Goal: Task Accomplishment & Management: Use online tool/utility

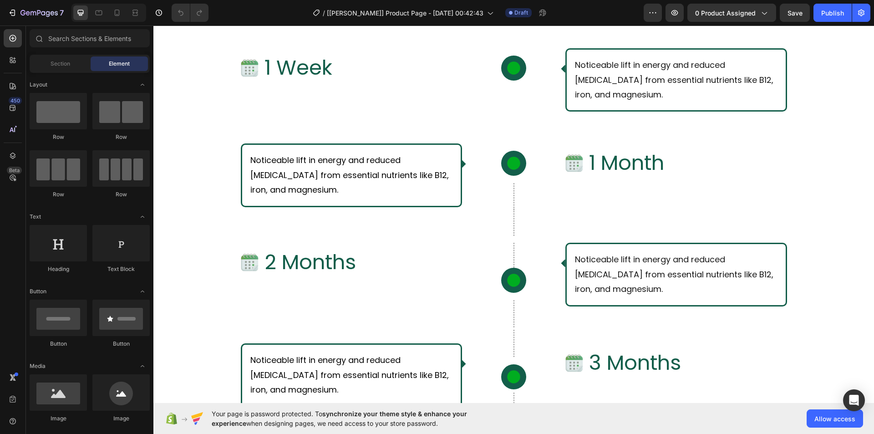
scroll to position [3367, 0]
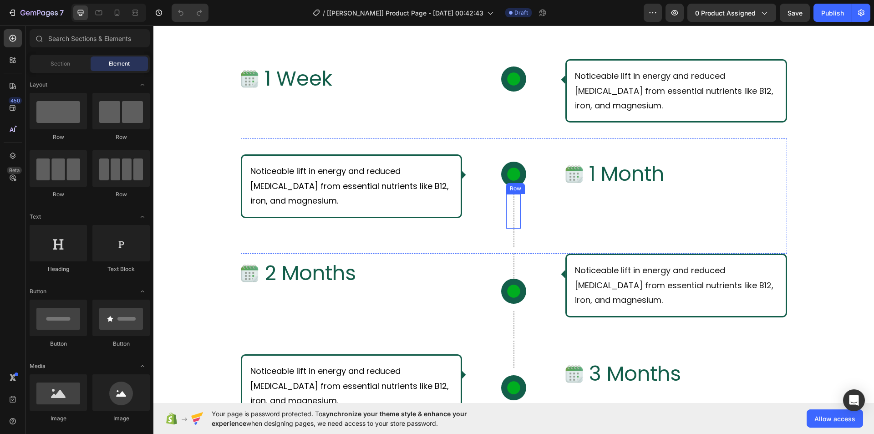
click at [509, 198] on div "Row" at bounding box center [513, 211] width 15 height 35
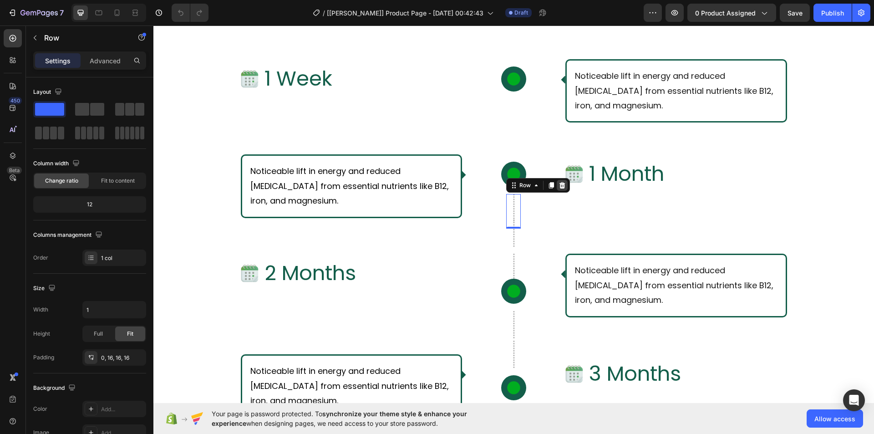
click at [561, 187] on icon at bounding box center [561, 185] width 7 height 7
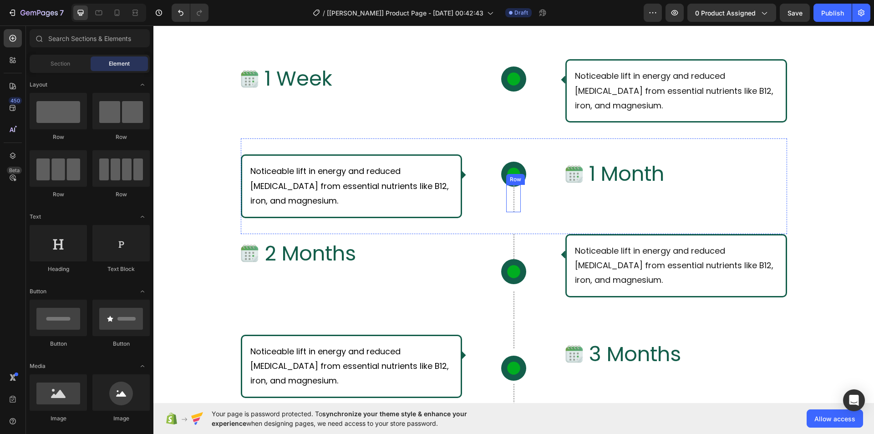
click at [513, 197] on div "Row" at bounding box center [513, 198] width 15 height 27
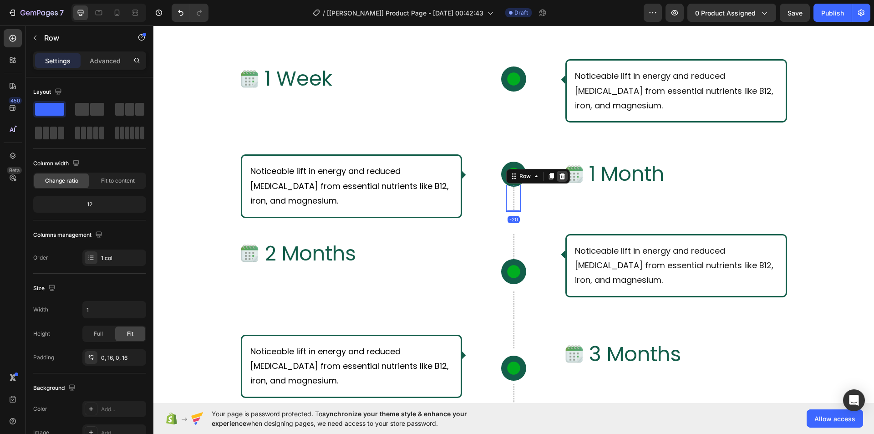
click at [560, 176] on icon at bounding box center [562, 176] width 6 height 6
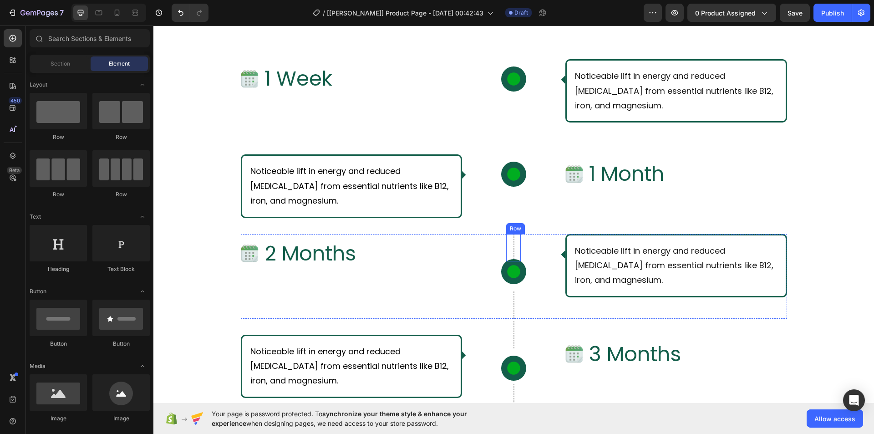
click at [506, 243] on div "Row" at bounding box center [513, 247] width 15 height 27
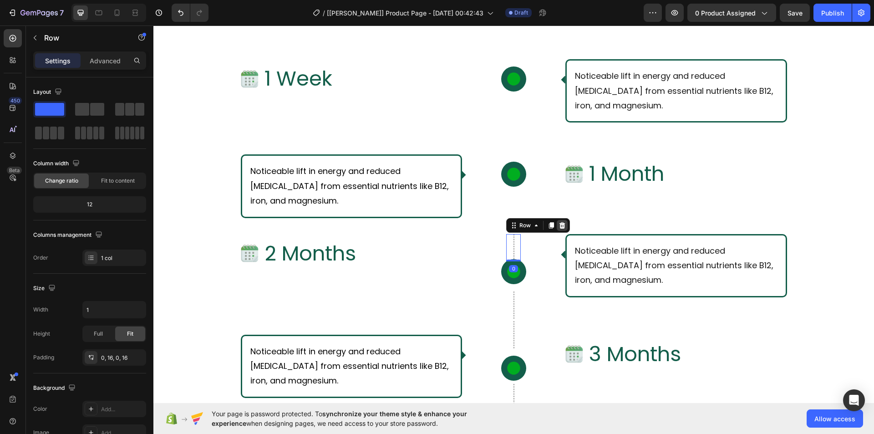
click at [561, 222] on icon at bounding box center [561, 225] width 7 height 7
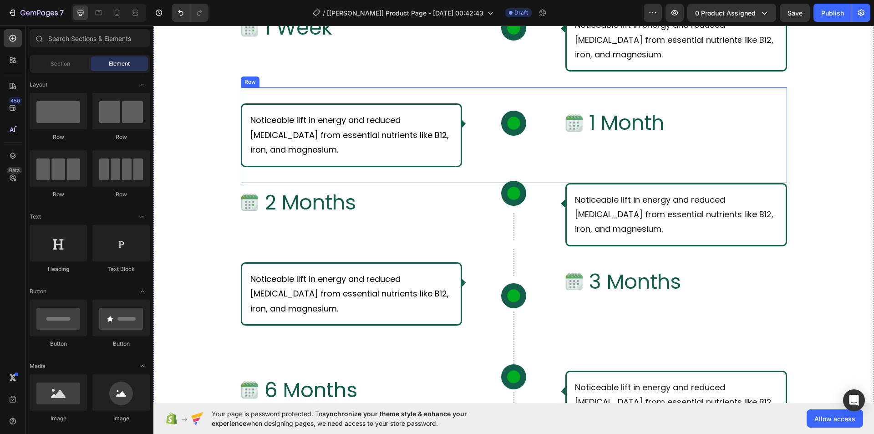
scroll to position [3458, 0]
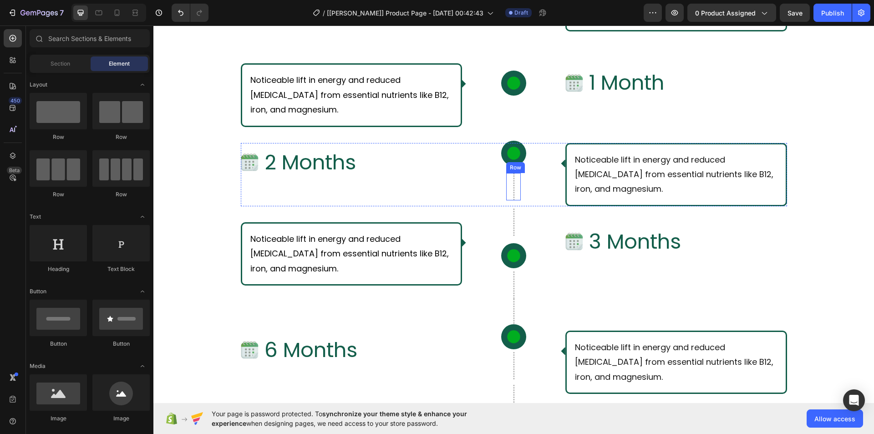
click at [509, 184] on div "Row" at bounding box center [513, 186] width 15 height 27
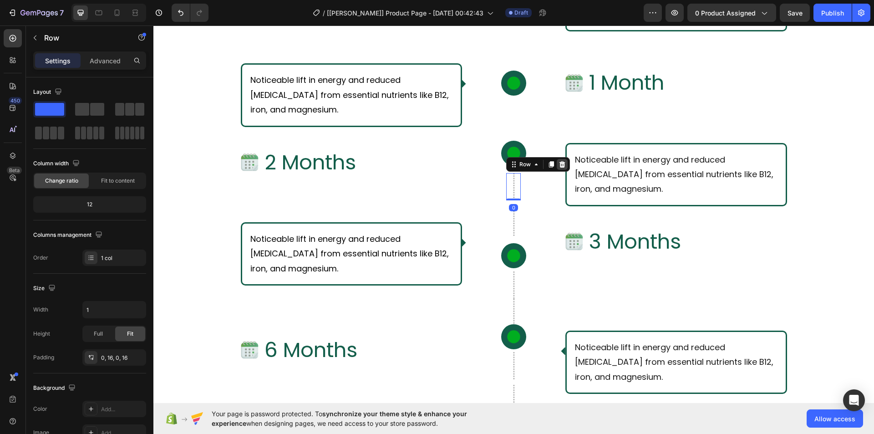
click at [559, 165] on icon at bounding box center [562, 164] width 6 height 6
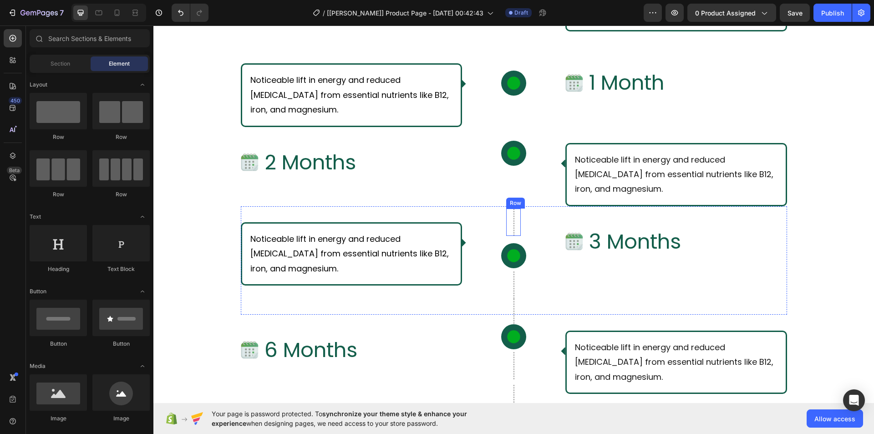
click at [507, 217] on div "Row" at bounding box center [513, 221] width 15 height 27
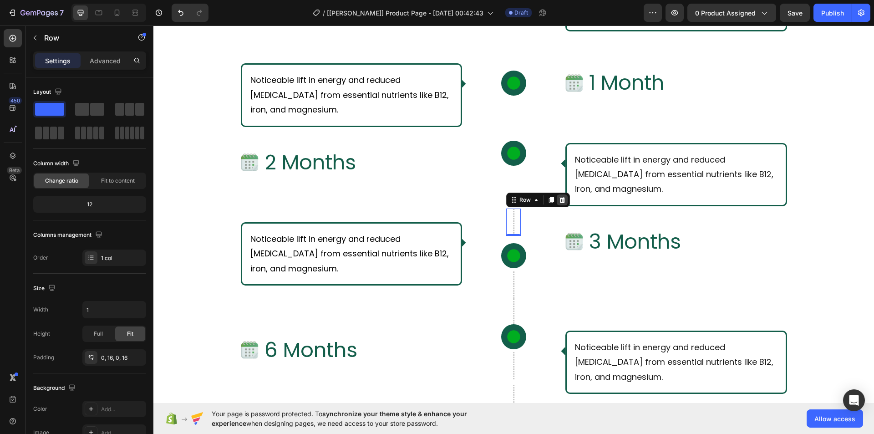
click at [561, 197] on icon at bounding box center [562, 200] width 6 height 6
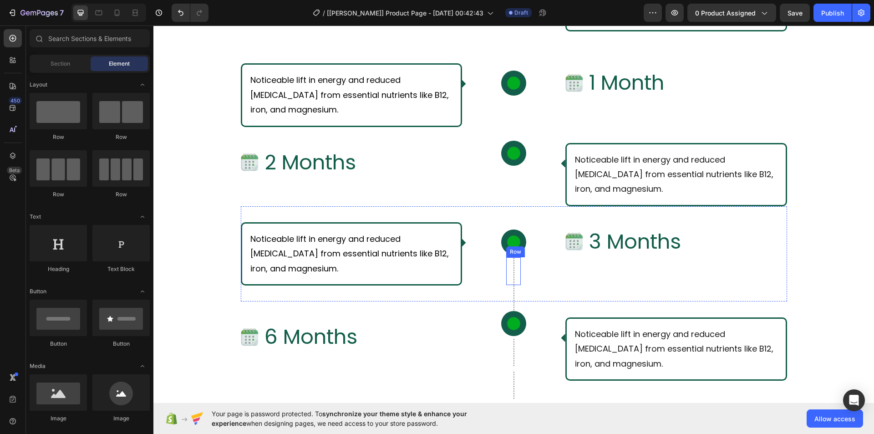
click at [507, 280] on div "Row" at bounding box center [513, 271] width 15 height 28
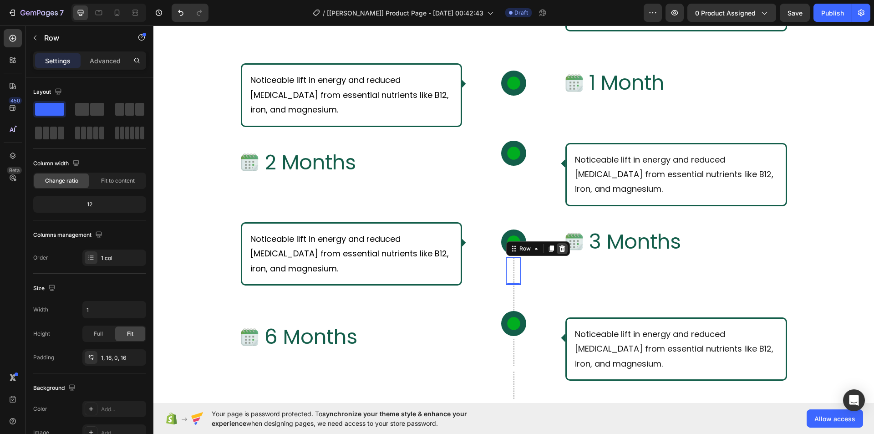
click at [558, 250] on icon at bounding box center [561, 248] width 7 height 7
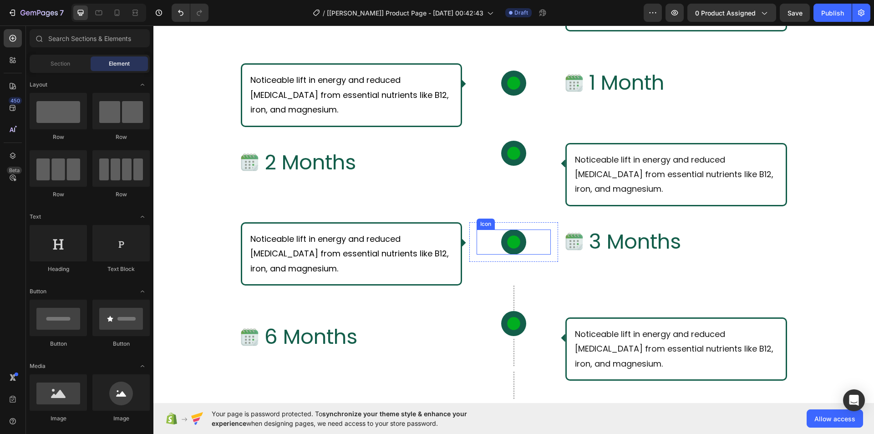
scroll to position [3594, 0]
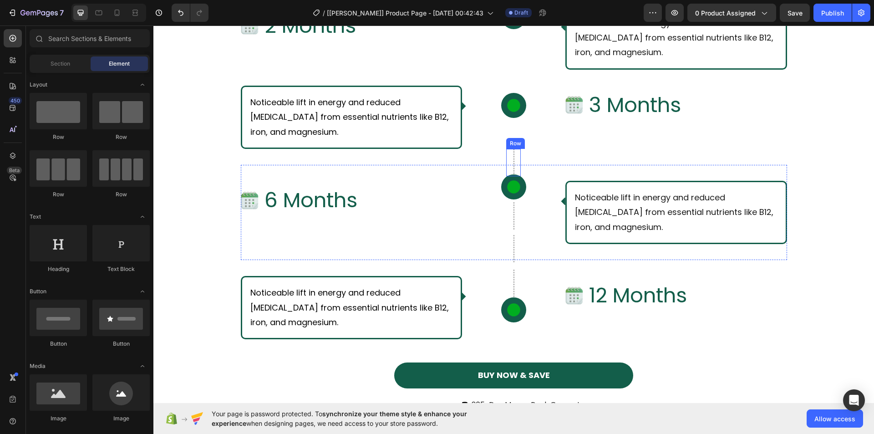
click at [508, 166] on div "Row" at bounding box center [513, 162] width 15 height 27
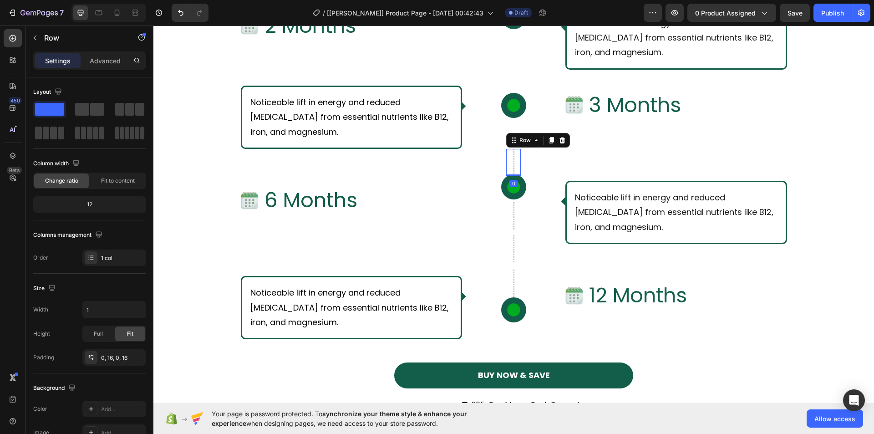
click at [559, 139] on icon at bounding box center [562, 140] width 6 height 6
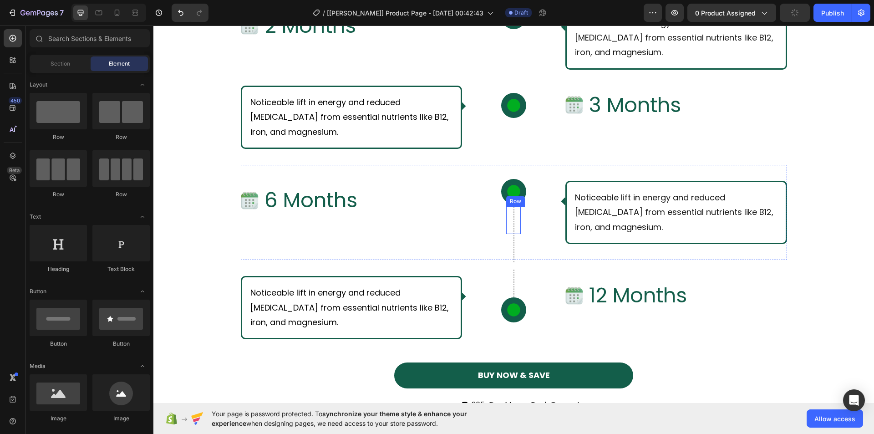
click at [513, 215] on div at bounding box center [513, 220] width 1 height 27
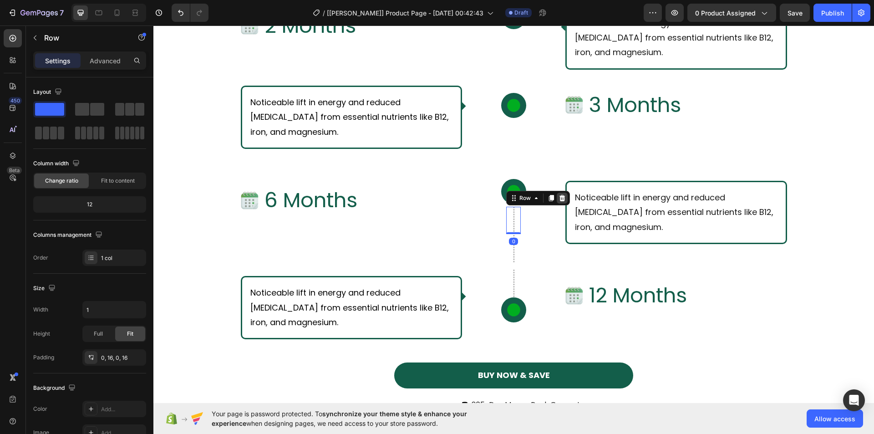
click at [559, 198] on icon at bounding box center [562, 198] width 6 height 6
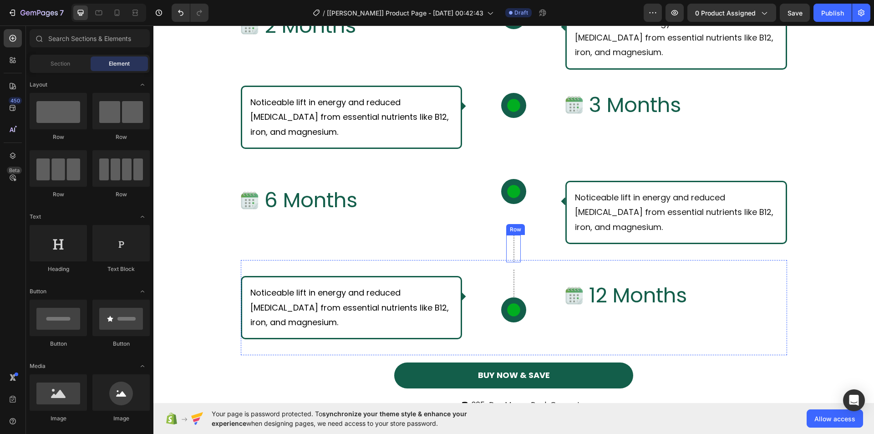
click at [513, 254] on div at bounding box center [513, 248] width 1 height 27
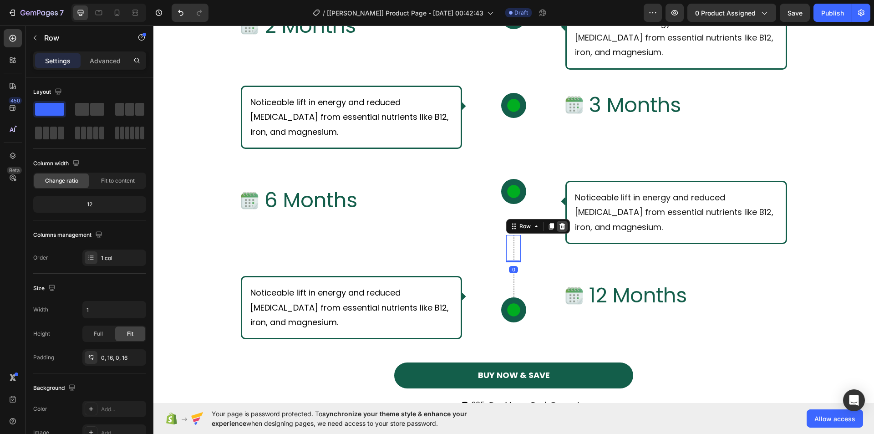
click at [562, 227] on icon at bounding box center [561, 225] width 7 height 7
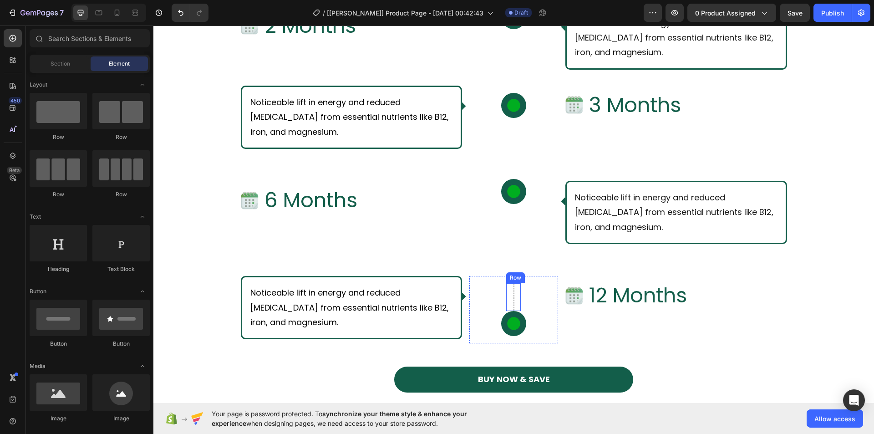
click at [508, 303] on div "Row" at bounding box center [513, 297] width 15 height 28
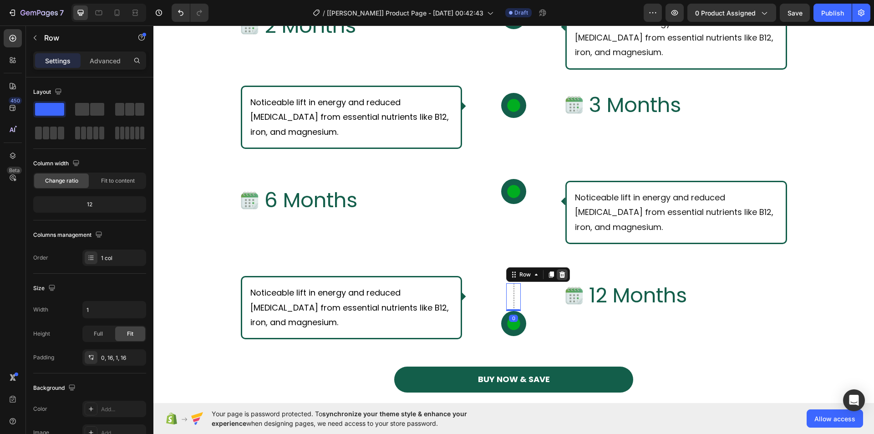
click at [562, 274] on div at bounding box center [561, 274] width 11 height 11
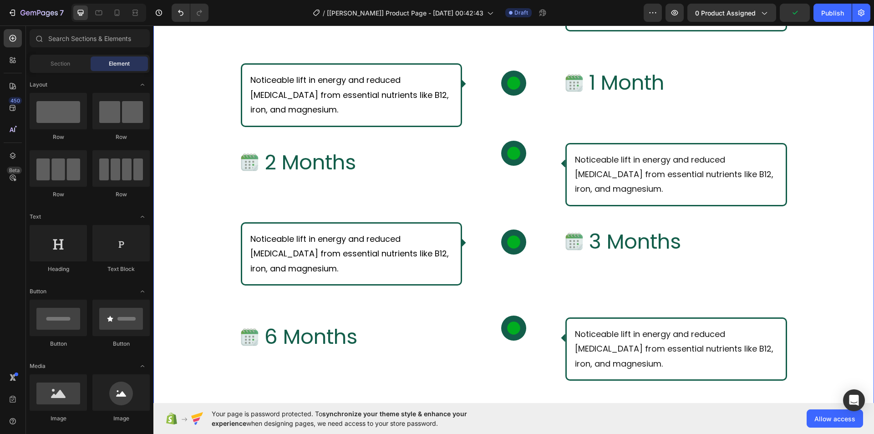
scroll to position [3276, 0]
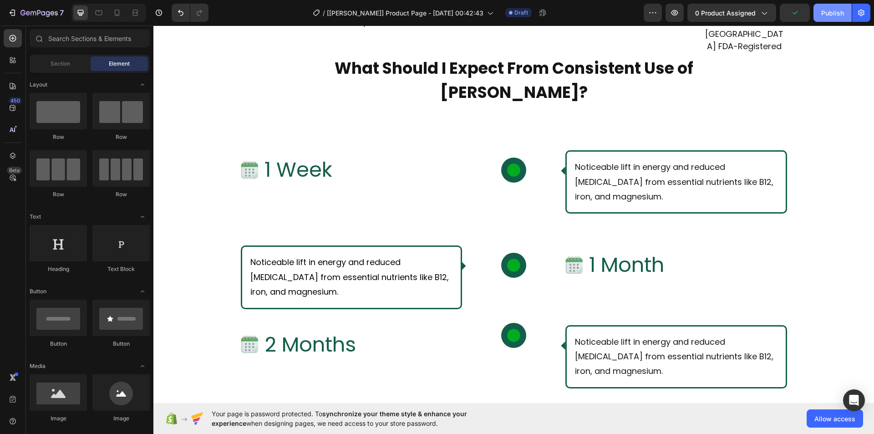
click at [821, 15] on div "Publish" at bounding box center [832, 13] width 23 height 10
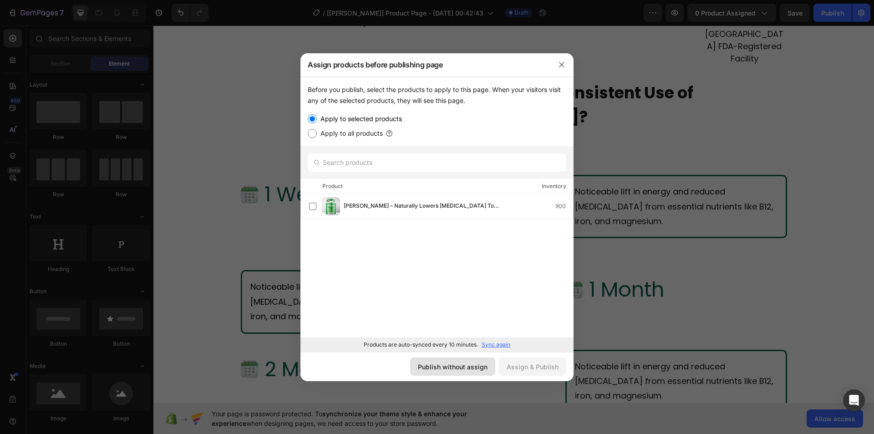
drag, startPoint x: 456, startPoint y: 370, endPoint x: 180, endPoint y: 151, distance: 352.3
click at [456, 370] on div "Publish without assign" at bounding box center [453, 367] width 70 height 10
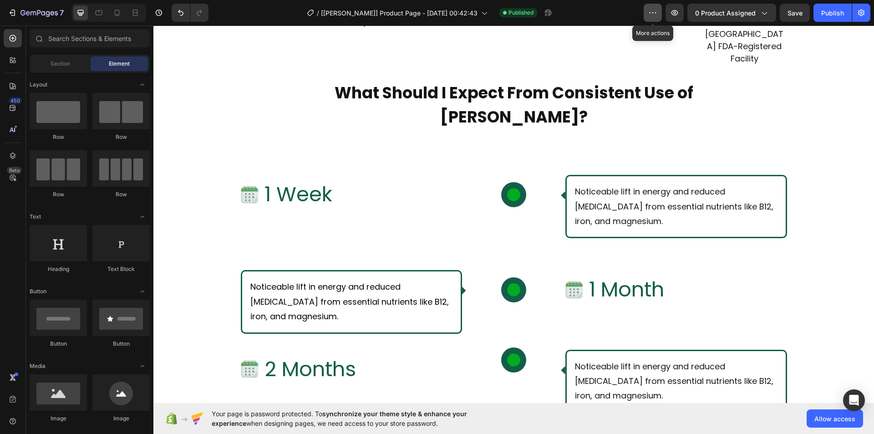
click at [652, 9] on icon "button" at bounding box center [652, 12] width 9 height 9
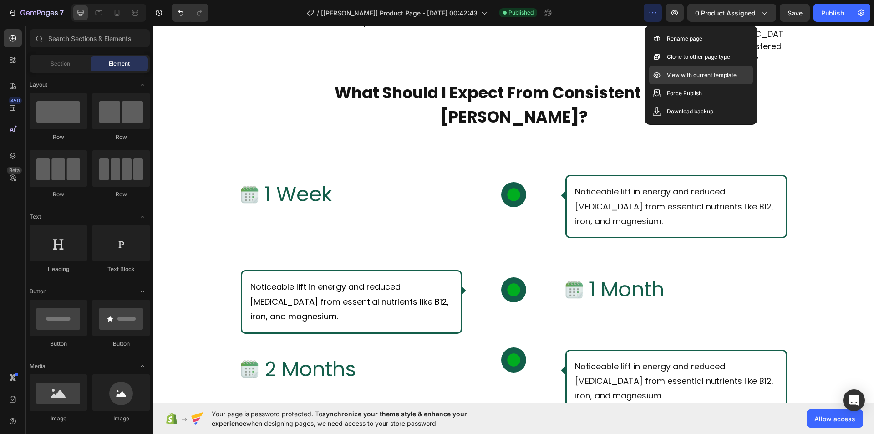
click at [680, 74] on p "View with current template" at bounding box center [702, 75] width 70 height 9
click at [680, 71] on p "View with current template" at bounding box center [702, 75] width 70 height 9
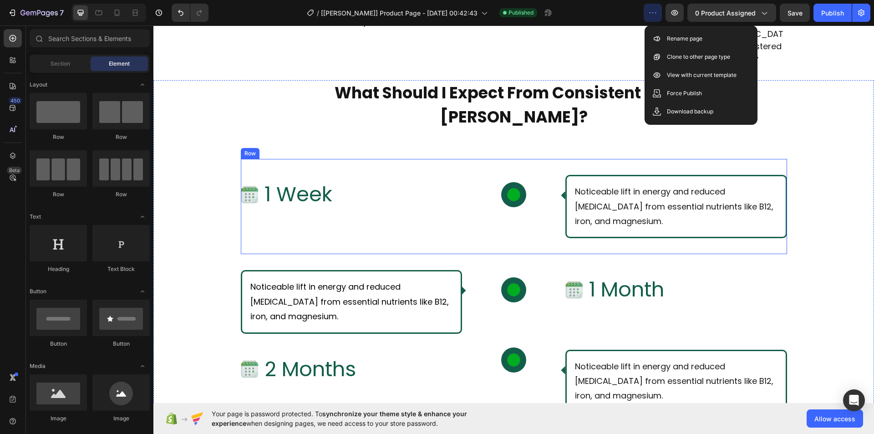
click at [412, 159] on div "Image 1 Week Text Block Row Icon Row Noticeable lift in energy and reduced [MED…" at bounding box center [514, 206] width 546 height 95
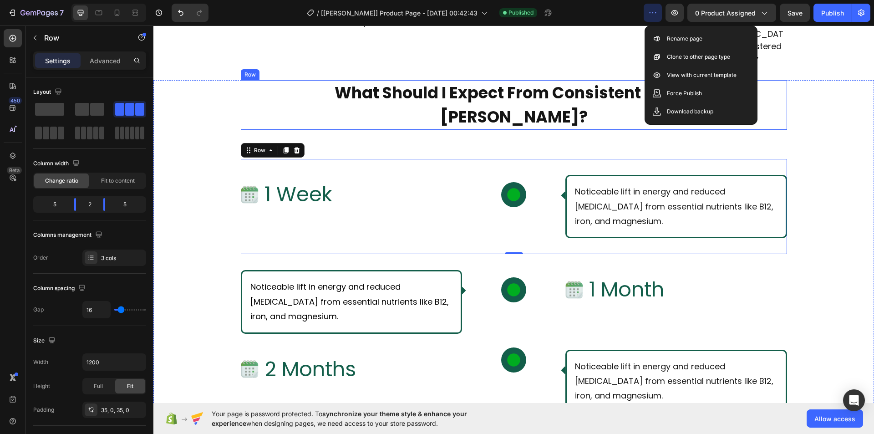
click at [778, 80] on div "What Should I Expect From Consistent Use of [PERSON_NAME]? Text Block Row" at bounding box center [514, 105] width 546 height 50
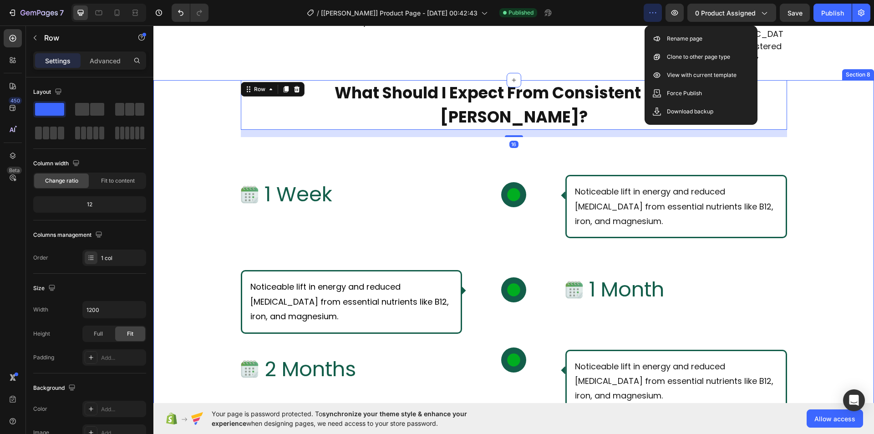
click at [803, 122] on div "What Should I Expect From Consistent Use of [PERSON_NAME]? Text Block Row Row 1…" at bounding box center [513, 427] width 720 height 694
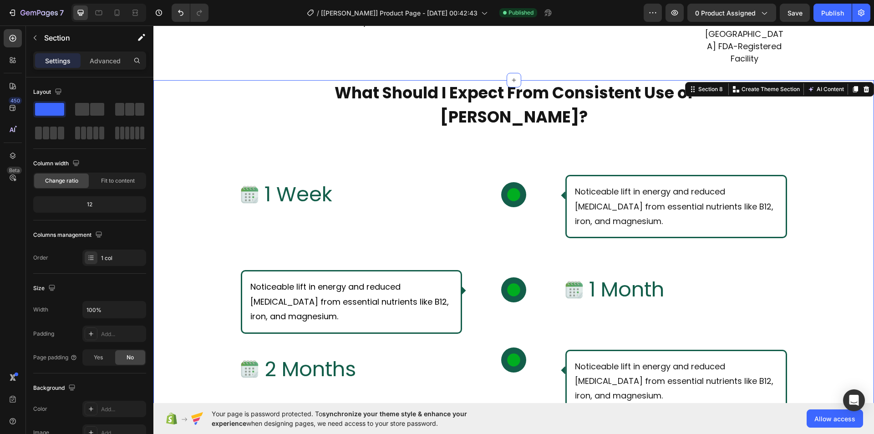
click at [642, 14] on div "/ [[PERSON_NAME]] Product Page - [DATE] 00:42:43 Published" at bounding box center [430, 13] width 428 height 18
click at [418, 159] on div "Image 1 Week Text Block Row Icon Row Noticeable lift in energy and reduced [MED…" at bounding box center [514, 206] width 546 height 95
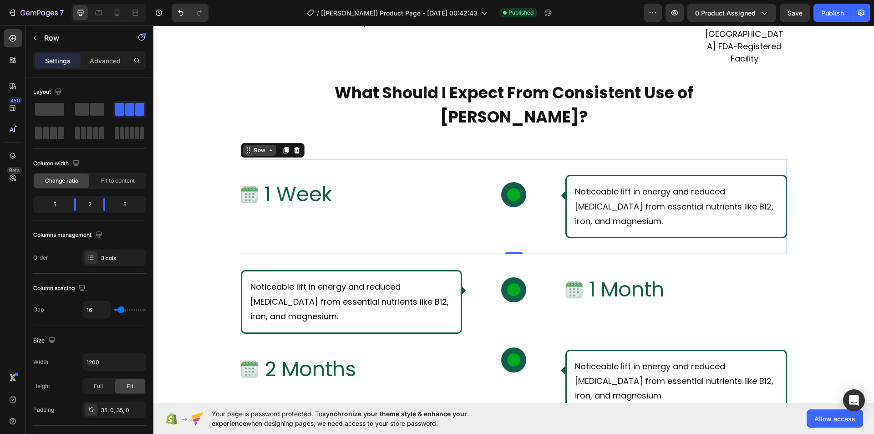
click at [252, 146] on div "Row" at bounding box center [259, 150] width 15 height 8
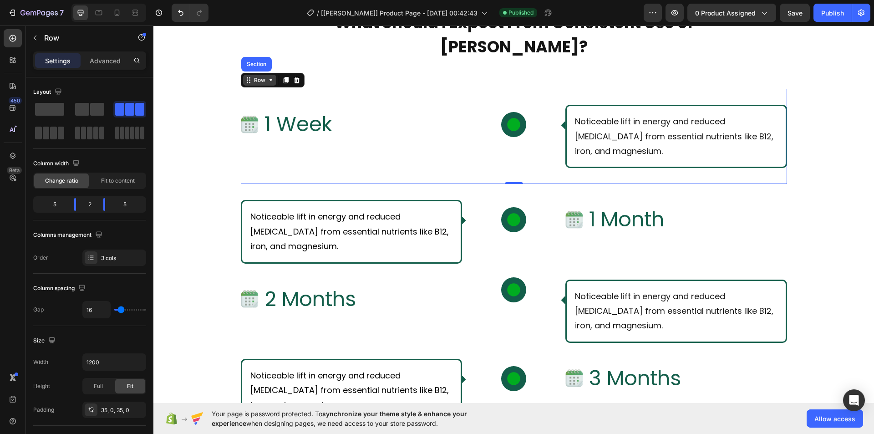
click at [256, 80] on div "Row" at bounding box center [259, 80] width 15 height 8
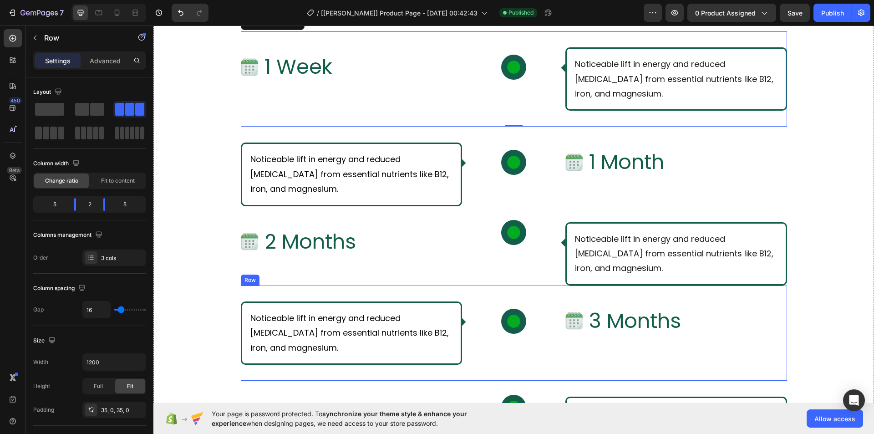
scroll to position [3344, 0]
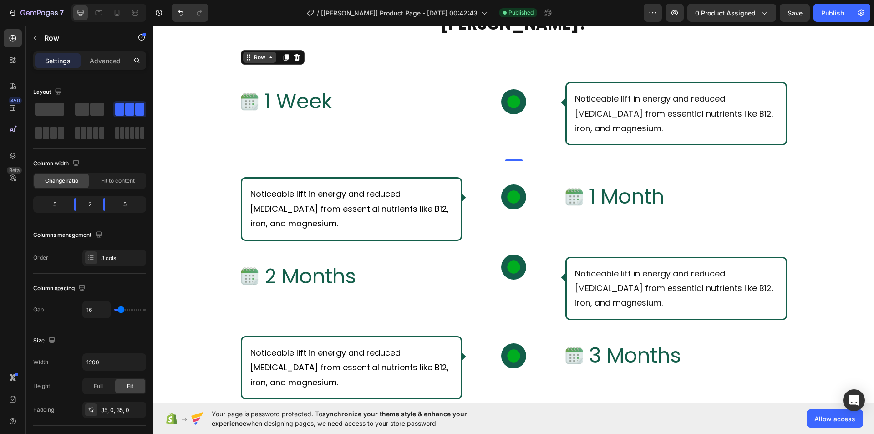
click at [259, 61] on div "Row" at bounding box center [259, 57] width 15 height 8
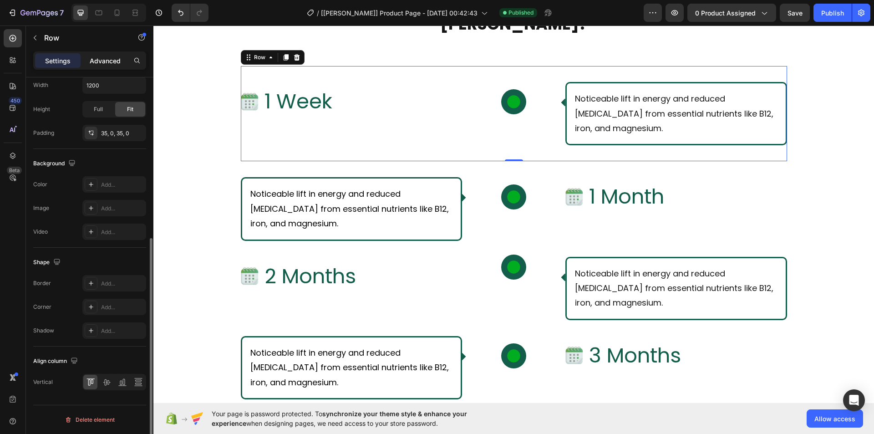
click at [87, 60] on div "Advanced" at bounding box center [104, 60] width 45 height 15
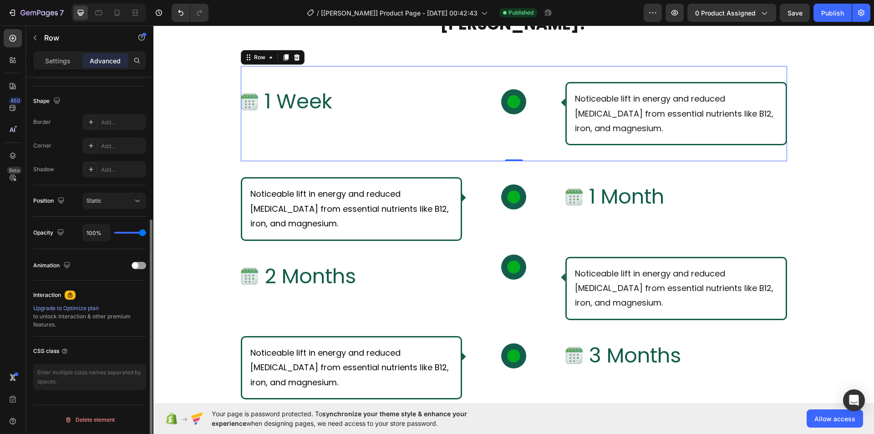
scroll to position [225, 0]
click at [79, 364] on textarea at bounding box center [89, 377] width 113 height 26
type textarea "gp_row-timeline"
click at [290, 166] on div "Noticeable lift in energy and reduced [MEDICAL_DATA] from essential nutrients l…" at bounding box center [514, 208] width 546 height 95
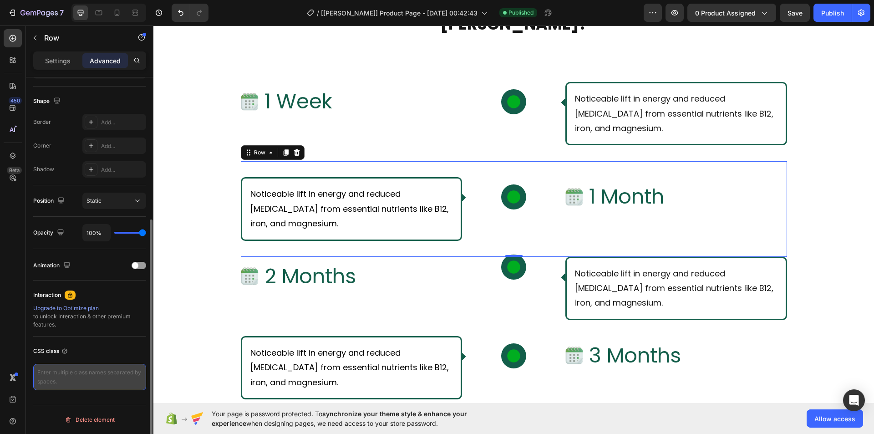
click at [95, 376] on textarea at bounding box center [89, 377] width 113 height 26
paste textarea "gp_row-timeline"
type textarea "gp_row-timeline"
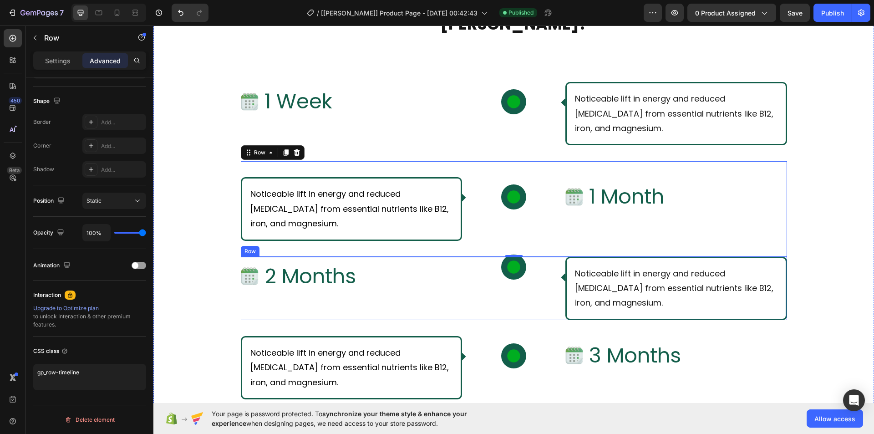
click at [333, 310] on div "Image 2 Months Text Block Row" at bounding box center [352, 288] width 222 height 63
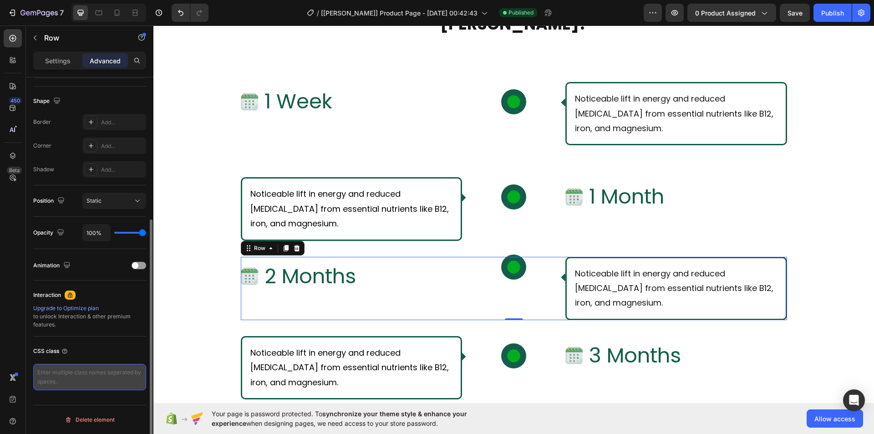
click at [101, 370] on textarea at bounding box center [89, 377] width 113 height 26
paste textarea "gp_row-timeline"
type textarea "gp_row-timeline"
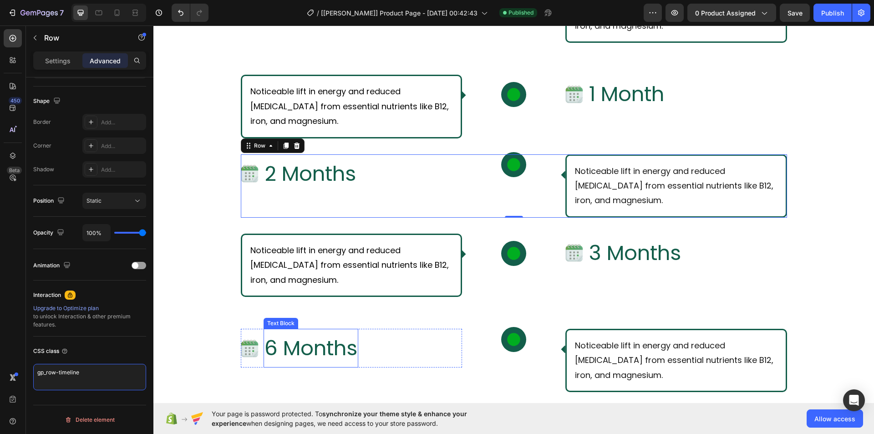
scroll to position [3526, 0]
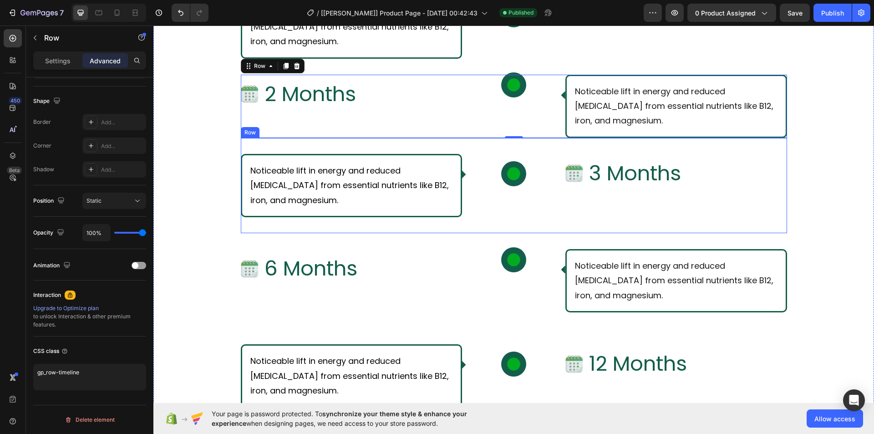
click at [454, 141] on div "Noticeable lift in energy and reduced [MEDICAL_DATA] from essential nutrients l…" at bounding box center [514, 185] width 546 height 95
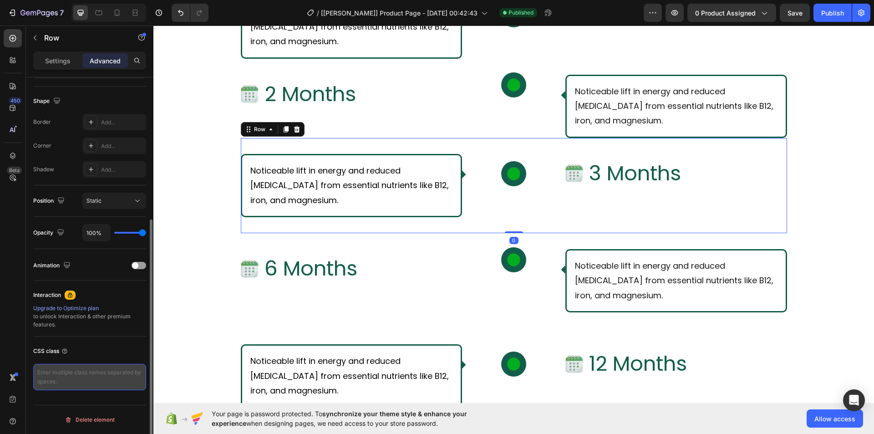
click at [78, 371] on textarea at bounding box center [89, 377] width 113 height 26
paste textarea "gp_row-timeline"
type textarea "gp_row-timeline"
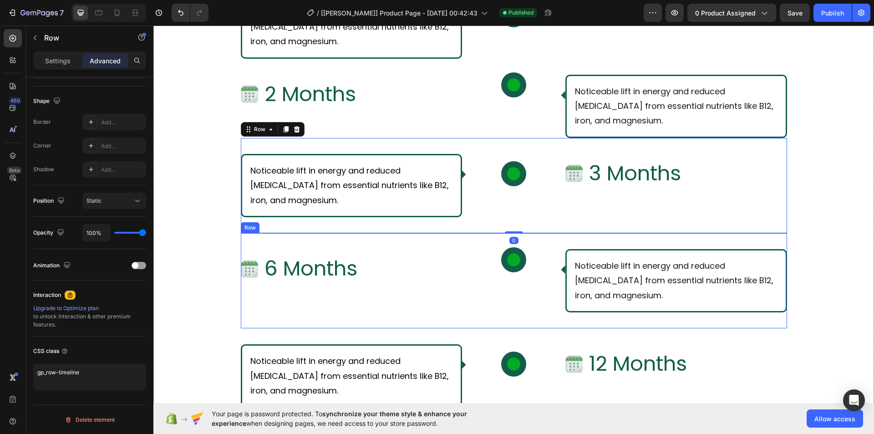
click at [443, 242] on div "Image 6 Months Text Block Row Icon Row Noticeable lift in energy and reduced [M…" at bounding box center [514, 280] width 546 height 95
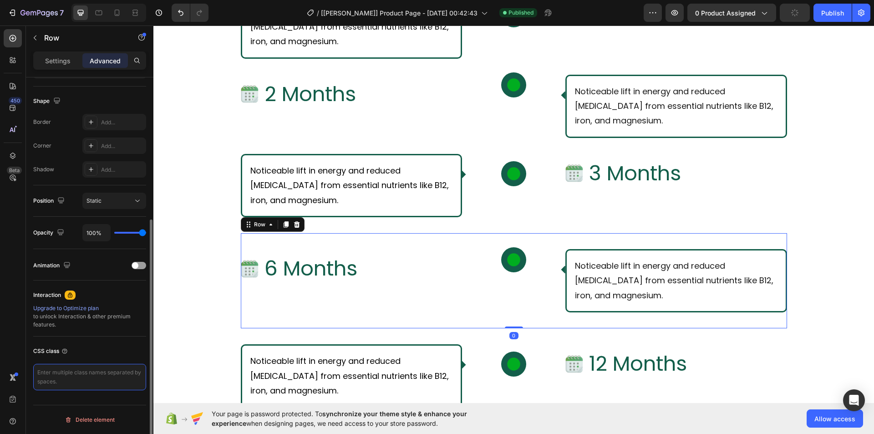
click at [100, 374] on textarea at bounding box center [89, 377] width 113 height 26
paste textarea "gp_row-timeline"
type textarea "gp_row-timeline"
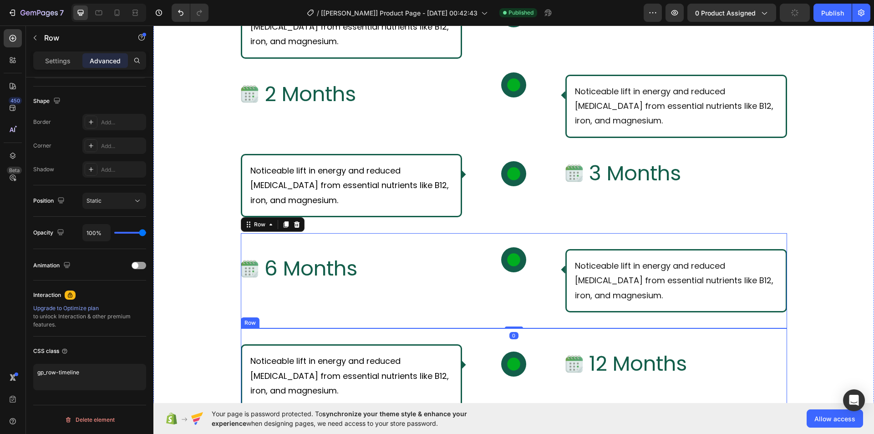
click at [438, 331] on div "Noticeable lift in energy and reduced [MEDICAL_DATA] from essential nutrients l…" at bounding box center [514, 375] width 546 height 95
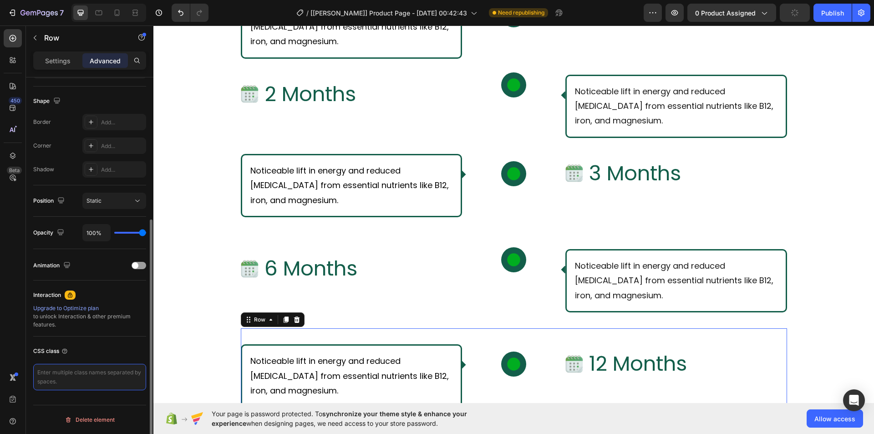
click at [96, 369] on textarea at bounding box center [89, 377] width 113 height 26
paste textarea "gp_row-timeline"
type textarea "gp_row-timeline"
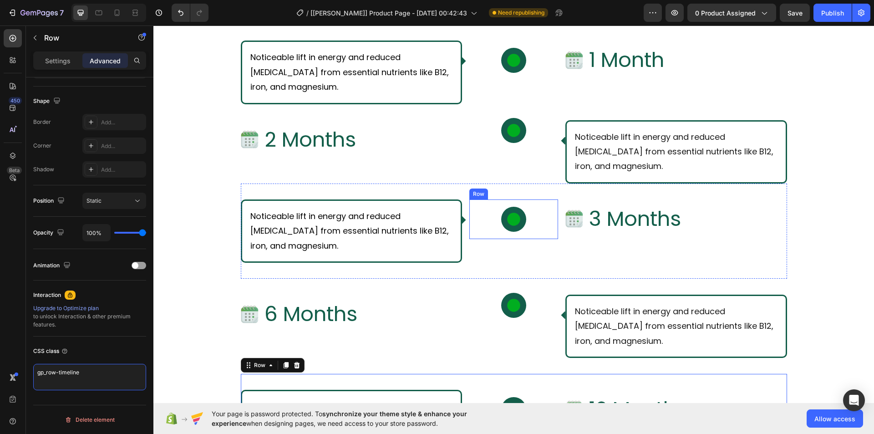
scroll to position [3253, 0]
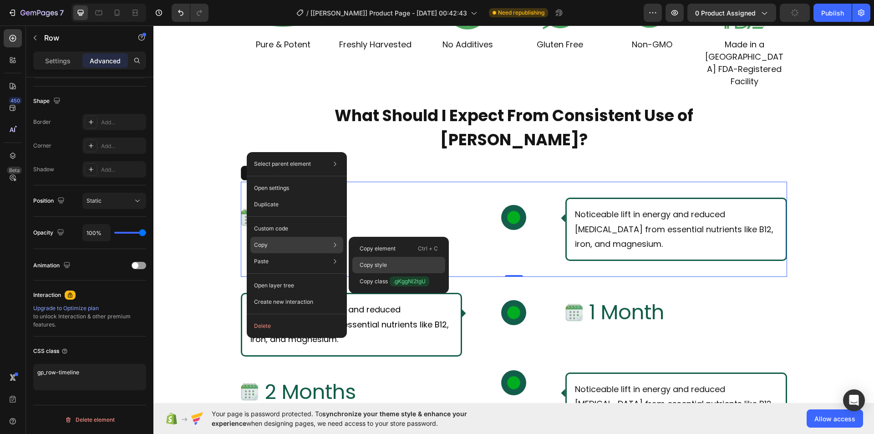
click at [373, 259] on div "Copy style" at bounding box center [398, 265] width 93 height 16
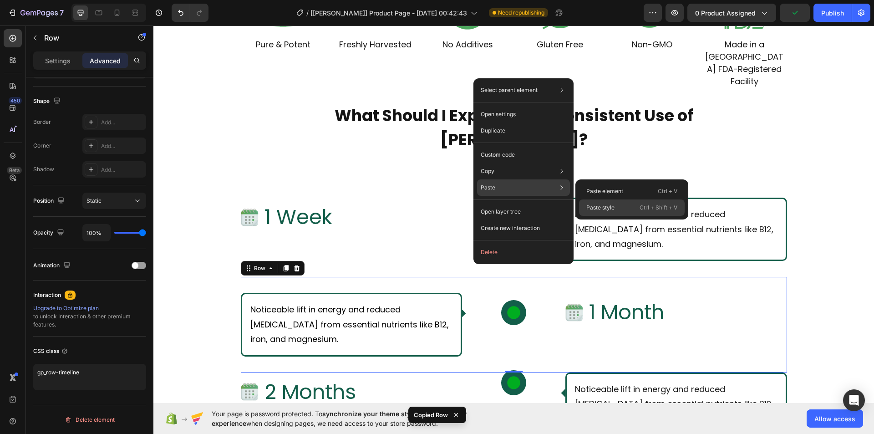
click at [597, 203] on div "Paste style Ctrl + Shift + V" at bounding box center [632, 207] width 106 height 16
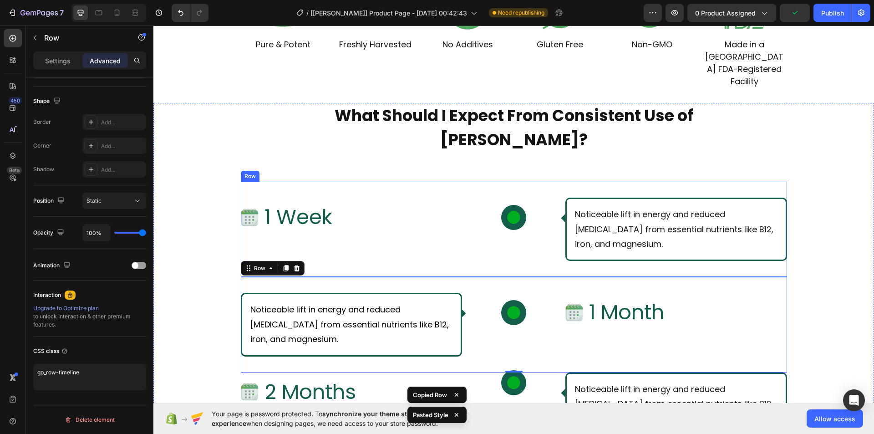
scroll to position [3389, 0]
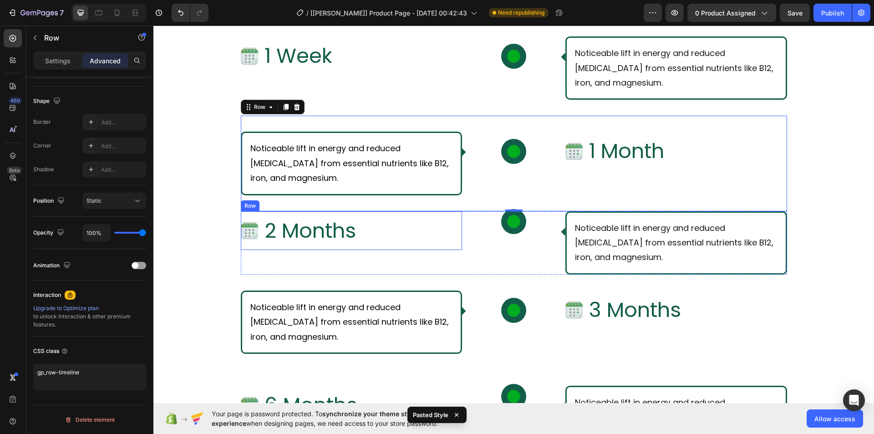
click at [243, 205] on div "Row" at bounding box center [249, 206] width 15 height 8
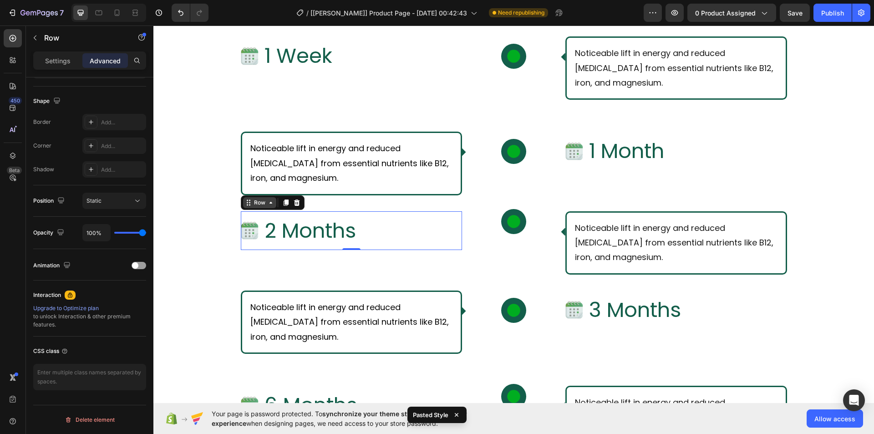
click at [246, 202] on icon at bounding box center [248, 202] width 7 height 7
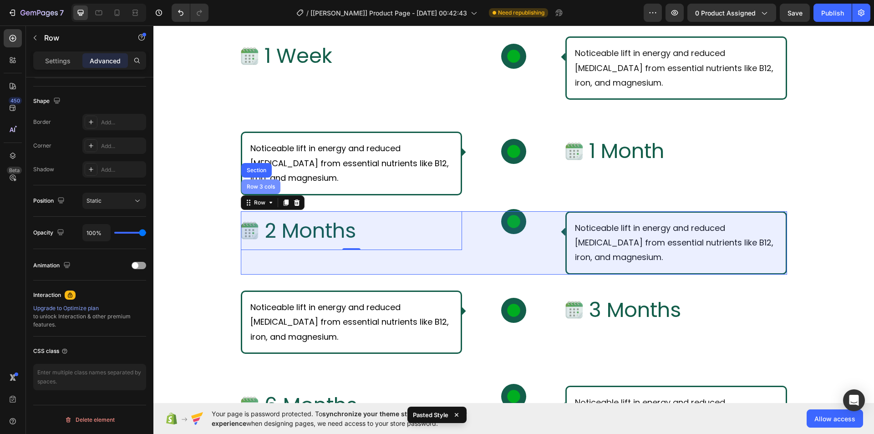
click at [248, 191] on div "Row 3 cols" at bounding box center [260, 186] width 39 height 15
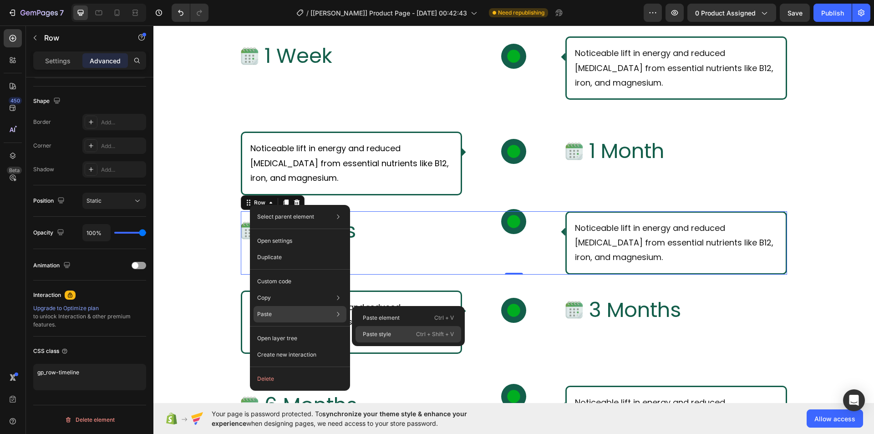
click at [388, 330] on p "Paste style" at bounding box center [377, 334] width 28 height 8
type input "35"
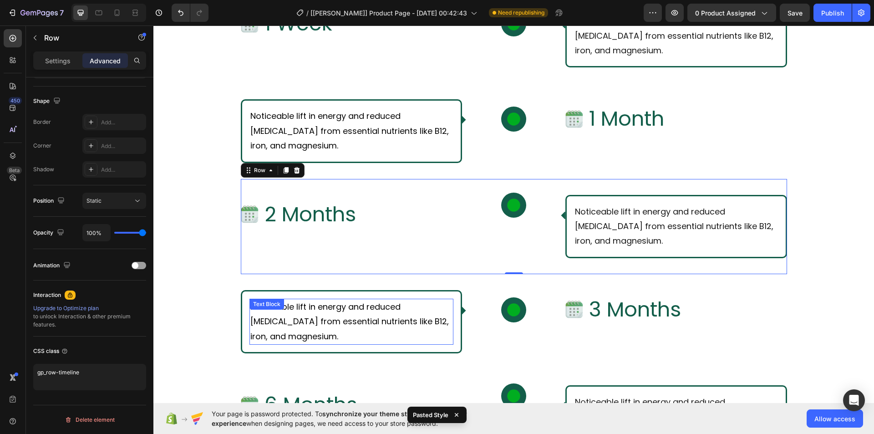
scroll to position [3526, 0]
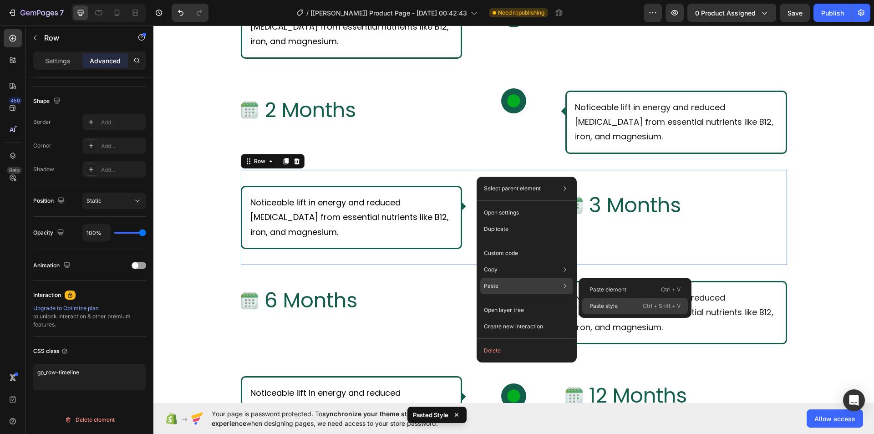
click at [602, 303] on p "Paste style" at bounding box center [603, 306] width 28 height 8
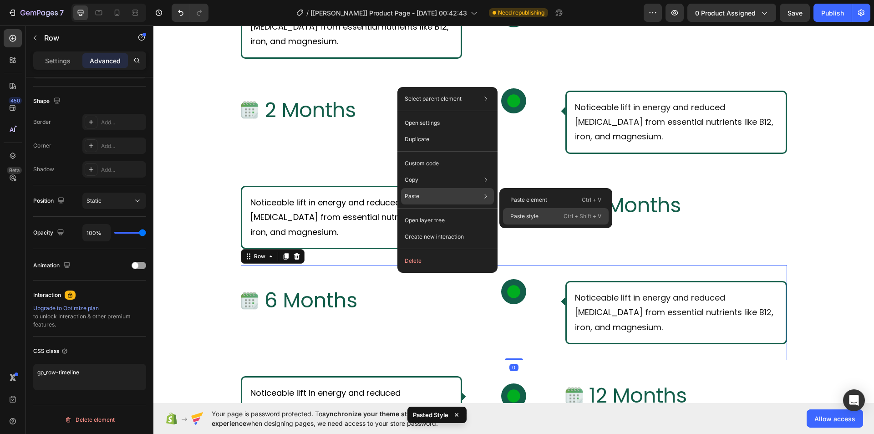
drag, startPoint x: 539, startPoint y: 211, endPoint x: 320, endPoint y: 201, distance: 219.1
click at [539, 211] on div "Paste style Ctrl + Shift + V" at bounding box center [556, 216] width 106 height 16
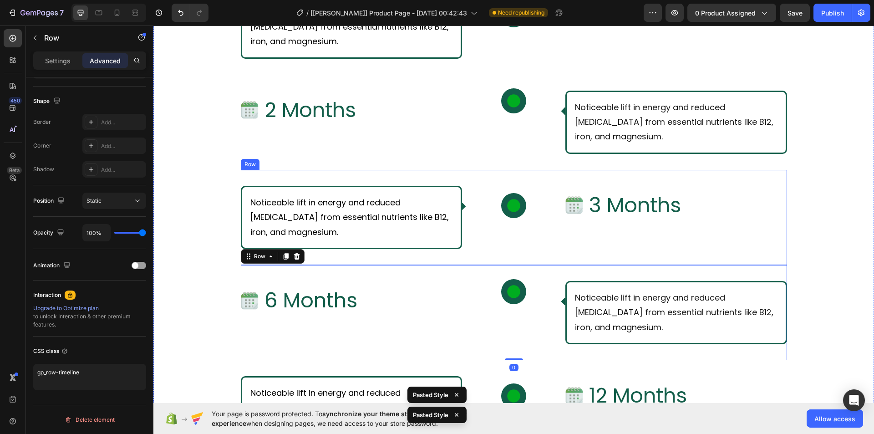
scroll to position [3708, 0]
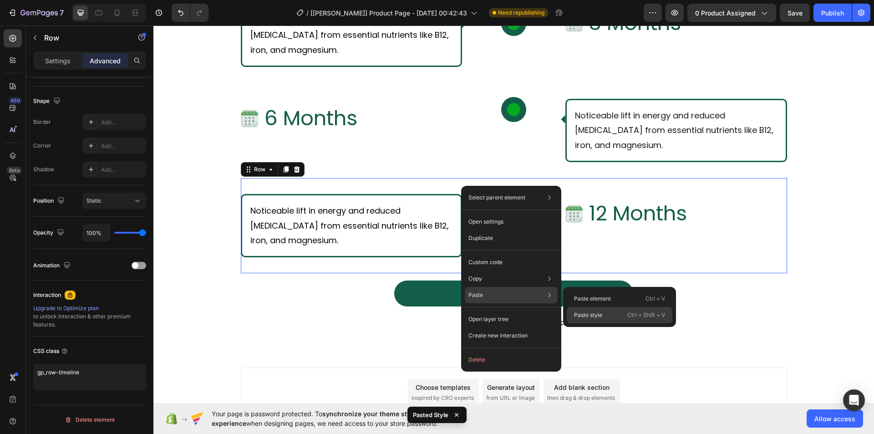
click at [602, 309] on div "Paste style Ctrl + Shift + V" at bounding box center [619, 315] width 106 height 16
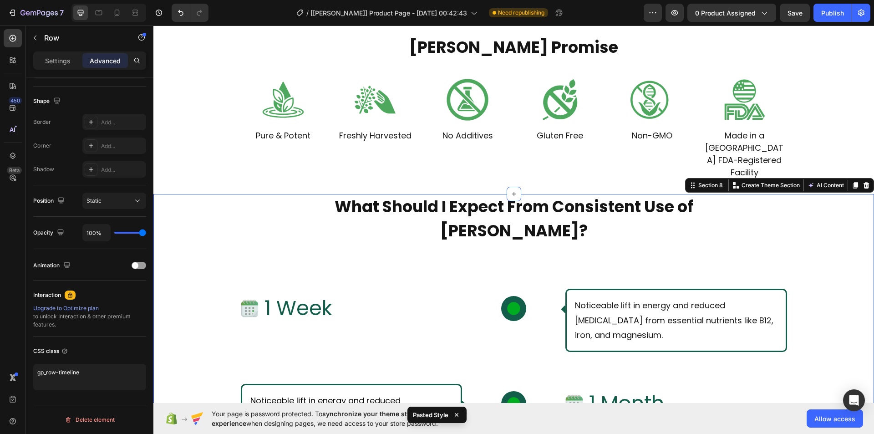
scroll to position [0, 0]
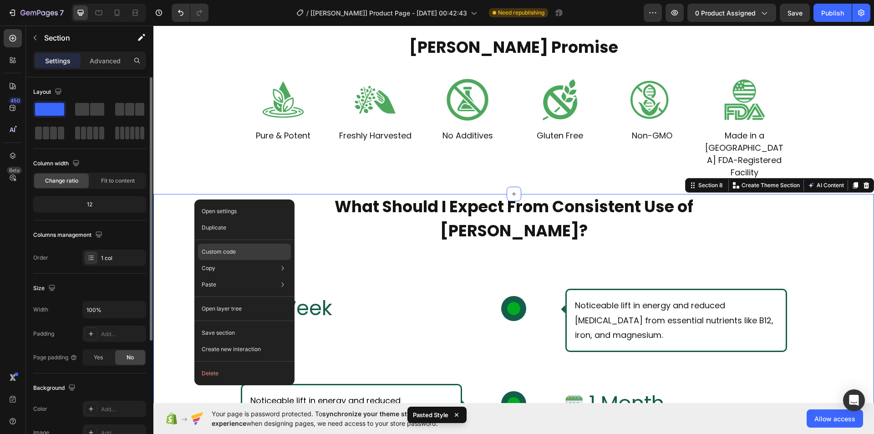
click at [220, 252] on p "Custom code" at bounding box center [219, 251] width 34 height 8
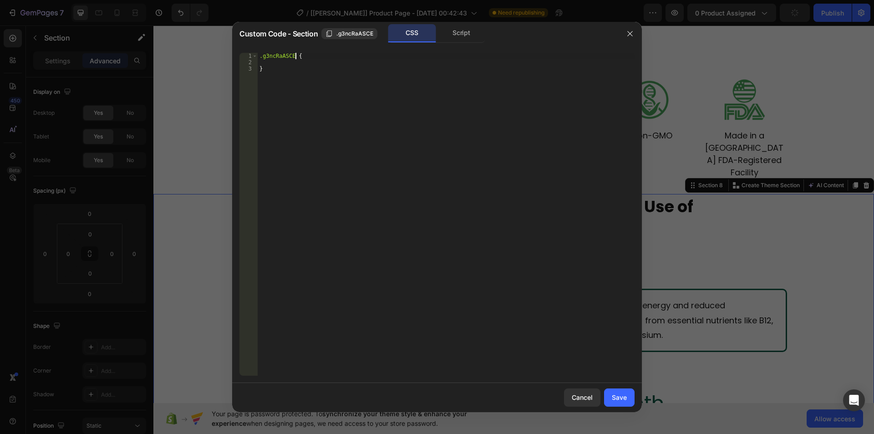
click at [295, 56] on div ".g3ncRaASCE { }" at bounding box center [446, 220] width 377 height 335
paste textarea "gp_row-timeline"
click at [294, 55] on div ".g3ncRaASCE gp_row-timeline { }" at bounding box center [446, 220] width 377 height 335
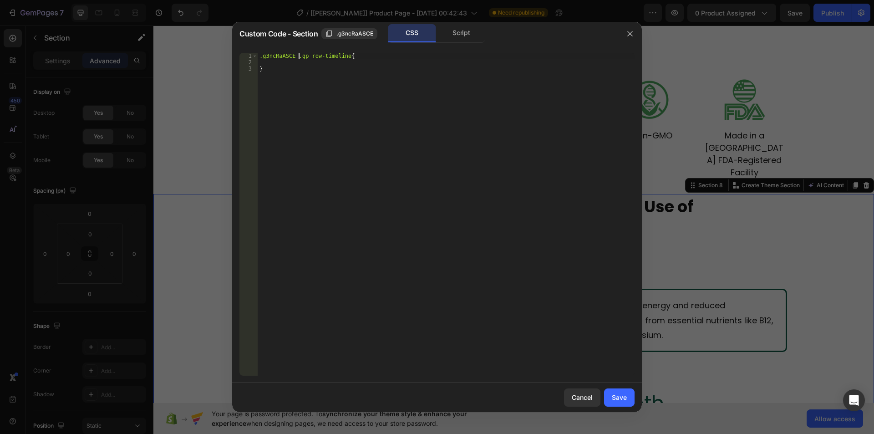
click at [343, 55] on div ".g3ncRaASCE .gp_row-timeline { }" at bounding box center [446, 220] width 377 height 335
paste textarea "}"
drag, startPoint x: 379, startPoint y: 56, endPoint x: 346, endPoint y: 56, distance: 33.2
click at [346, 56] on div ".g3ncRaASCE .gp_row-timeline #gKggNl2tgU :after { position : absolute ; content…" at bounding box center [447, 220] width 374 height 335
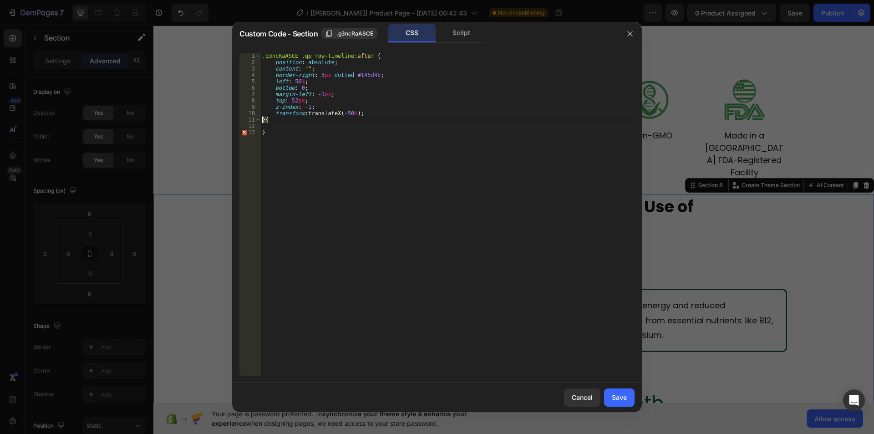
drag, startPoint x: 273, startPoint y: 119, endPoint x: 251, endPoint y: 117, distance: 21.9
click at [251, 117] on div ".g3ncRaASCE .gp_row-timeline:after { 1 2 3 4 5 6 7 8 9 10 11 12 13 .g3ncRaASCE …" at bounding box center [436, 214] width 395 height 323
type textarea "}{"
type textarea "transform: translateX(-50%);"
click at [287, 121] on div ".g3ncRaASCE .gp_row-timeline :after { position : absolute ; content : " " ; bor…" at bounding box center [447, 220] width 374 height 335
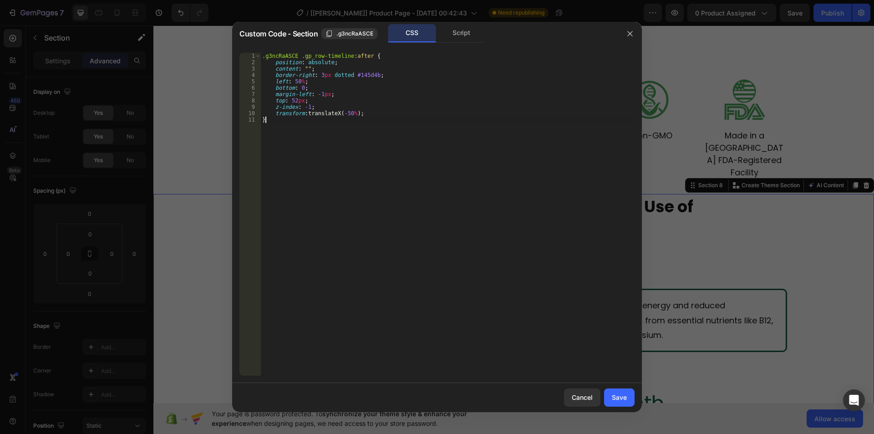
click at [334, 132] on div ".g3ncRaASCE .gp_row-timeline :after { position : absolute ; content : " " ; bor…" at bounding box center [447, 220] width 374 height 335
type textarea "}"
click at [621, 399] on div "Save" at bounding box center [618, 397] width 15 height 10
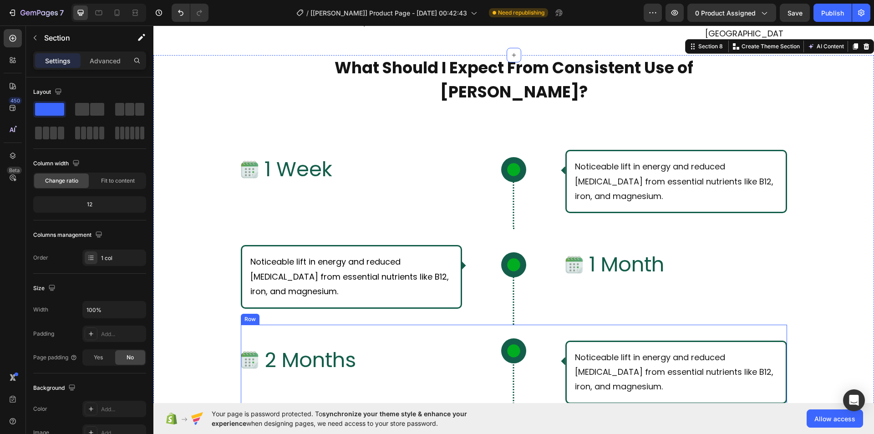
scroll to position [3253, 0]
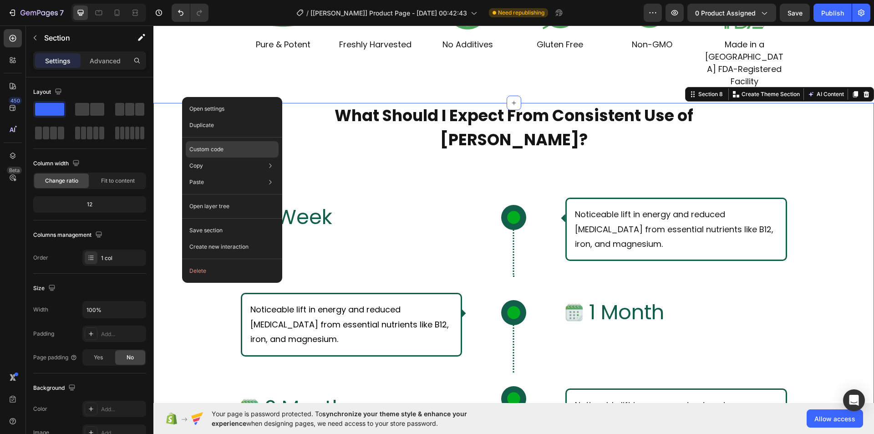
click at [204, 150] on p "Custom code" at bounding box center [206, 149] width 34 height 8
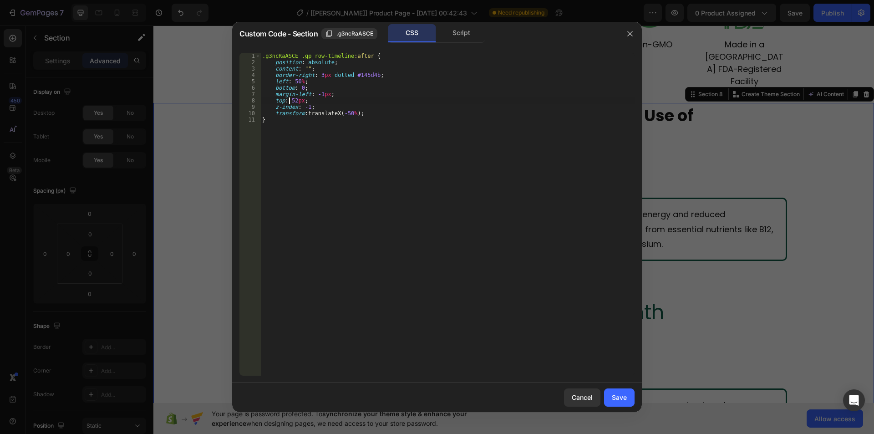
click at [289, 100] on div ".g3ncRaASCE .gp_row-timeline :after { position : absolute ; content : " " ; bor…" at bounding box center [447, 220] width 374 height 335
click at [301, 99] on div ".g3ncRaASCE .gp_row-timeline :after { position : absolute ; content : " " ; bor…" at bounding box center [447, 220] width 374 height 335
click at [364, 54] on div ".g3ncRaASCE .gp_row-timeline :after { position : absolute ; content : " " ; bor…" at bounding box center [447, 220] width 374 height 335
click at [261, 57] on div ".g3ncRaASCE .gp_row-timeline :after { position : absolute ; content : " " ; bor…" at bounding box center [447, 220] width 374 height 335
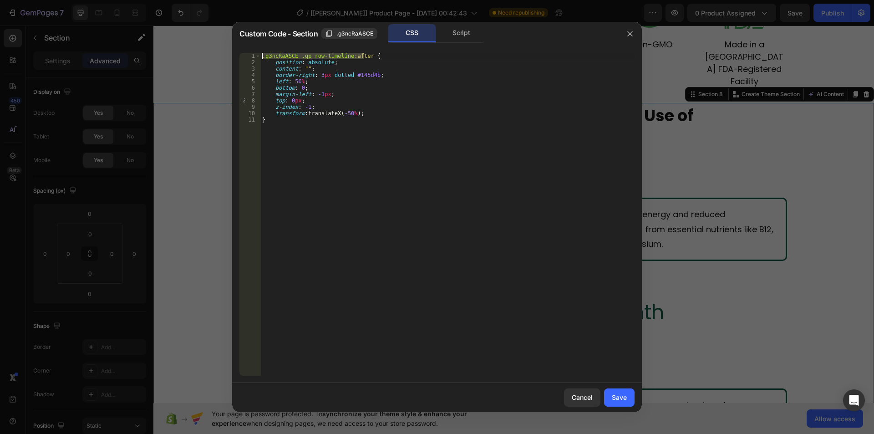
click at [298, 136] on div ".g3ncRaASCE .gp_row-timeline :after { position : absolute ; content : " " ; bor…" at bounding box center [447, 220] width 374 height 335
type textarea "}"
paste textarea ".g3ncRaASCE .gp_row-timeline:after"
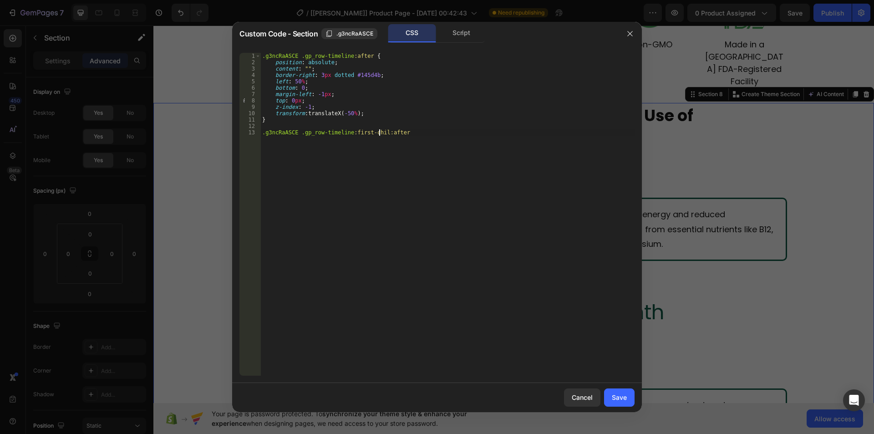
type textarea ".g3ncRaASCE .gp_row-timeline:first-child:after"
click at [424, 128] on div ".g3ncRaASCE .gp_row-timeline :after { position : absolute ; content : " " ; bor…" at bounding box center [447, 220] width 374 height 335
click at [422, 130] on div ".g3ncRaASCE .gp_row-timeline :after { position : absolute ; content : " " ; bor…" at bounding box center [447, 220] width 374 height 335
type textarea ".g3ncRaASCE .gp_row-timeline:first-child:after {"
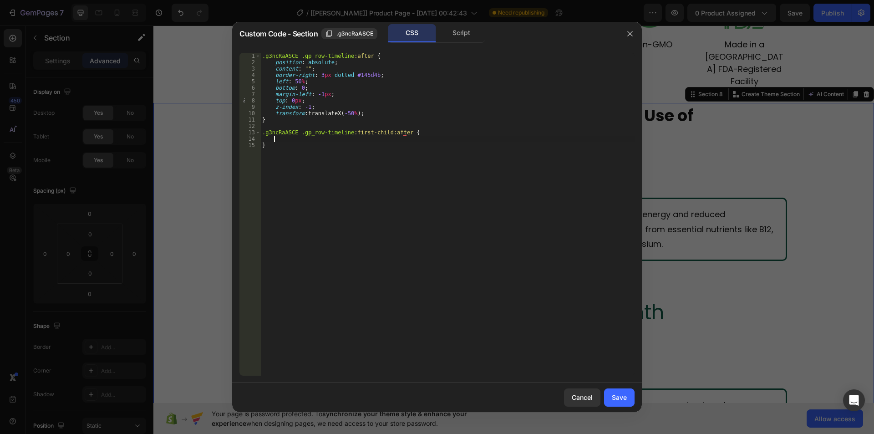
scroll to position [0, 0]
click at [273, 102] on div ".g3ncRaASCE .gp_row-timeline :after { position : absolute ; content : " " ; bor…" at bounding box center [447, 220] width 374 height 335
type textarea "top: 0px;"
click at [303, 100] on div ".g3ncRaASCE .gp_row-timeline :after { position : absolute ; content : " " ; bor…" at bounding box center [447, 220] width 374 height 335
click at [286, 137] on div ".g3ncRaASCE .gp_row-timeline :after { position : absolute ; content : " " ; bor…" at bounding box center [447, 220] width 374 height 335
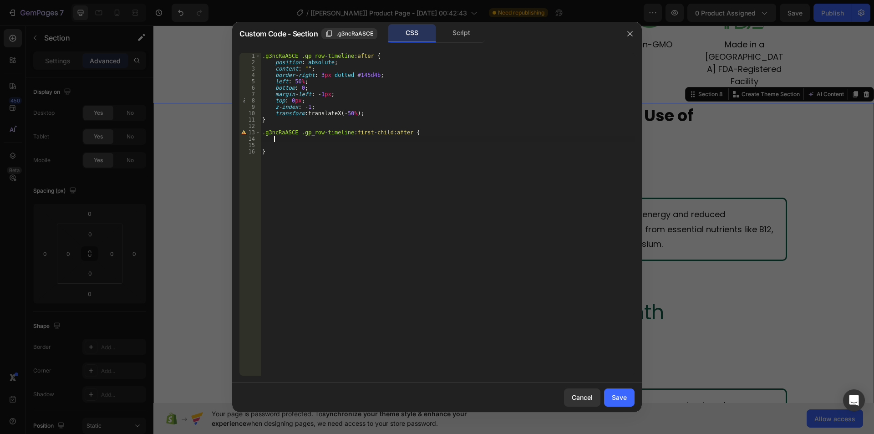
paste textarea "top: 0px;"
type textarea "top: 0px;"
click at [274, 141] on div ".g3ncRaASCE .gp_row-timeline :after { position : absolute ; content : " " ; bor…" at bounding box center [447, 220] width 374 height 335
click at [272, 144] on div ".g3ncRaASCE .gp_row-timeline :after { position : absolute ; content : " " ; bor…" at bounding box center [447, 220] width 374 height 335
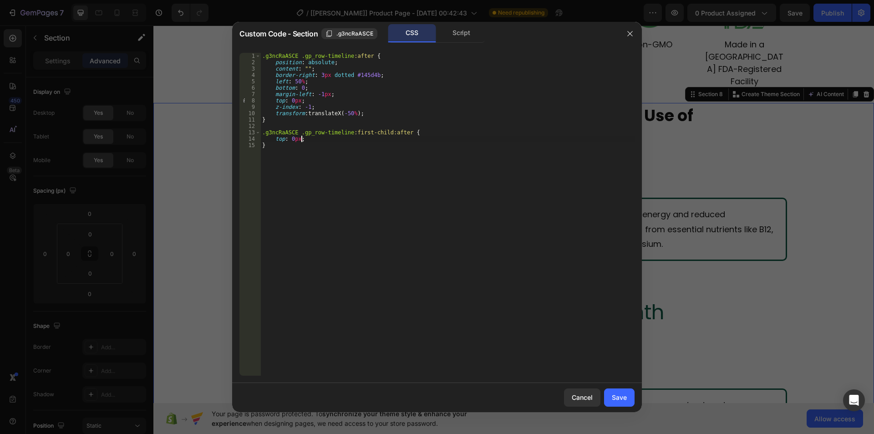
click at [292, 136] on div ".g3ncRaASCE .gp_row-timeline :after { position : absolute ; content : " " ; bor…" at bounding box center [447, 220] width 374 height 335
click at [393, 162] on div ".g3ncRaASCE .gp_row-timeline :after { position : absolute ; content : " " ; bor…" at bounding box center [447, 220] width 374 height 335
type textarea "}"
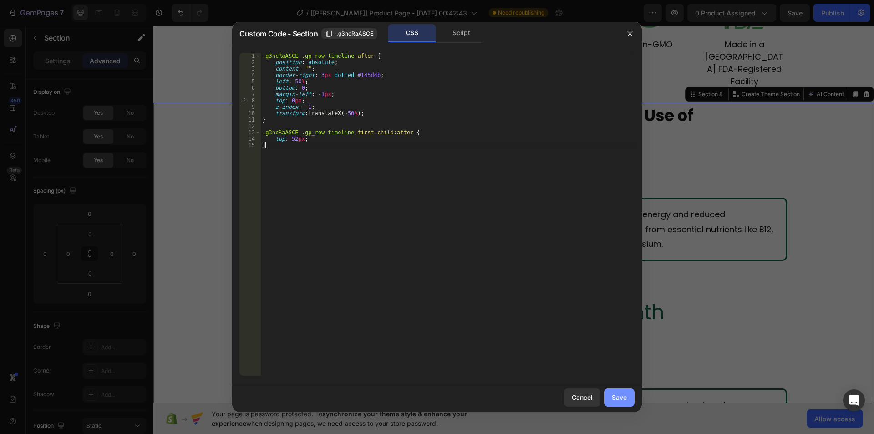
drag, startPoint x: 619, startPoint y: 398, endPoint x: 407, endPoint y: 158, distance: 320.0
click at [619, 398] on div "Save" at bounding box center [618, 397] width 15 height 10
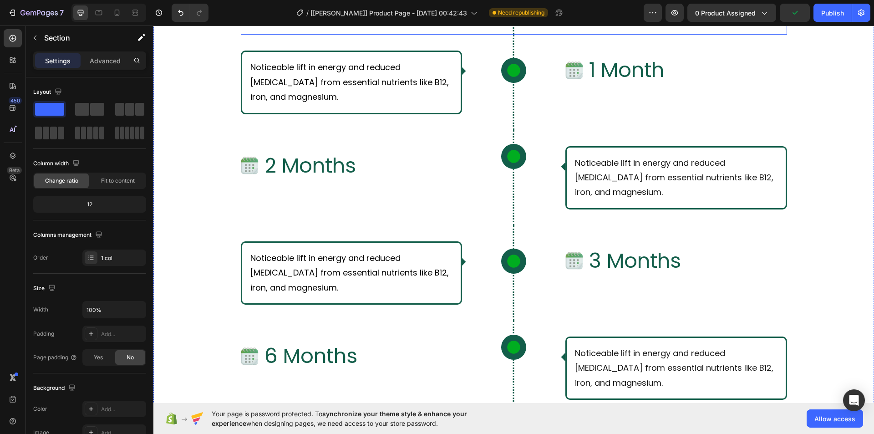
scroll to position [3344, 0]
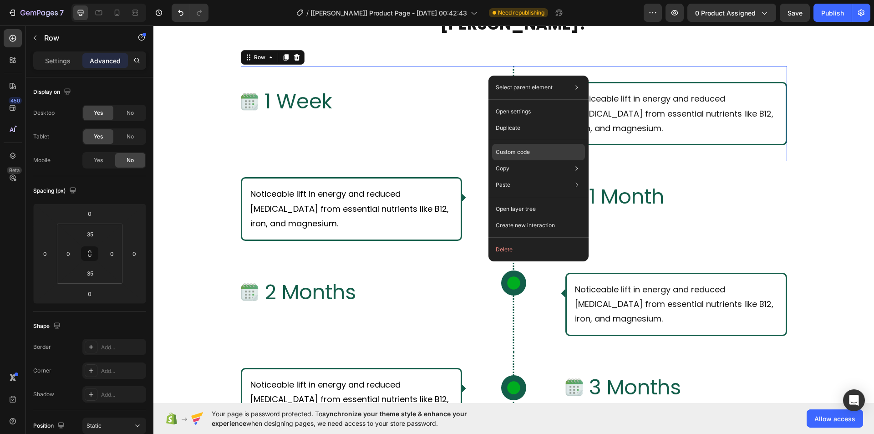
click at [515, 146] on div "Custom code" at bounding box center [538, 152] width 93 height 16
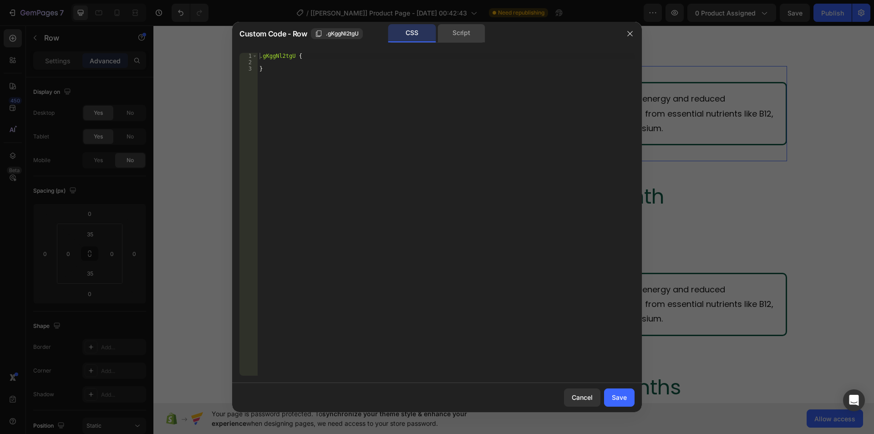
click at [443, 33] on div "Script" at bounding box center [461, 33] width 48 height 18
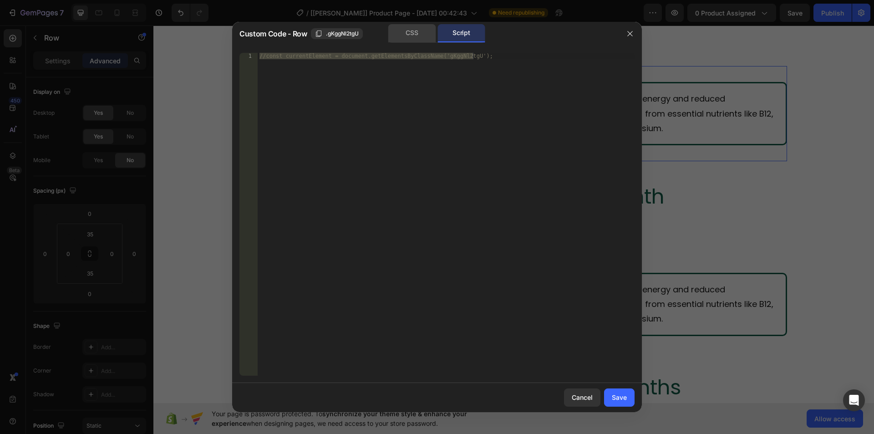
click at [429, 35] on div "CSS" at bounding box center [412, 33] width 48 height 18
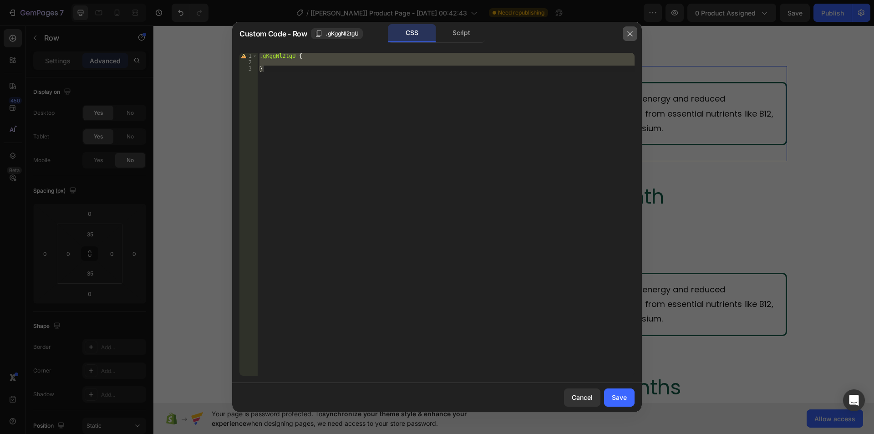
click at [633, 30] on icon "button" at bounding box center [629, 33] width 7 height 7
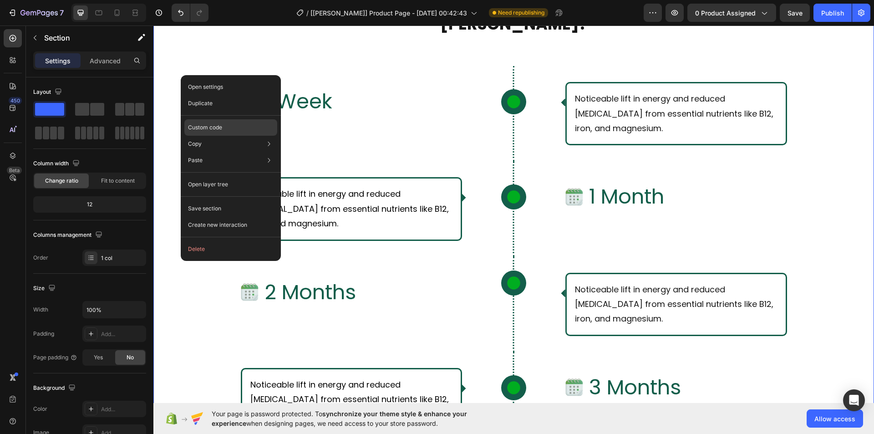
click at [202, 123] on div "Custom code" at bounding box center [230, 127] width 93 height 16
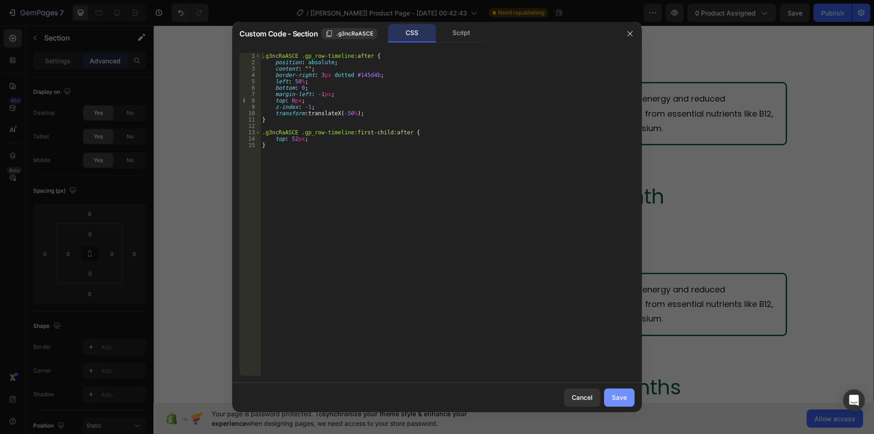
click at [609, 395] on button "Save" at bounding box center [619, 397] width 30 height 18
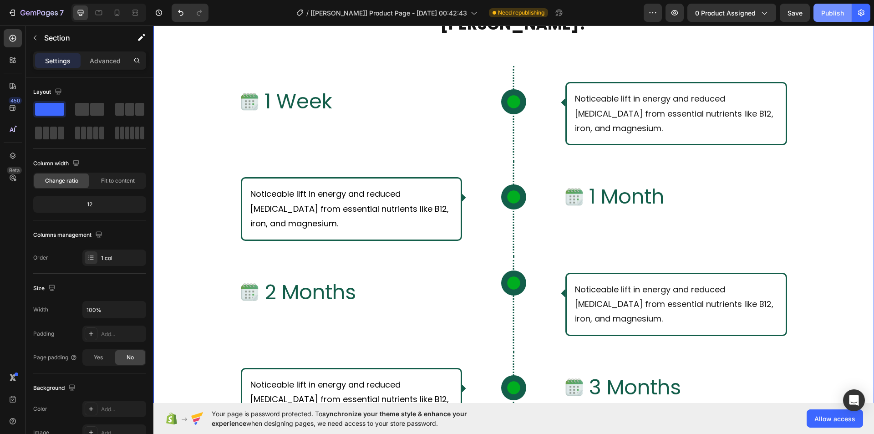
click at [821, 17] on div "Publish" at bounding box center [832, 13] width 23 height 10
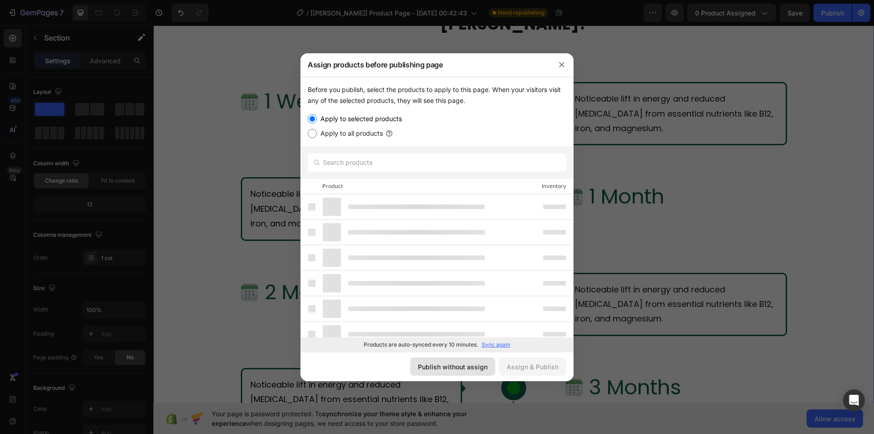
click at [475, 362] on div "Publish without assign" at bounding box center [453, 367] width 70 height 10
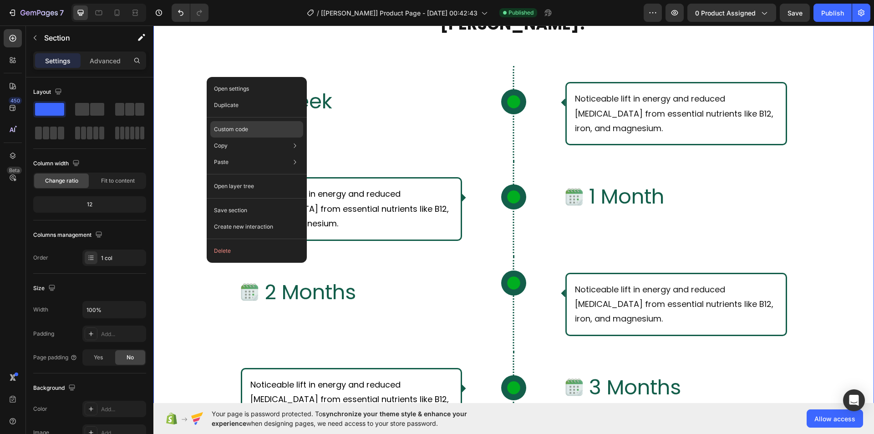
click at [219, 132] on p "Custom code" at bounding box center [231, 129] width 34 height 8
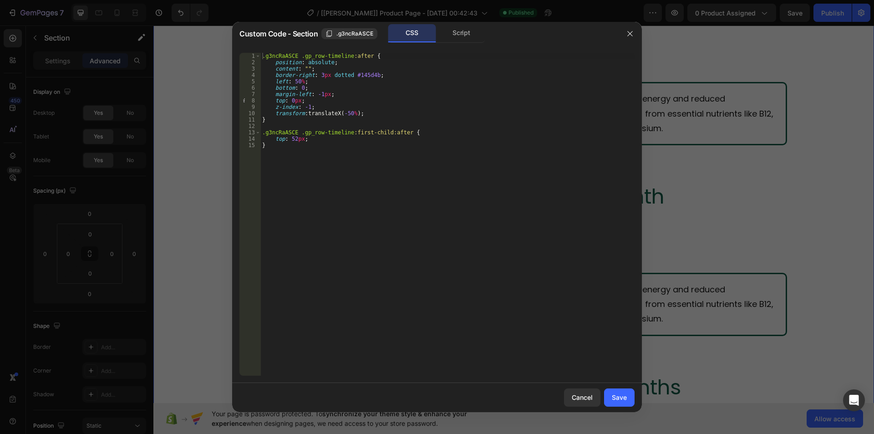
type textarea "margin-left: -1px;"
drag, startPoint x: 330, startPoint y: 94, endPoint x: 222, endPoint y: 93, distance: 107.4
click at [184, 94] on div "Custom Code - Section .g3ncRaASCE CSS Script margin-left: -1px; 1 2 3 4 5 6 7 8…" at bounding box center [437, 217] width 874 height 434
click at [392, 103] on div ".g3ncRaASCE .gp_row-timeline :after { position : absolute ; content : " " ; bor…" at bounding box center [447, 220] width 374 height 335
drag, startPoint x: 402, startPoint y: 126, endPoint x: 247, endPoint y: 125, distance: 154.2
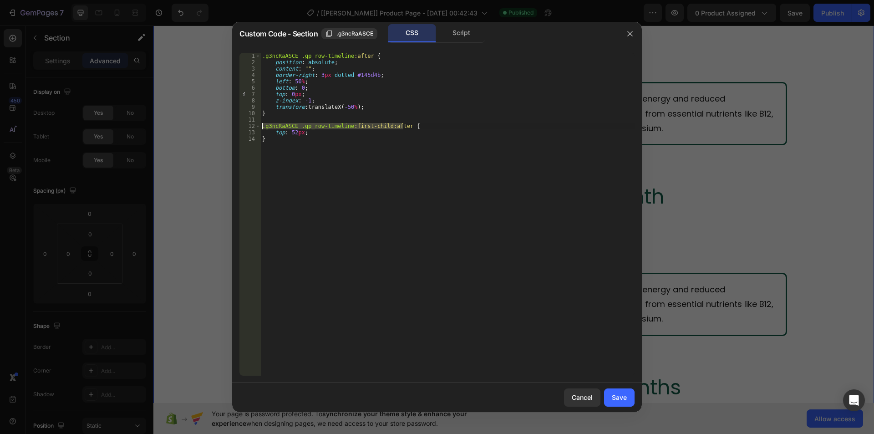
click at [247, 125] on div "z-index: -1; 1 2 3 4 5 6 7 8 9 10 11 12 13 14 .g3ncRaASCE .gp_row-timeline :aft…" at bounding box center [436, 214] width 395 height 323
type textarea ".g3ncRaASCE .gp_row-timeline:first-child:after {"
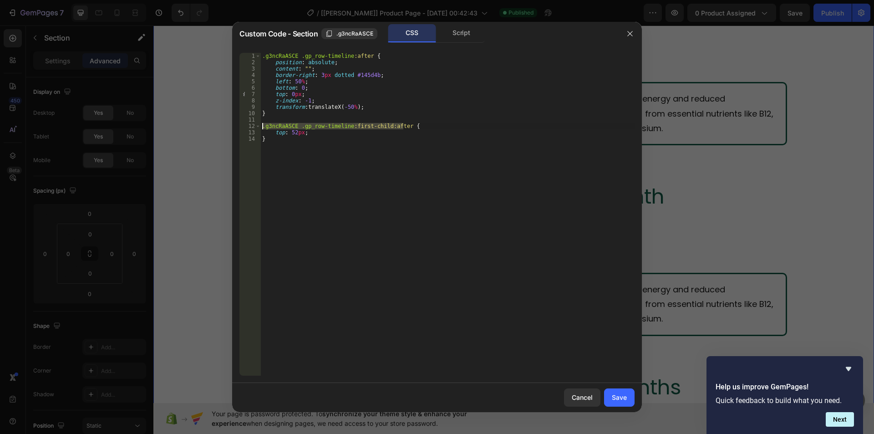
click at [311, 126] on div ".g3ncRaASCE .gp_row-timeline :after { position : absolute ; content : " " ; bor…" at bounding box center [447, 214] width 374 height 323
click at [300, 127] on div ".g3ncRaASCE .gp_row-timeline :after { position : absolute ; content : " " ; bor…" at bounding box center [447, 220] width 374 height 335
click at [297, 126] on div ".g3ncRaASCE .gp_row-timeline :after { position : absolute ; content : " " ; bor…" at bounding box center [447, 220] width 374 height 335
click at [298, 127] on div ".g3ncRaASCE .gp_row-timeline :after { position : absolute ; content : " " ; bor…" at bounding box center [447, 220] width 374 height 335
click at [345, 126] on div ".g3ncRaASCE .gp_row-timeline :after { position : absolute ; content : " " ; bor…" at bounding box center [447, 220] width 374 height 335
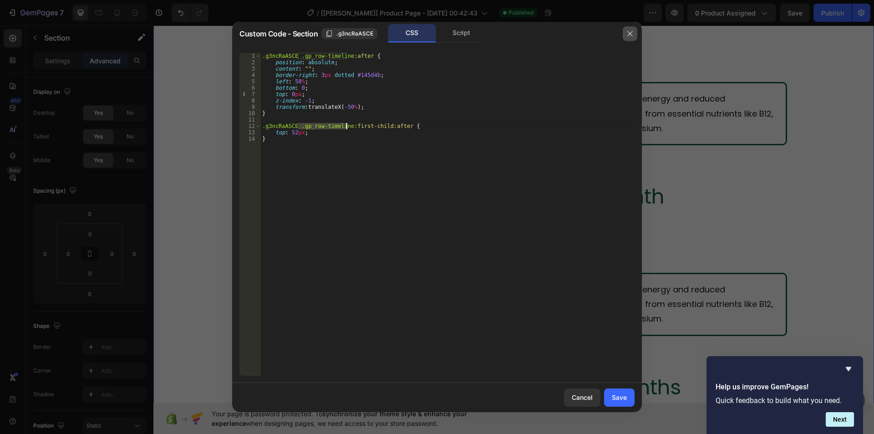
click at [626, 33] on icon "button" at bounding box center [629, 33] width 7 height 7
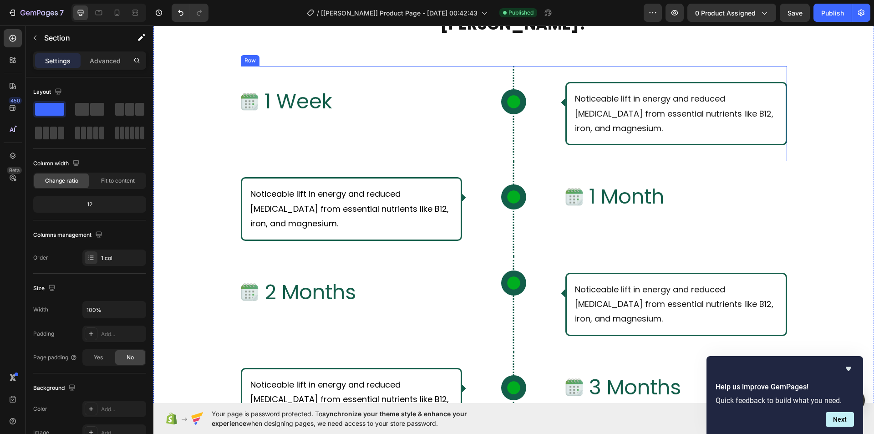
click at [490, 69] on div "Image 1 Week Text Block Row Icon Row Noticeable lift in energy and reduced [MED…" at bounding box center [514, 113] width 546 height 95
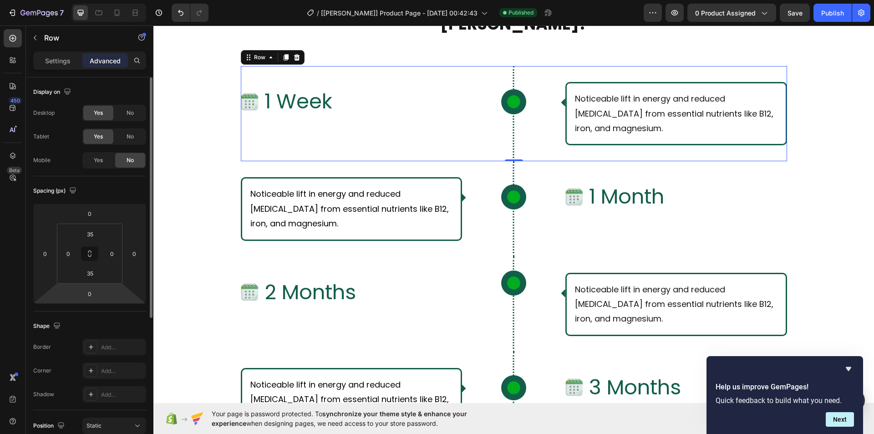
scroll to position [225, 0]
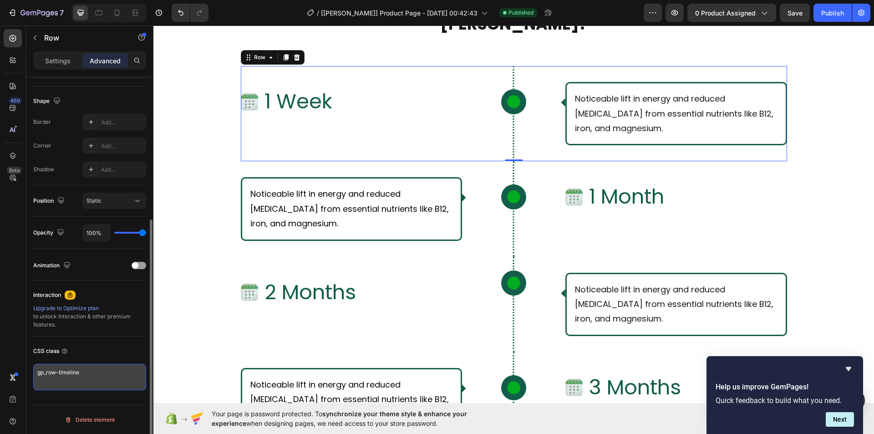
click at [99, 376] on textarea "gp_row-timeline" at bounding box center [89, 377] width 113 height 26
paste textarea ".gp_row-timeline"
click at [82, 373] on textarea "gp_row-timeline .gp_row-timeline" at bounding box center [89, 377] width 113 height 26
type textarea "gp_row-timeline gp_first-row-timeline"
click at [81, 372] on textarea "gp_row-timeline gp_first-row-timeline" at bounding box center [89, 377] width 113 height 26
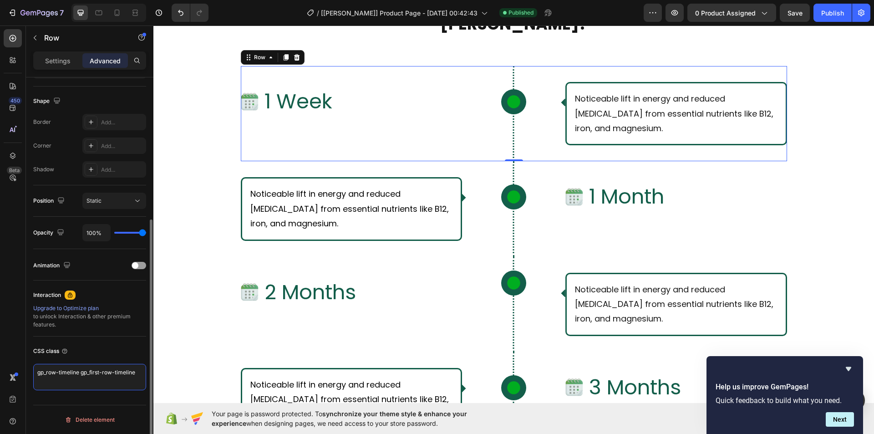
click at [135, 370] on textarea "gp_row-timeline gp_first-row-timeline" at bounding box center [89, 377] width 113 height 26
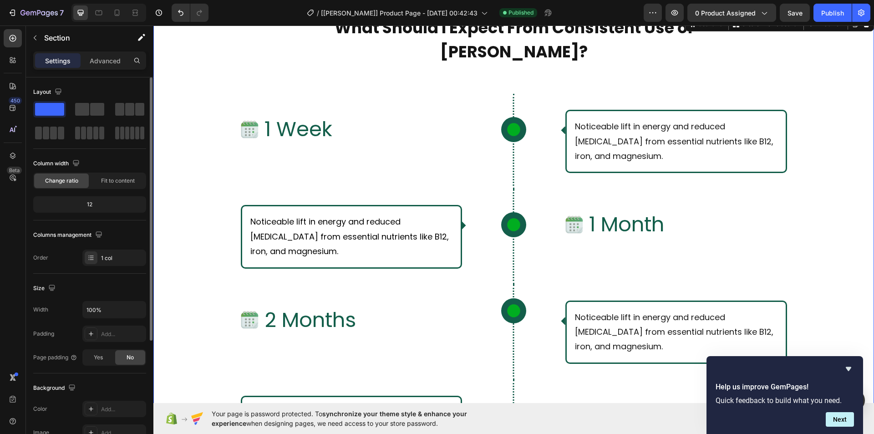
scroll to position [3253, 0]
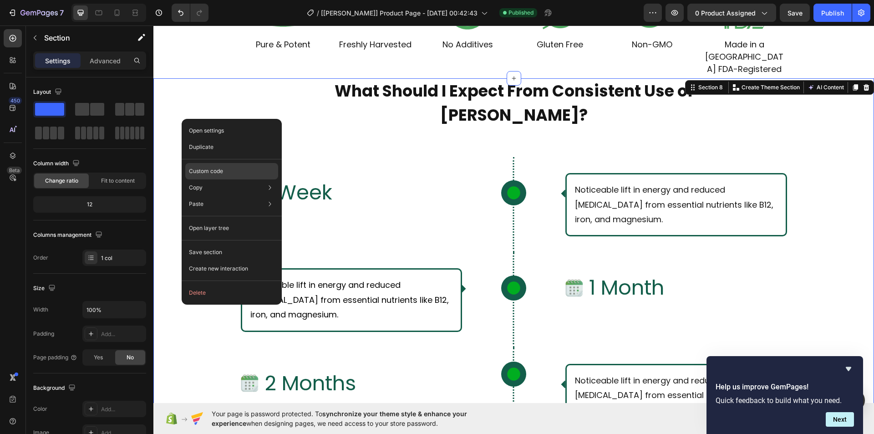
click at [228, 173] on div "Custom code" at bounding box center [231, 171] width 93 height 16
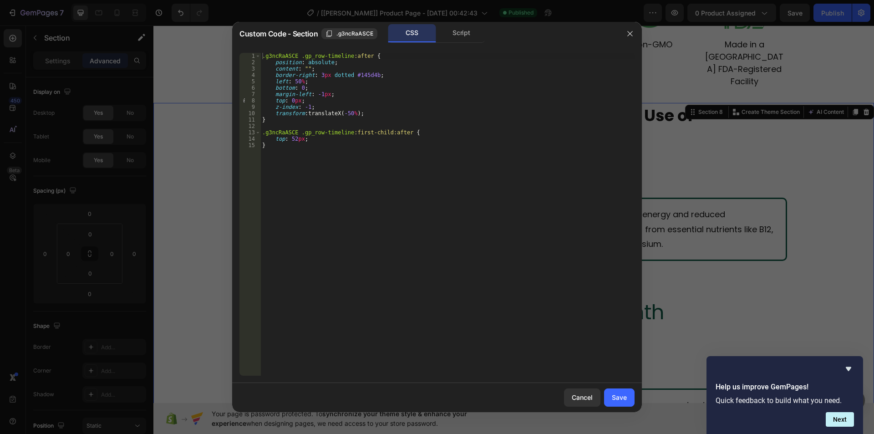
click at [347, 134] on div ".g3ncRaASCE .gp_row-timeline :after { position : absolute ; content : " " ; bor…" at bounding box center [447, 220] width 374 height 335
click at [382, 132] on div ".g3ncRaASCE .gp_row-timeline :after { position : absolute ; content : " " ; bor…" at bounding box center [447, 220] width 374 height 335
paste textarea "gp_first-row-timeline"
type textarea ".g3ncRaASCE .gp_[DOMAIN_NAME]_first-row-timeline:after {"
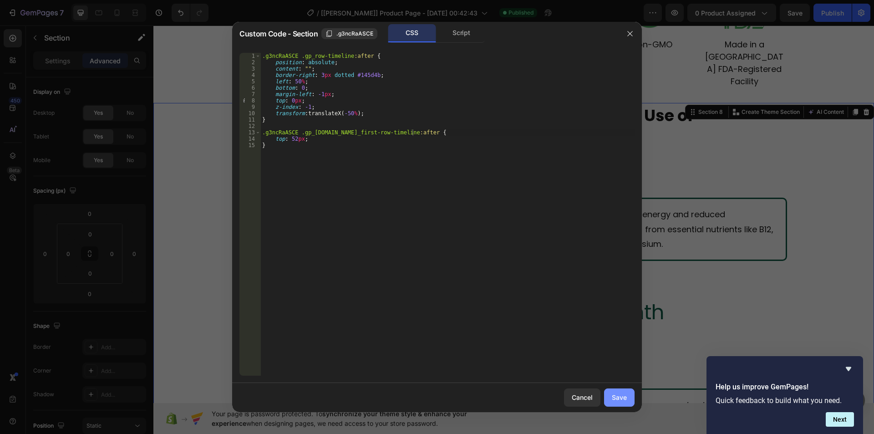
drag, startPoint x: 620, startPoint y: 398, endPoint x: 479, endPoint y: 343, distance: 151.4
click at [620, 398] on div "Save" at bounding box center [618, 397] width 15 height 10
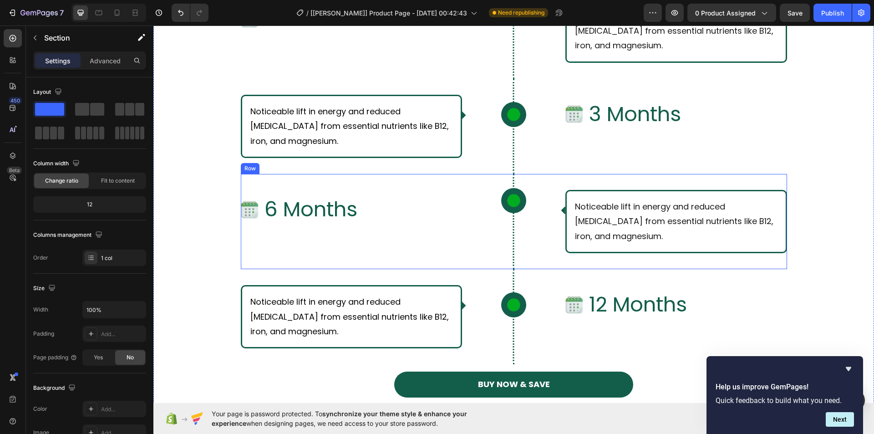
scroll to position [3344, 0]
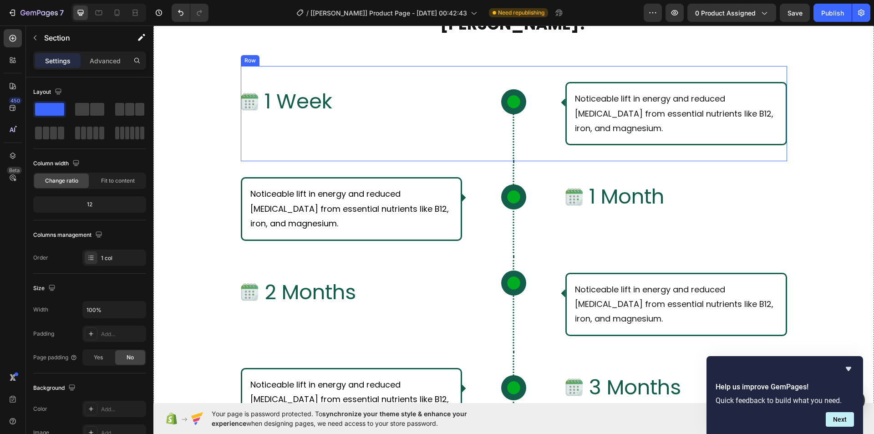
click at [548, 74] on div "Image 1 Week Text Block Row Icon Row Noticeable lift in energy and reduced [MED…" at bounding box center [514, 113] width 546 height 95
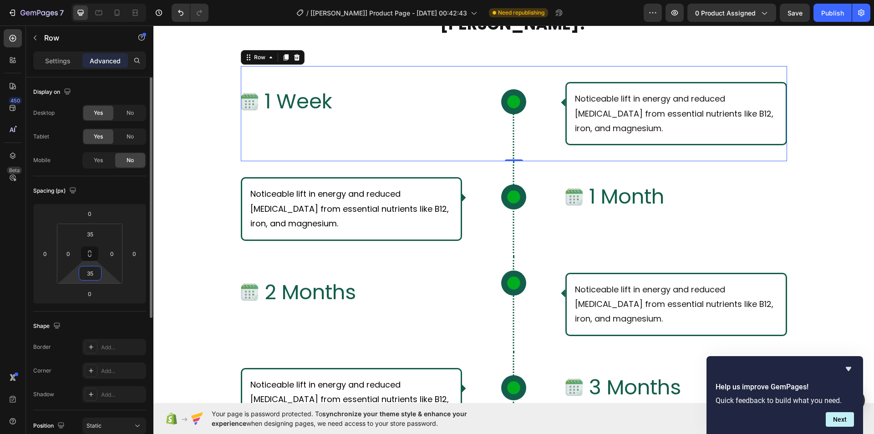
click at [96, 278] on input "35" at bounding box center [90, 273] width 18 height 14
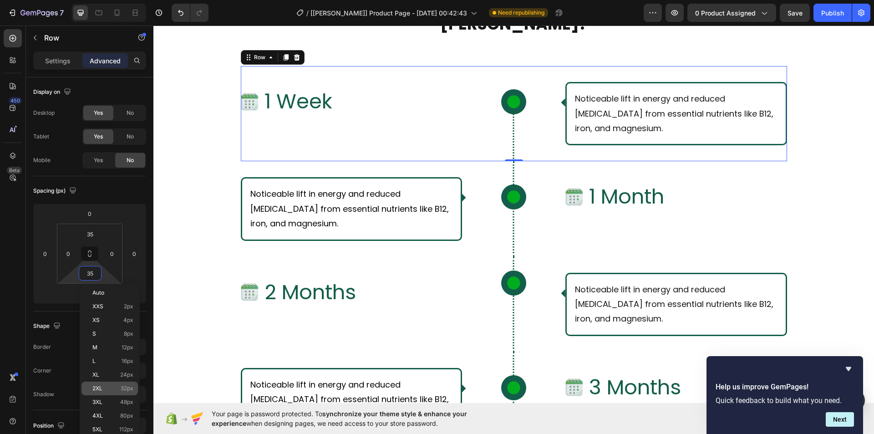
click at [97, 383] on div "2XL 32px" at bounding box center [109, 388] width 56 height 14
type input "32"
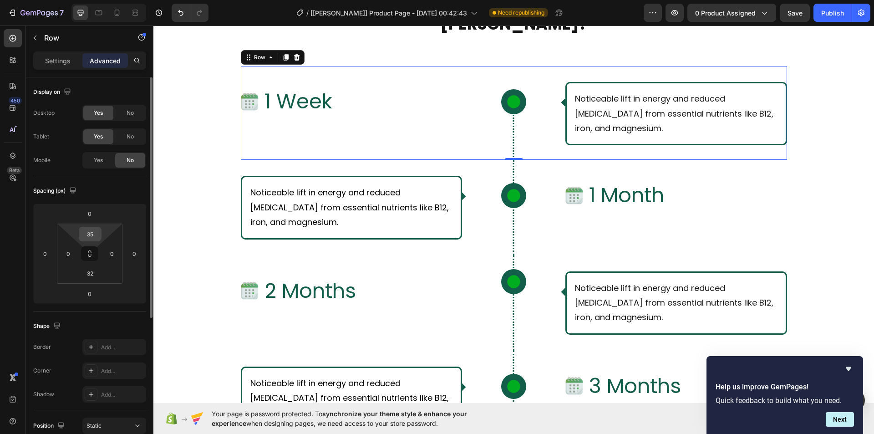
click at [92, 236] on input "35" at bounding box center [90, 234] width 18 height 14
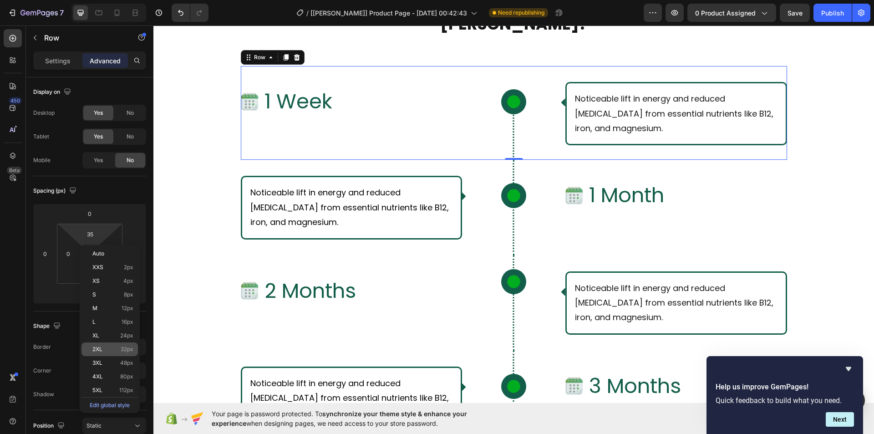
click at [116, 343] on div "2XL 32px" at bounding box center [109, 349] width 56 height 14
type input "32"
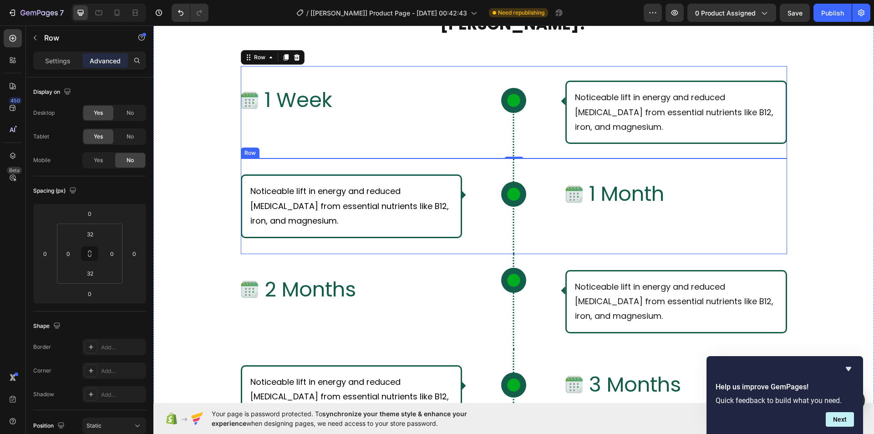
click at [461, 167] on div "Noticeable lift in energy and reduced [MEDICAL_DATA] from essential nutrients l…" at bounding box center [514, 205] width 546 height 95
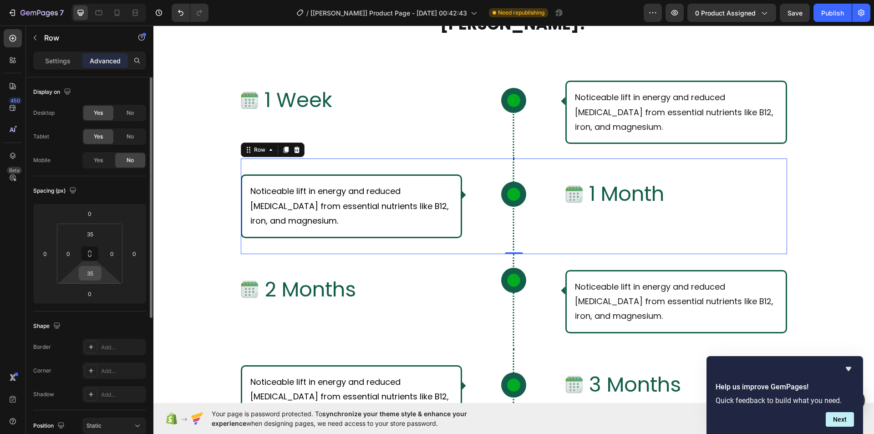
click at [93, 273] on input "35" at bounding box center [90, 273] width 18 height 14
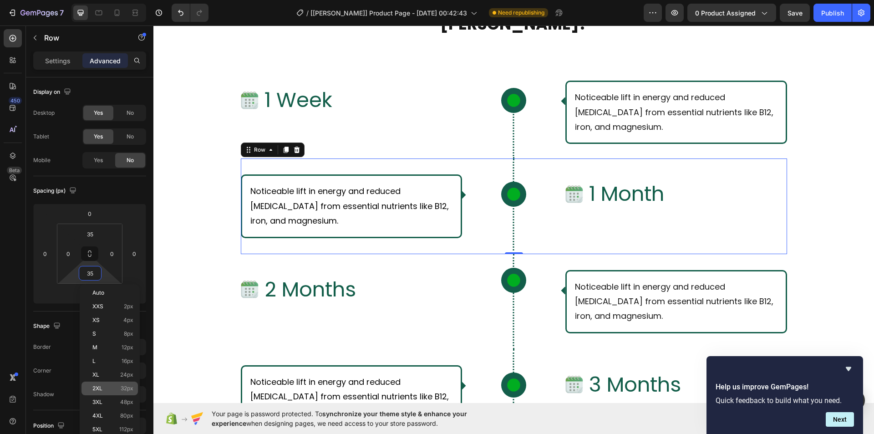
click at [101, 384] on div "2XL 32px" at bounding box center [109, 388] width 56 height 14
type input "32"
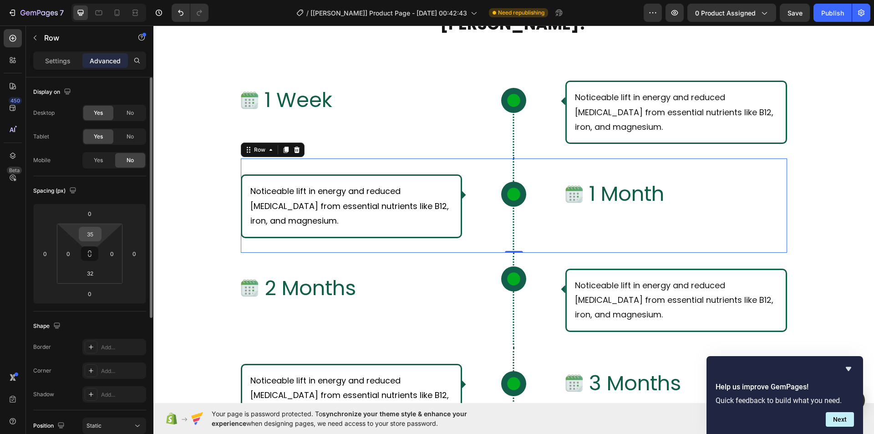
click at [91, 236] on input "35" at bounding box center [90, 234] width 18 height 14
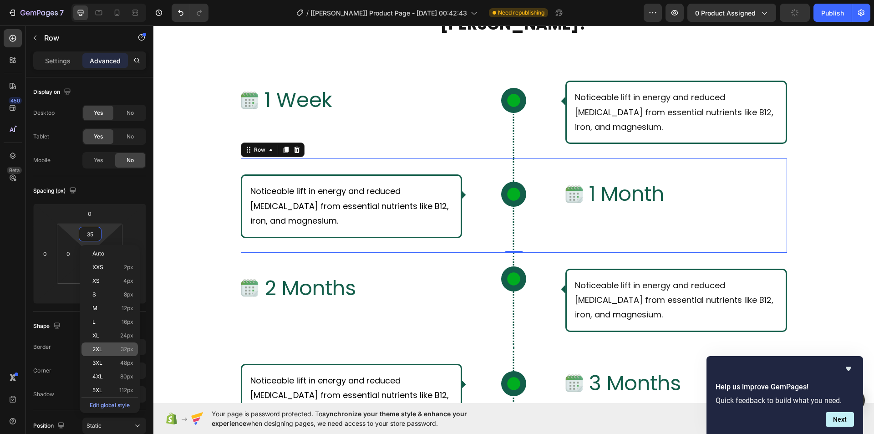
click at [106, 350] on p "2XL 32px" at bounding box center [112, 349] width 41 height 6
type input "32"
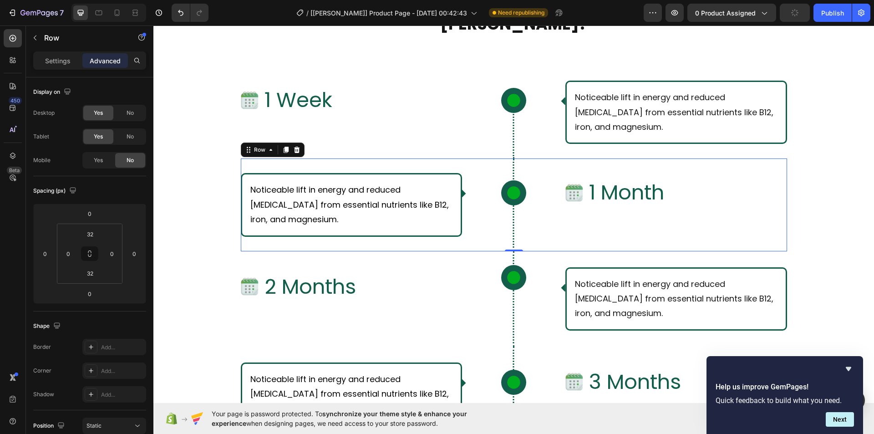
click at [4, 277] on div "450 Beta" at bounding box center [13, 198] width 18 height 339
click at [840, 189] on div "What Should I Expect From Consistent Use of [PERSON_NAME]? Text Block Row Row I…" at bounding box center [513, 347] width 720 height 720
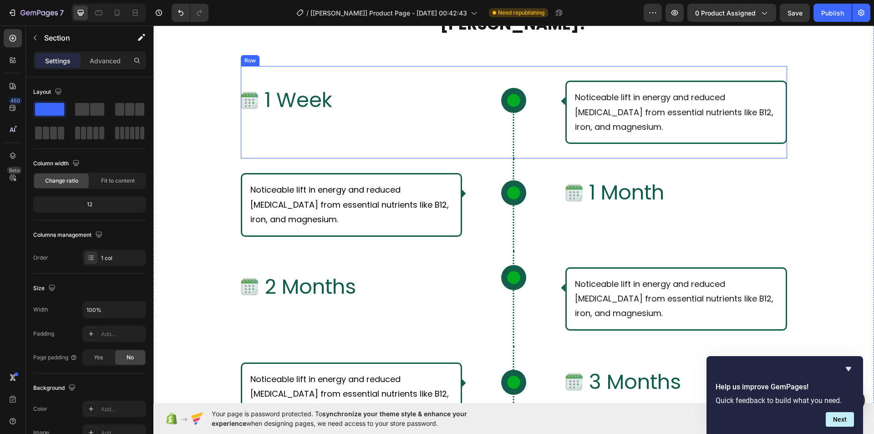
click at [546, 147] on div "Image 1 Week Text Block Row Icon Row Noticeable lift in energy and reduced [MED…" at bounding box center [514, 112] width 546 height 92
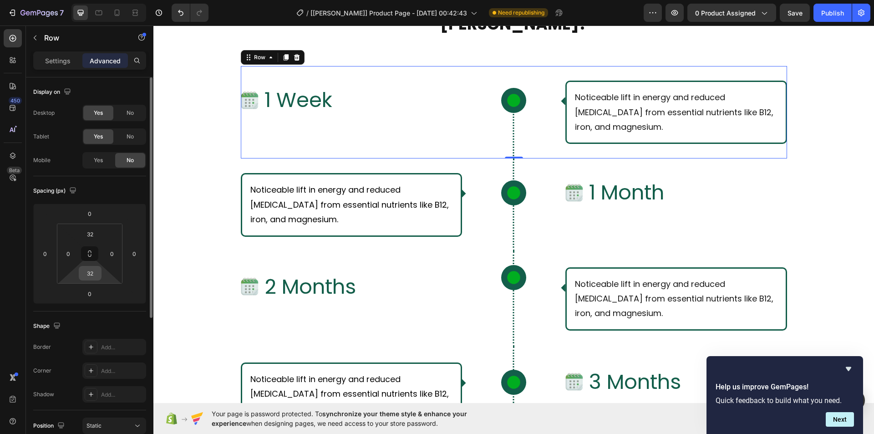
click at [91, 276] on input "32" at bounding box center [90, 273] width 18 height 14
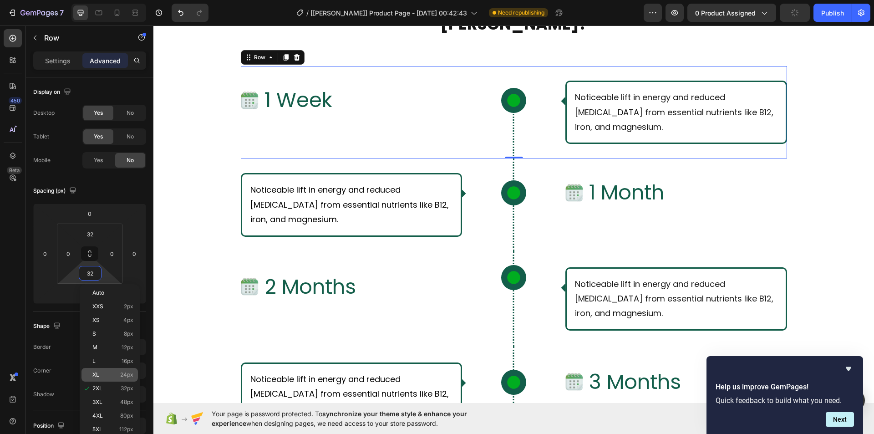
click at [101, 372] on p "XL 24px" at bounding box center [112, 374] width 41 height 6
type input "24"
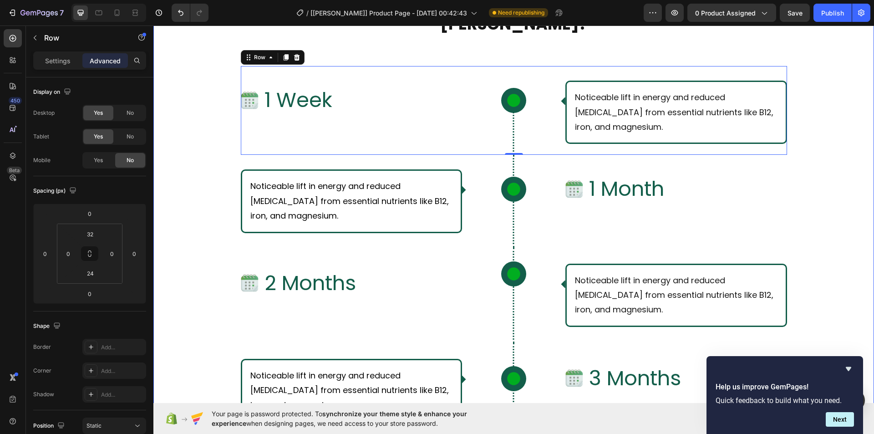
click at [817, 202] on div "What Should I Expect From Consistent Use of [PERSON_NAME]? Text Block Row Row I…" at bounding box center [513, 345] width 720 height 717
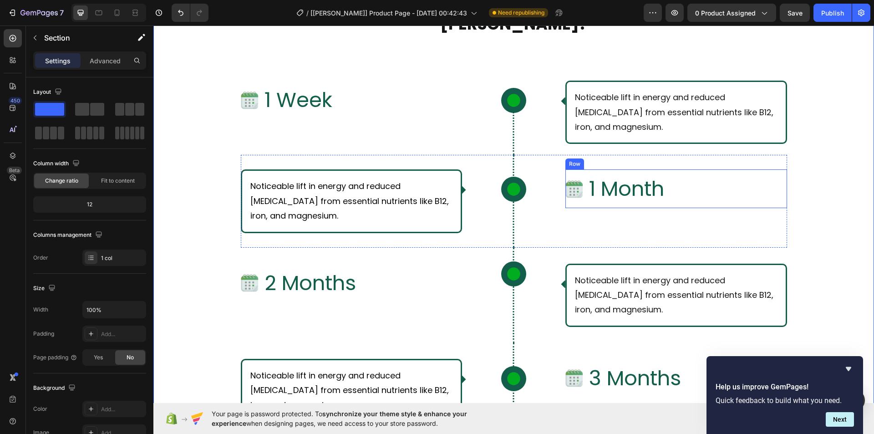
click at [714, 170] on div "Image 1 Month Text Block Row" at bounding box center [676, 188] width 222 height 39
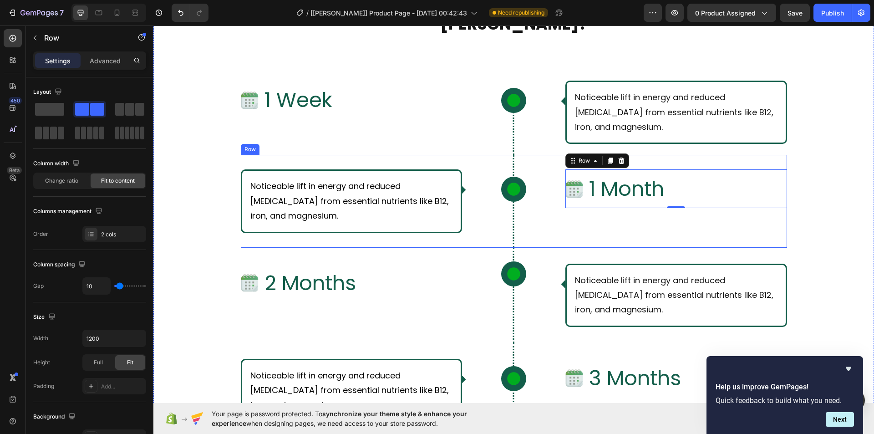
click at [537, 163] on div "Noticeable lift in energy and reduced [MEDICAL_DATA] from essential nutrients l…" at bounding box center [514, 201] width 546 height 92
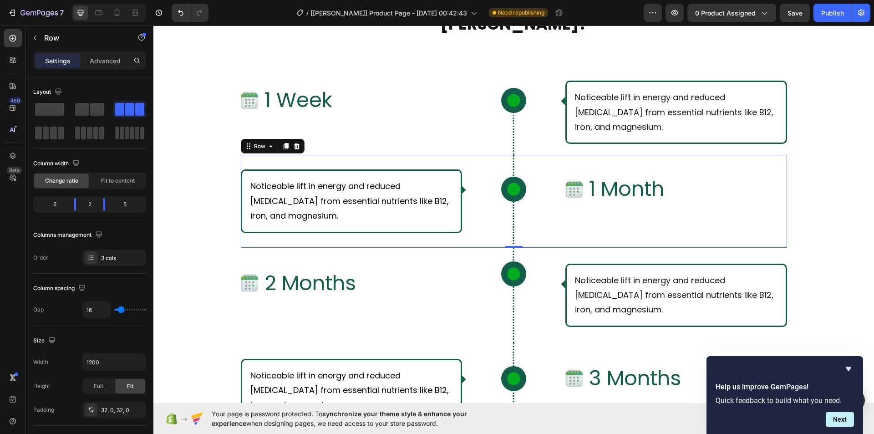
click at [94, 69] on div "Settings Advanced" at bounding box center [89, 60] width 113 height 18
click at [98, 63] on p "Advanced" at bounding box center [105, 61] width 31 height 10
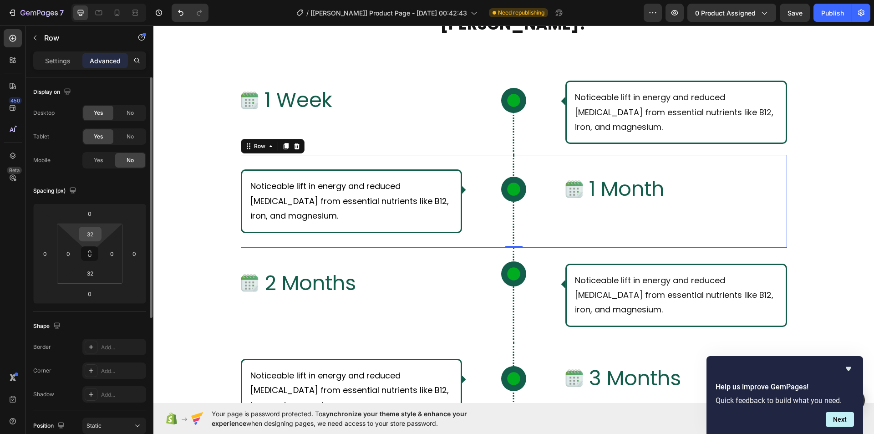
click at [92, 233] on input "32" at bounding box center [90, 234] width 18 height 14
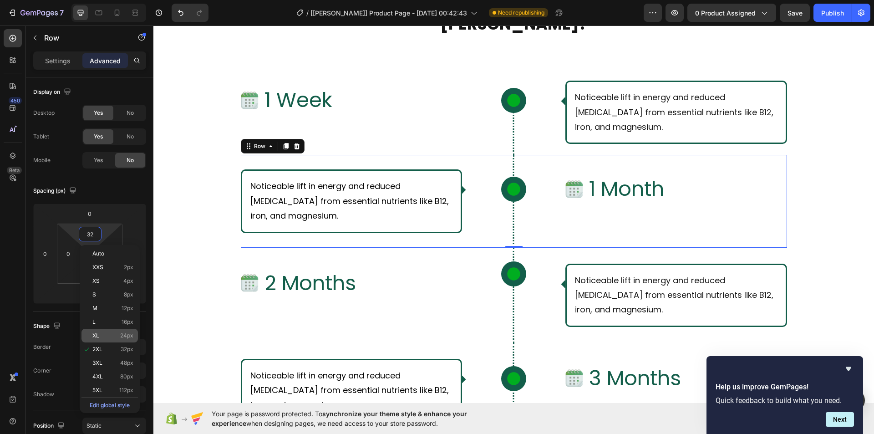
click at [108, 332] on p "XL 24px" at bounding box center [112, 335] width 41 height 6
type input "24"
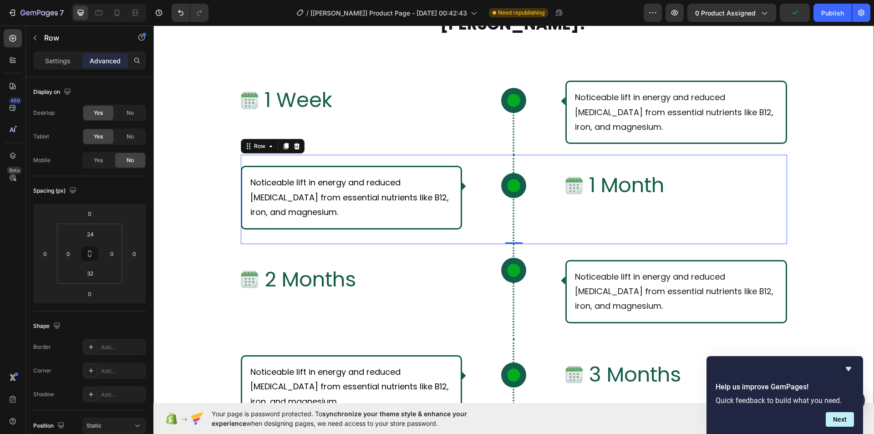
click at [831, 184] on div "What Should I Expect From Consistent Use of [PERSON_NAME]? Text Block Row Row I…" at bounding box center [513, 343] width 720 height 713
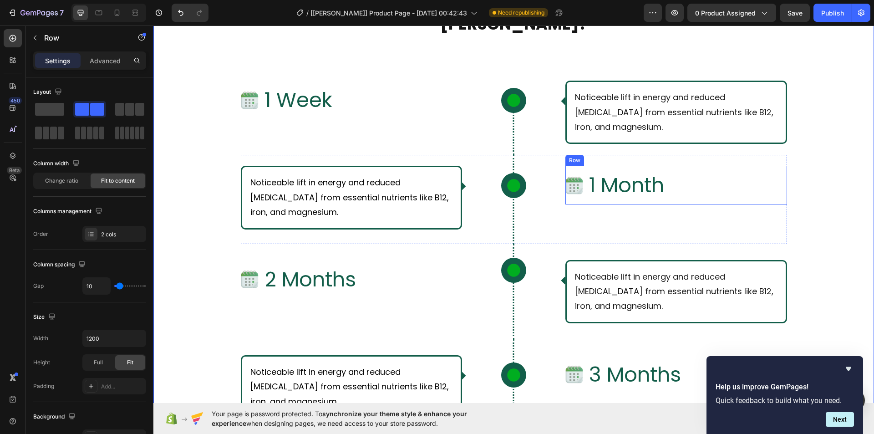
click at [747, 174] on div "Image 1 Month Text Block Row" at bounding box center [676, 185] width 222 height 39
click at [543, 159] on div "Noticeable lift in energy and reduced [MEDICAL_DATA] from essential nutrients l…" at bounding box center [514, 199] width 546 height 89
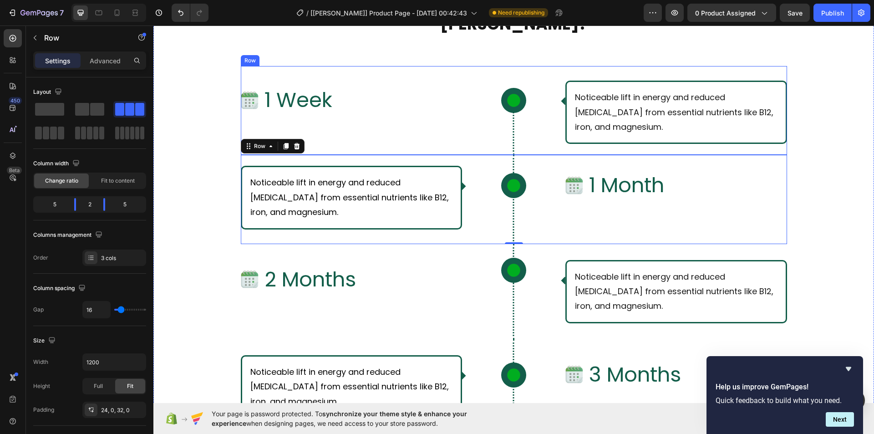
click at [537, 141] on div "Icon Row" at bounding box center [513, 112] width 89 height 63
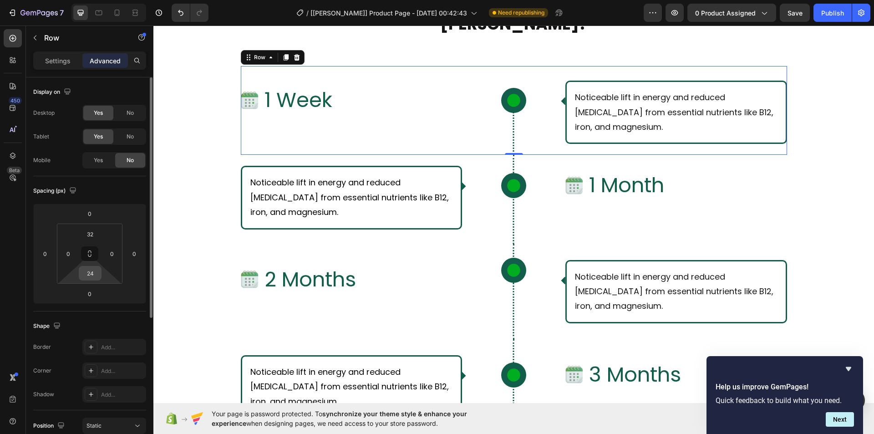
click at [91, 274] on input "24" at bounding box center [90, 273] width 18 height 14
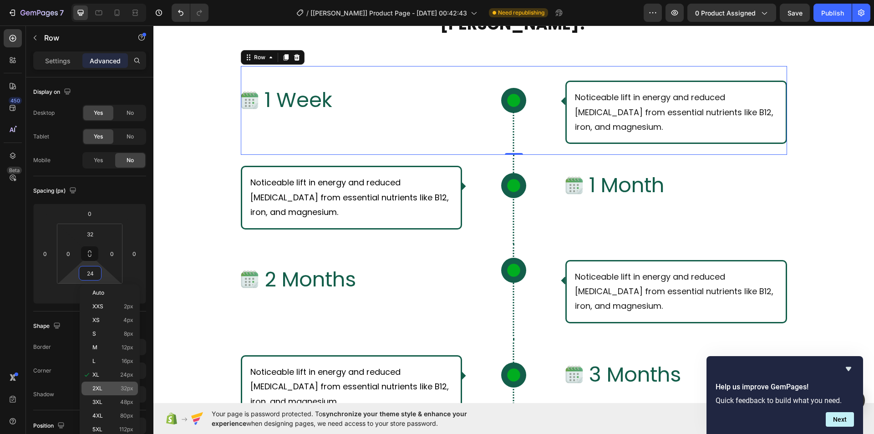
click at [103, 385] on p "2XL 32px" at bounding box center [112, 388] width 41 height 6
type input "32"
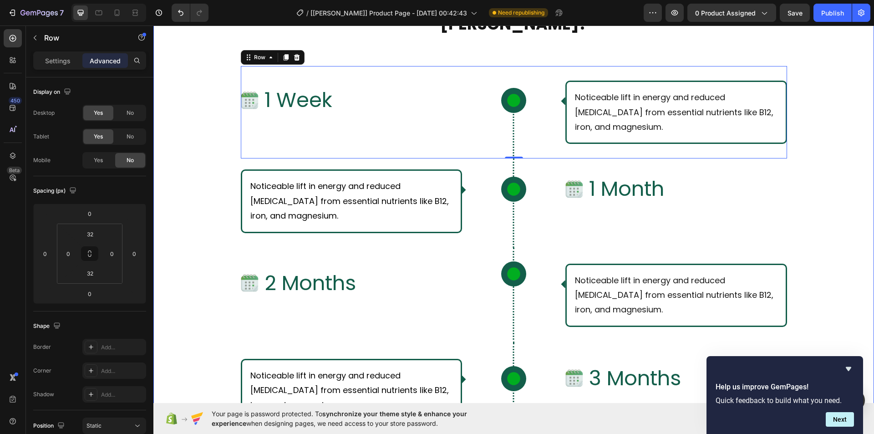
click at [798, 183] on div "What Should I Expect From Consistent Use of [PERSON_NAME]? Text Block Row Row I…" at bounding box center [513, 345] width 720 height 717
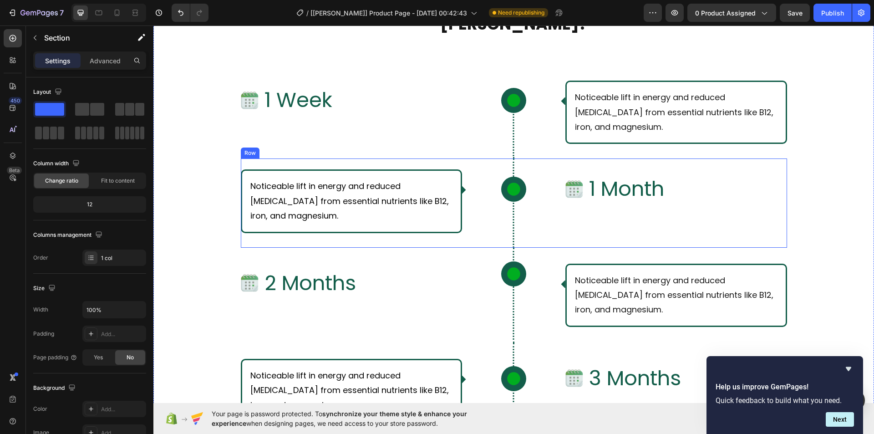
click at [748, 166] on div "Noticeable lift in energy and reduced [MEDICAL_DATA] from essential nutrients l…" at bounding box center [514, 202] width 546 height 89
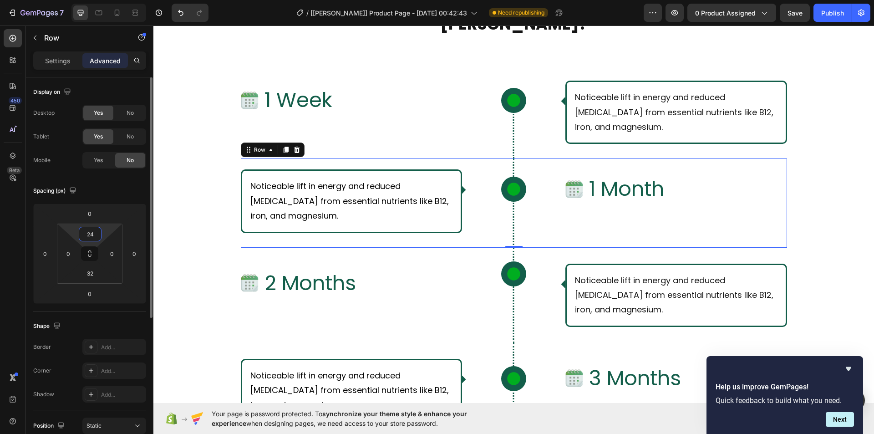
click at [97, 227] on input "24" at bounding box center [90, 234] width 18 height 14
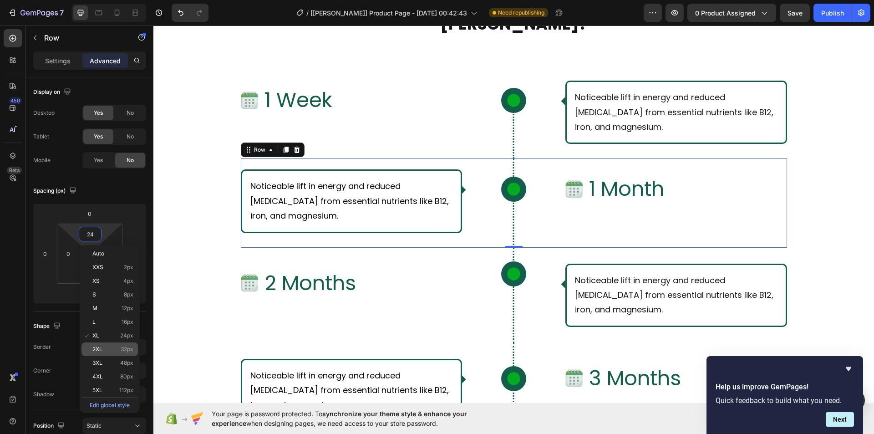
click at [108, 348] on p "2XL 32px" at bounding box center [112, 349] width 41 height 6
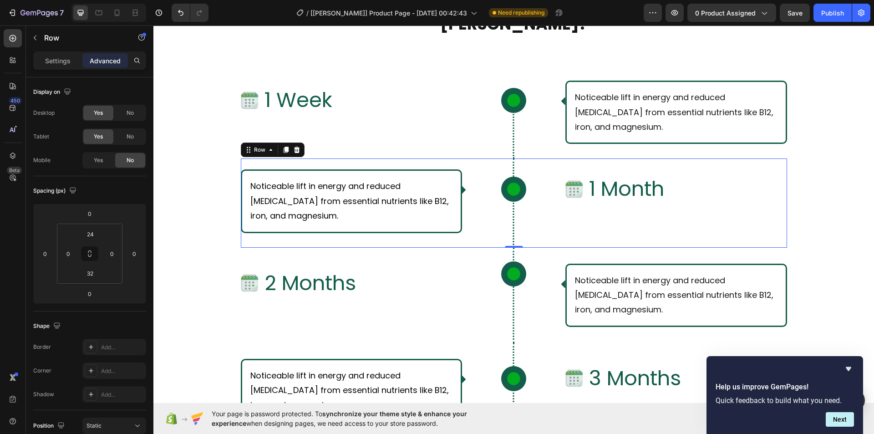
type input "32"
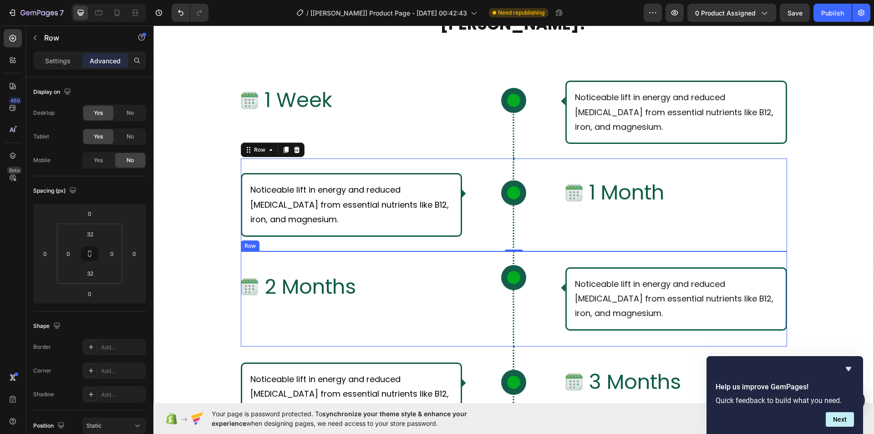
click at [422, 260] on div "Image 2 Months Text Block Row Icon Row Noticeable lift in energy and reduced [M…" at bounding box center [514, 298] width 546 height 95
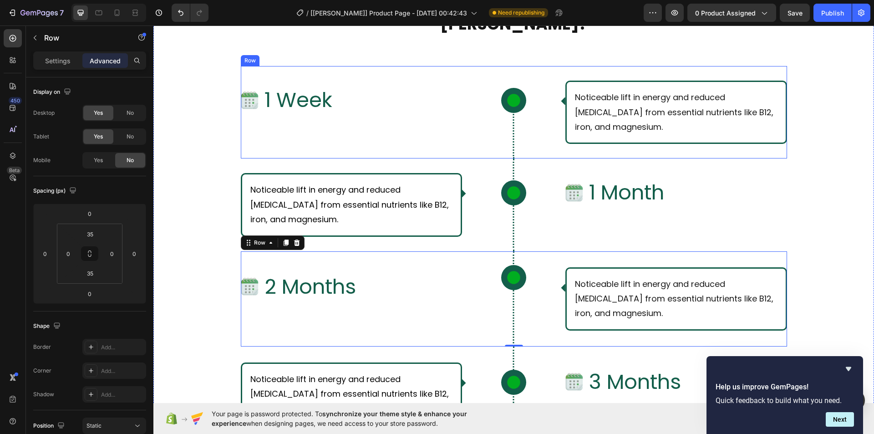
click at [481, 137] on div "Icon Row" at bounding box center [513, 112] width 89 height 63
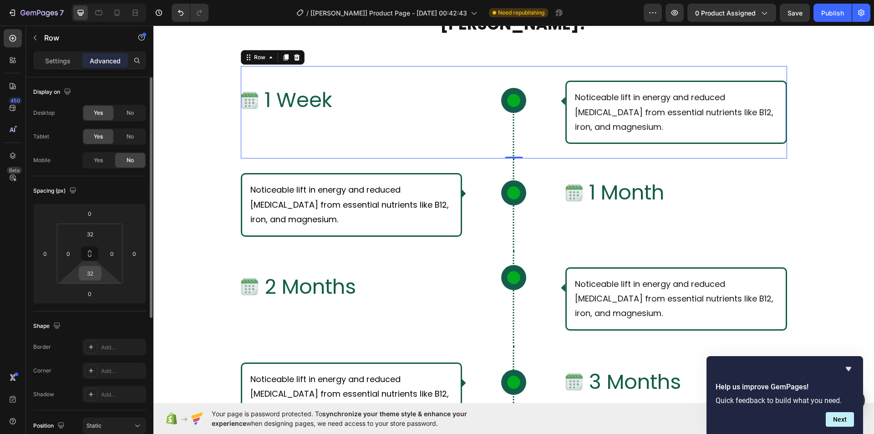
click at [94, 269] on input "32" at bounding box center [90, 273] width 18 height 14
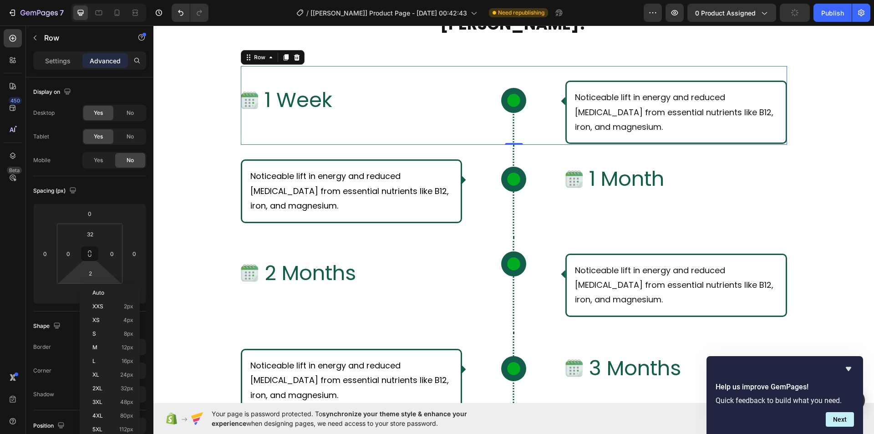
click at [25, 282] on div "450 Beta" at bounding box center [13, 229] width 26 height 408
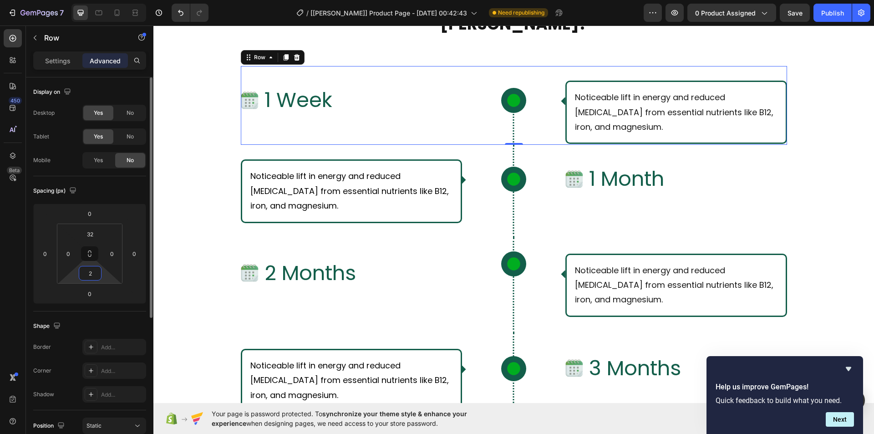
click at [93, 275] on input "2" at bounding box center [90, 273] width 18 height 14
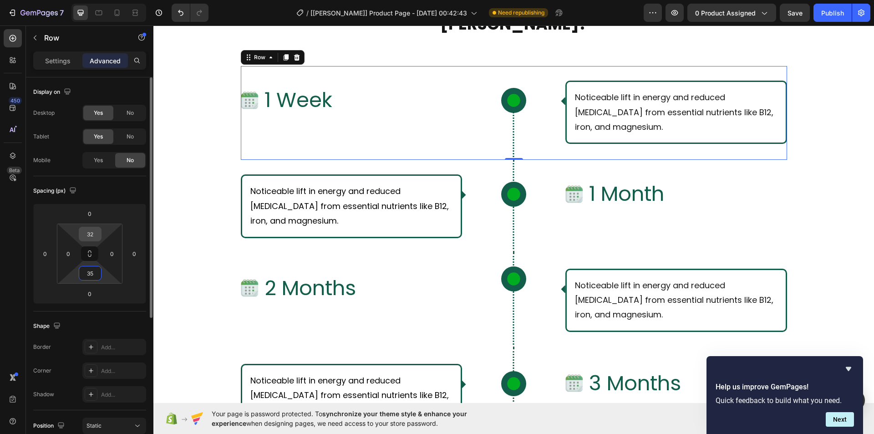
type input "35"
click at [91, 233] on input "32" at bounding box center [90, 234] width 18 height 14
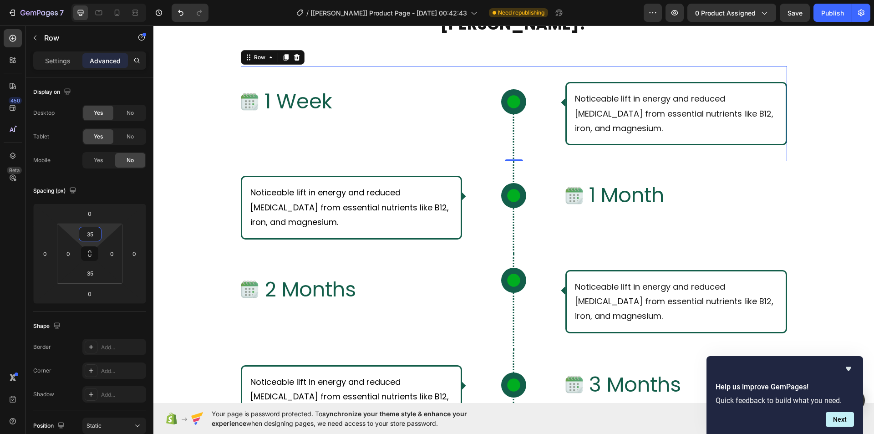
type input "35"
click at [14, 242] on div "450 Beta" at bounding box center [13, 198] width 18 height 339
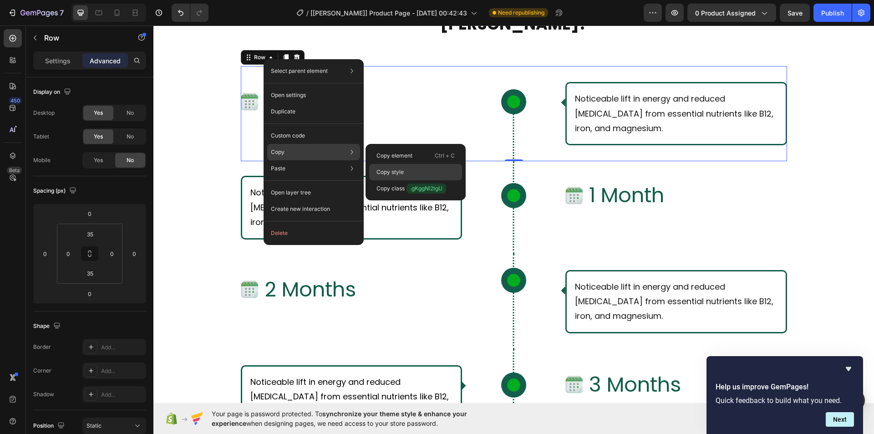
click at [395, 170] on p "Copy style" at bounding box center [389, 172] width 27 height 8
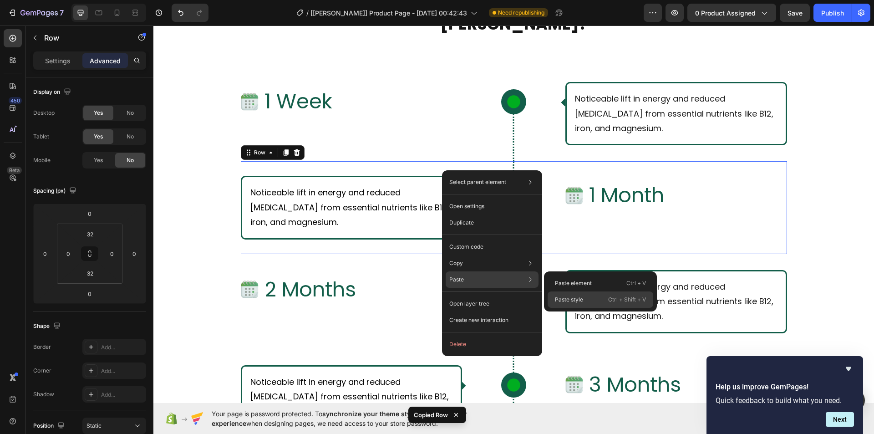
click at [574, 301] on p "Paste style" at bounding box center [569, 299] width 28 height 8
type input "35"
type textarea "gp_row-timeline gp_first-row-timeline"
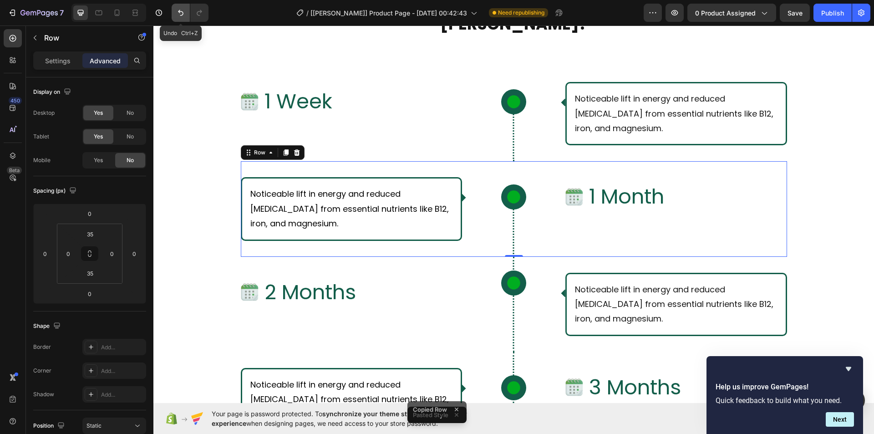
click at [183, 15] on icon "Undo/Redo" at bounding box center [180, 13] width 5 height 6
type input "32"
type textarea "gp_row-timeline"
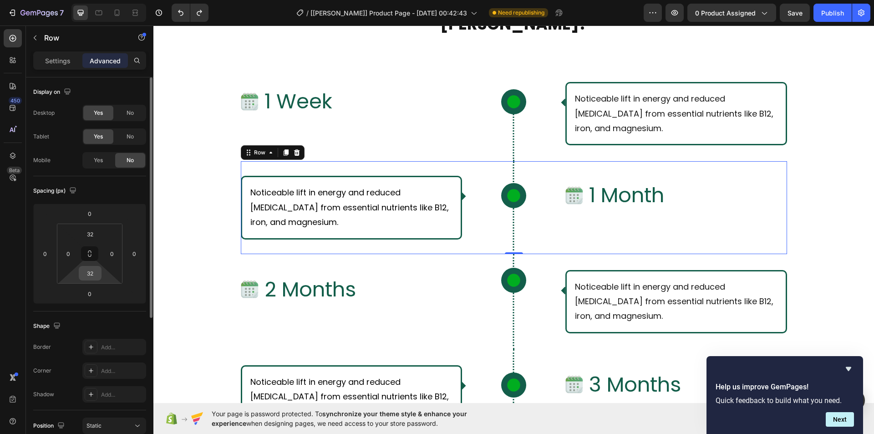
click at [93, 275] on input "32" at bounding box center [90, 273] width 18 height 14
type input "35"
click at [91, 237] on input "32" at bounding box center [90, 234] width 18 height 14
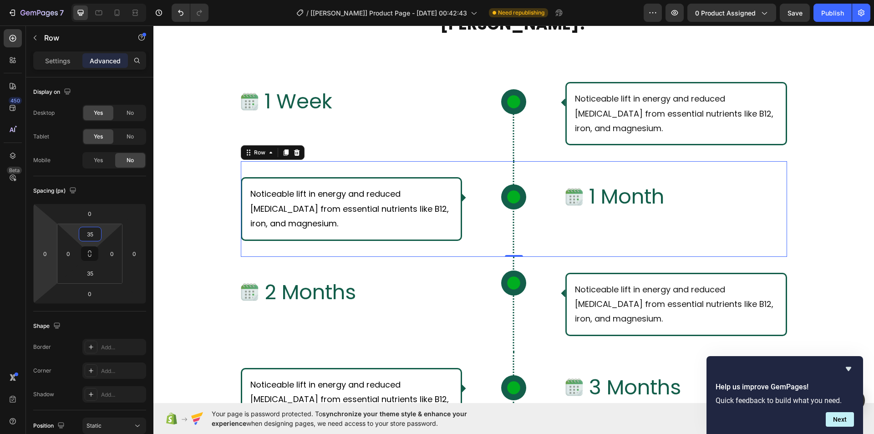
type input "35"
click at [20, 226] on div "450 Beta" at bounding box center [13, 198] width 18 height 339
click at [821, 187] on div "What Should I Expect From Consistent Use of [PERSON_NAME]? Text Block Row Row I…" at bounding box center [513, 350] width 720 height 726
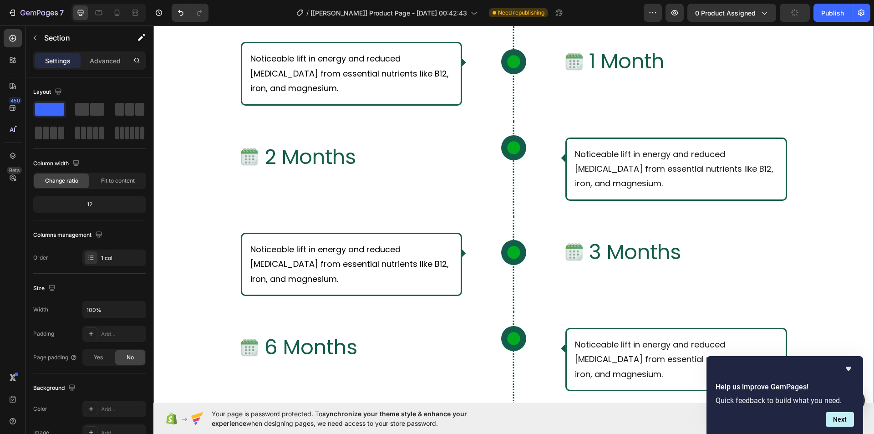
scroll to position [3480, 0]
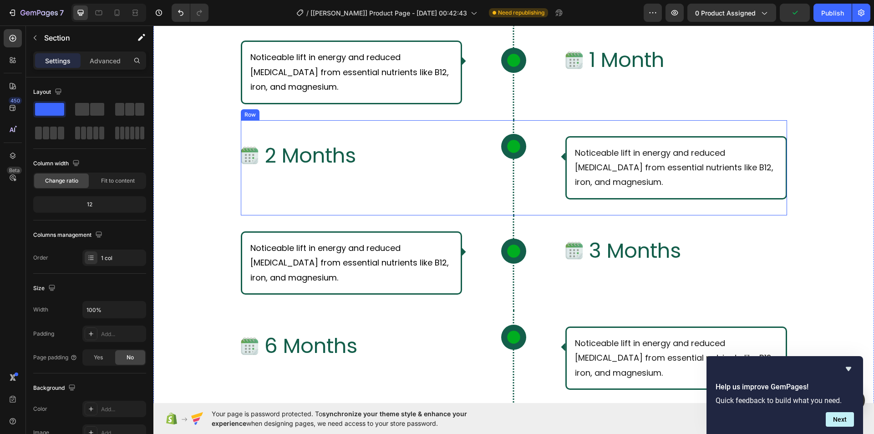
click at [559, 125] on div "Image 2 Months Text Block Row Icon Row Noticeable lift in energy and reduced [M…" at bounding box center [514, 167] width 546 height 95
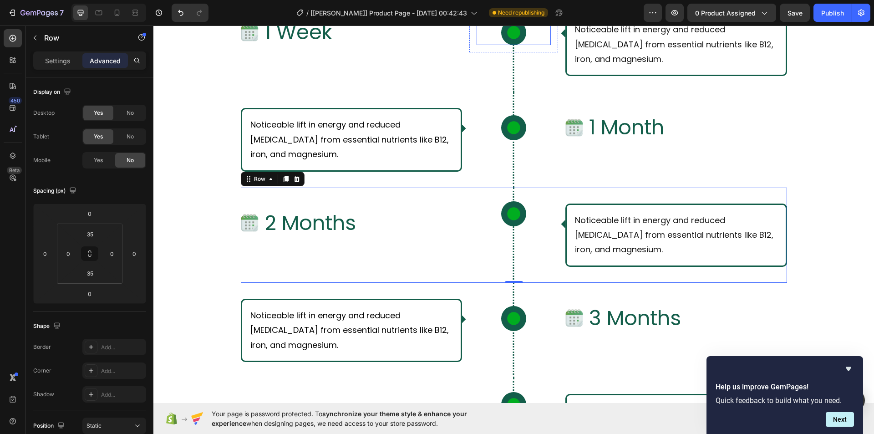
scroll to position [3253, 0]
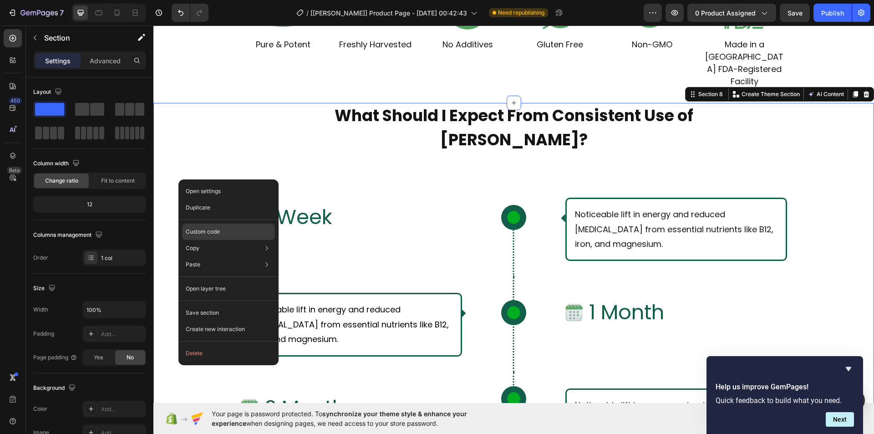
click at [200, 226] on div "Custom code" at bounding box center [228, 231] width 93 height 16
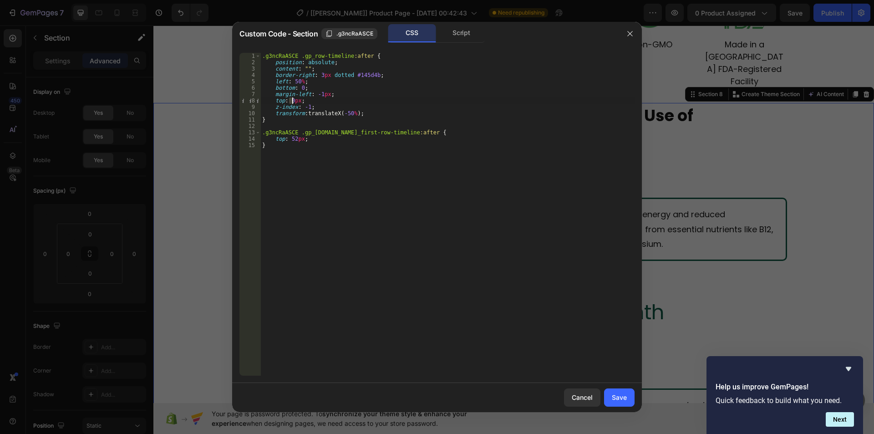
click at [291, 101] on div ".g3ncRaASCE .gp_row-timeline :after { position : absolute ; content : " " ; bor…" at bounding box center [447, 220] width 374 height 335
type textarea "top: 3px;"
drag, startPoint x: 619, startPoint y: 397, endPoint x: 660, endPoint y: 221, distance: 180.7
click at [619, 397] on div "Save" at bounding box center [618, 397] width 15 height 10
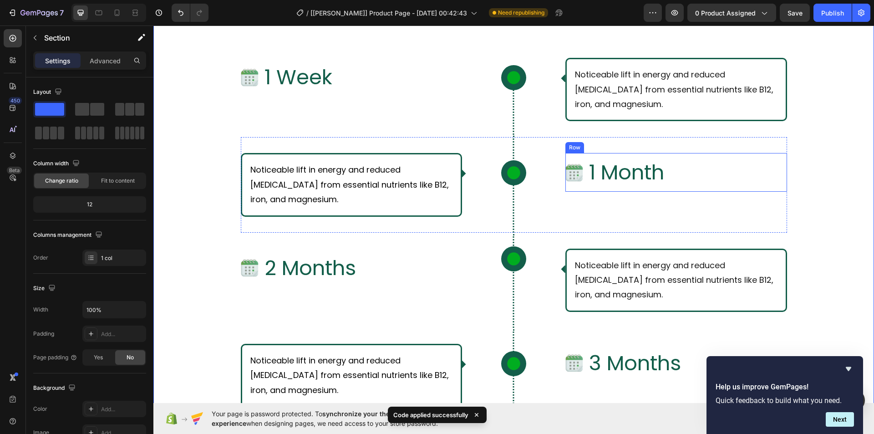
scroll to position [3330, 0]
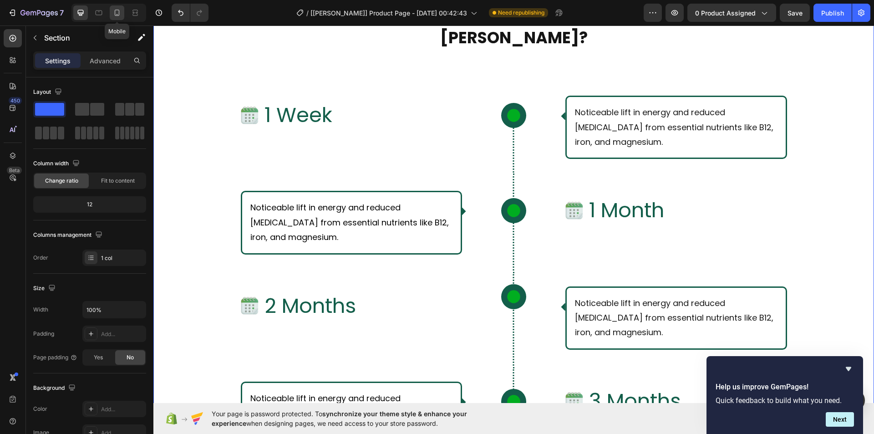
click at [114, 14] on icon at bounding box center [116, 12] width 9 height 9
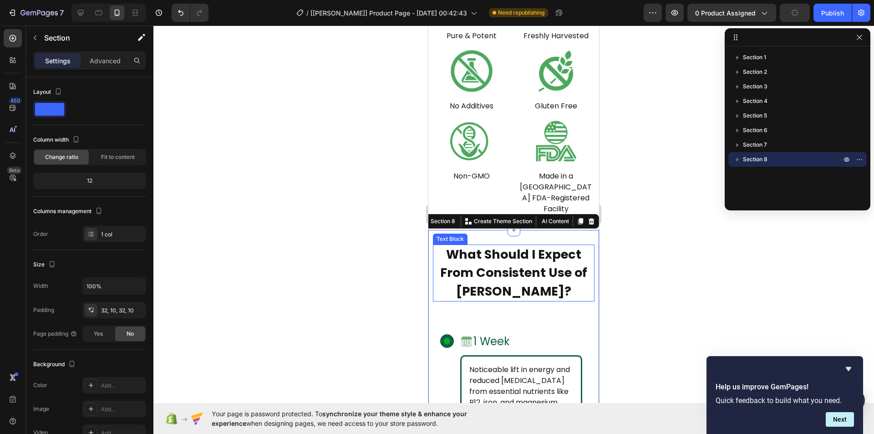
scroll to position [3456, 0]
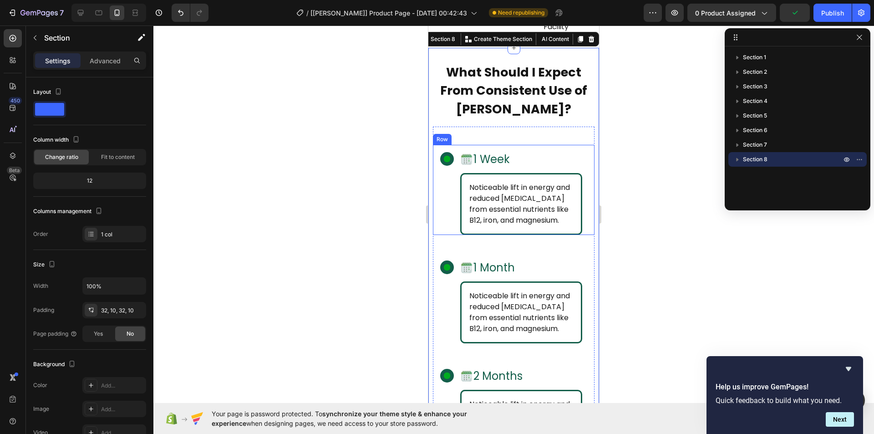
click at [434, 173] on div "Noticeable lift in energy and reduced [MEDICAL_DATA] from essential nutrients l…" at bounding box center [514, 204] width 162 height 62
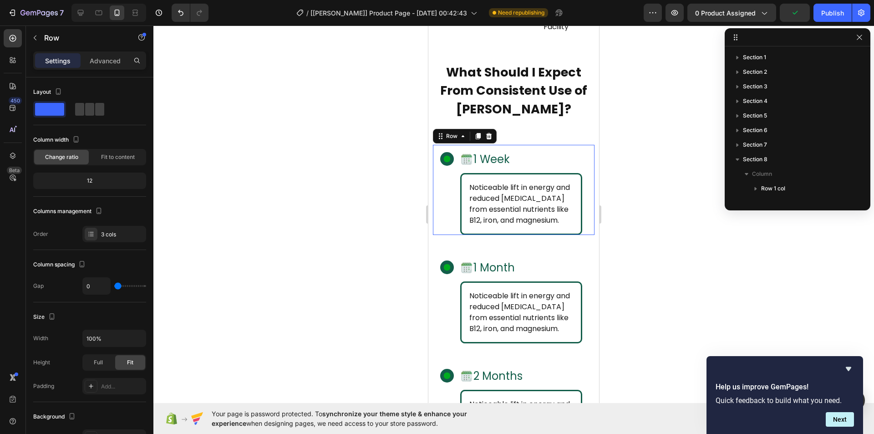
scroll to position [114, 0]
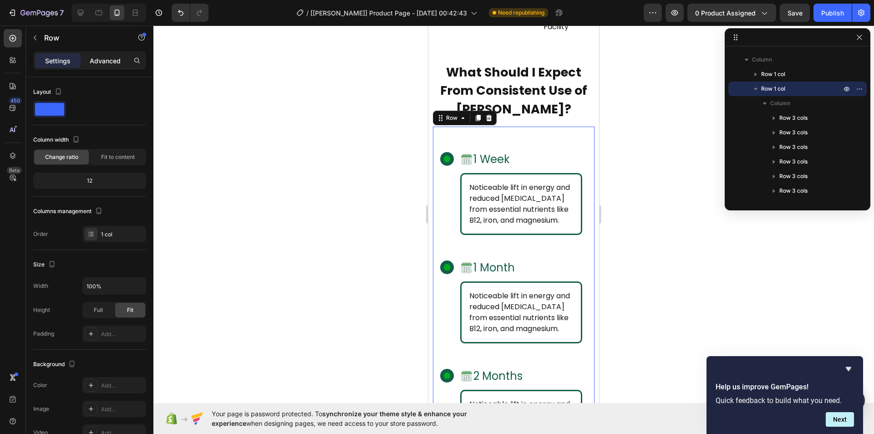
click at [105, 64] on p "Advanced" at bounding box center [105, 61] width 31 height 10
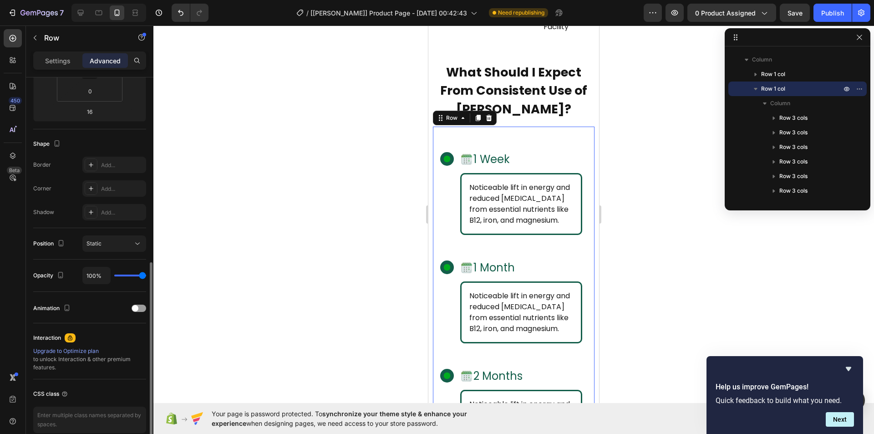
scroll to position [225, 0]
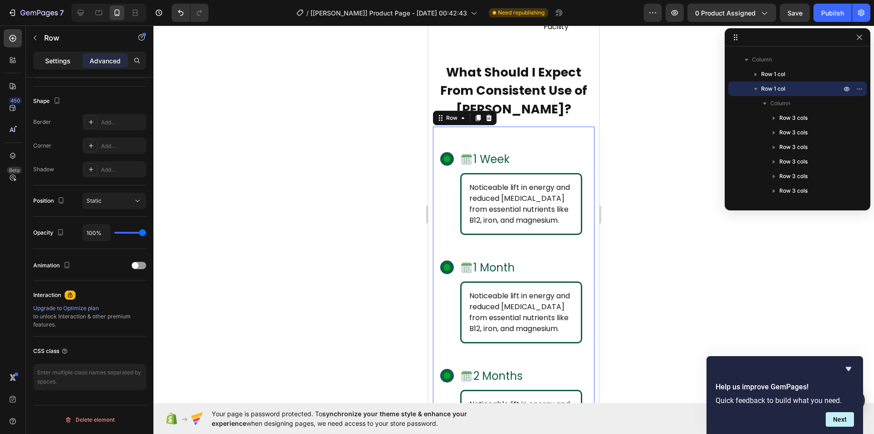
click at [65, 60] on p "Settings" at bounding box center [57, 61] width 25 height 10
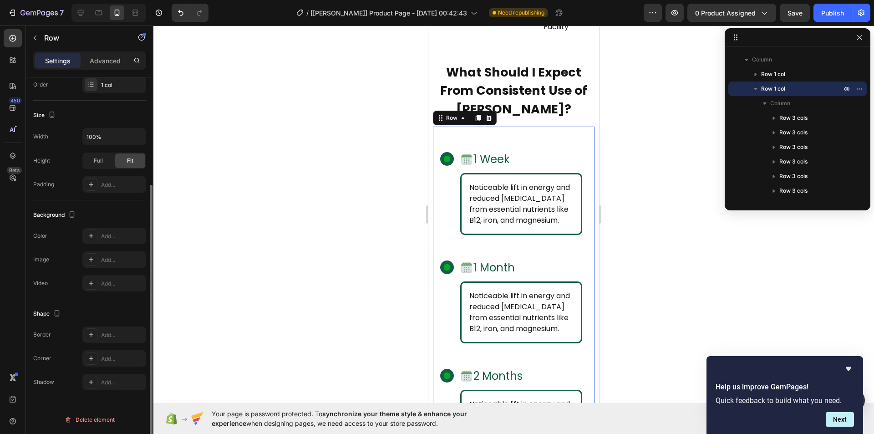
scroll to position [149, 0]
click at [90, 58] on p "Advanced" at bounding box center [105, 61] width 31 height 10
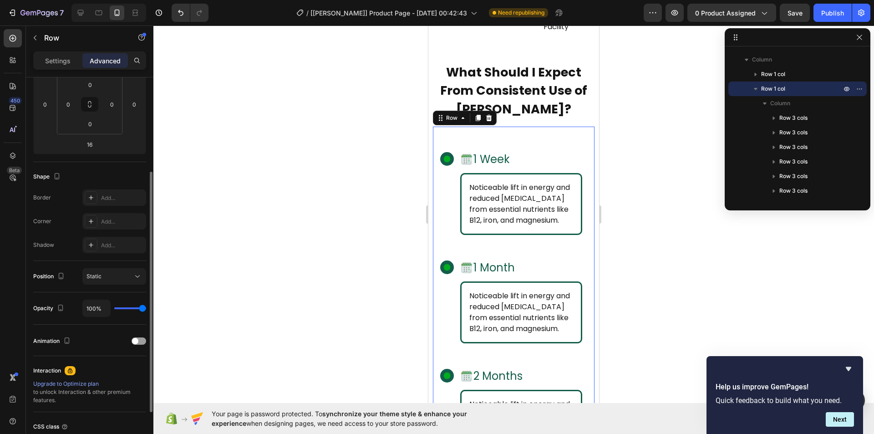
scroll to position [0, 0]
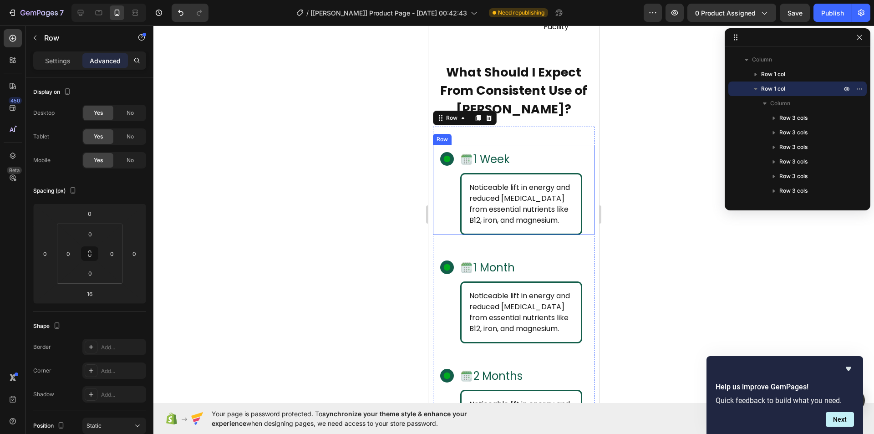
click at [447, 173] on div "Noticeable lift in energy and reduced [MEDICAL_DATA] from essential nutrients l…" at bounding box center [514, 204] width 162 height 62
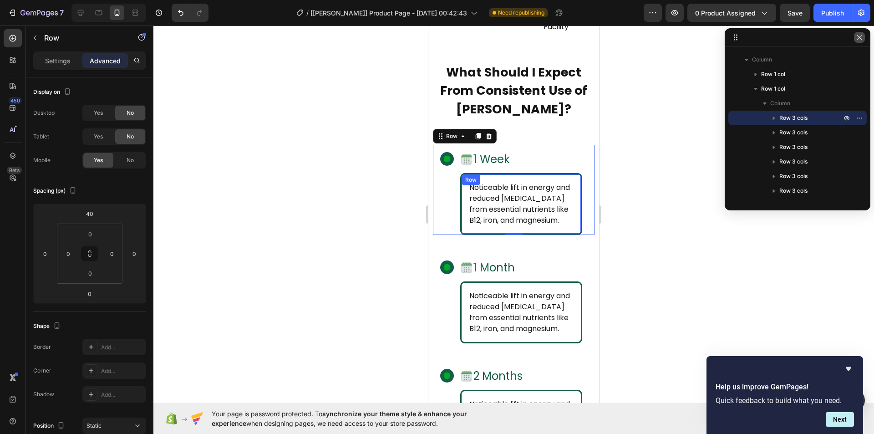
click at [862, 35] on icon "button" at bounding box center [858, 37] width 7 height 7
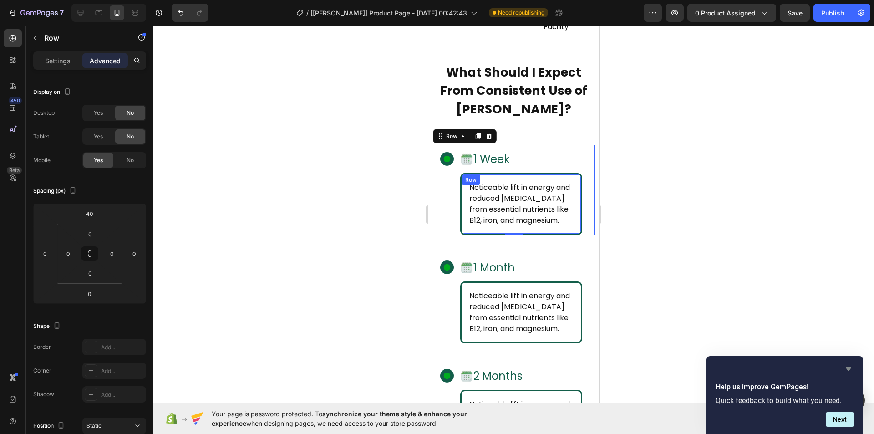
click at [850, 368] on icon "Hide survey" at bounding box center [847, 369] width 5 height 4
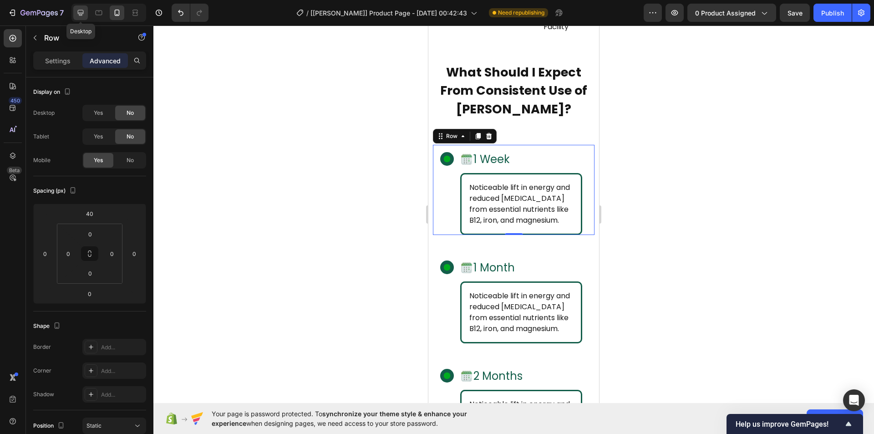
click at [83, 16] on icon at bounding box center [80, 12] width 9 height 9
type input "0"
type input "35"
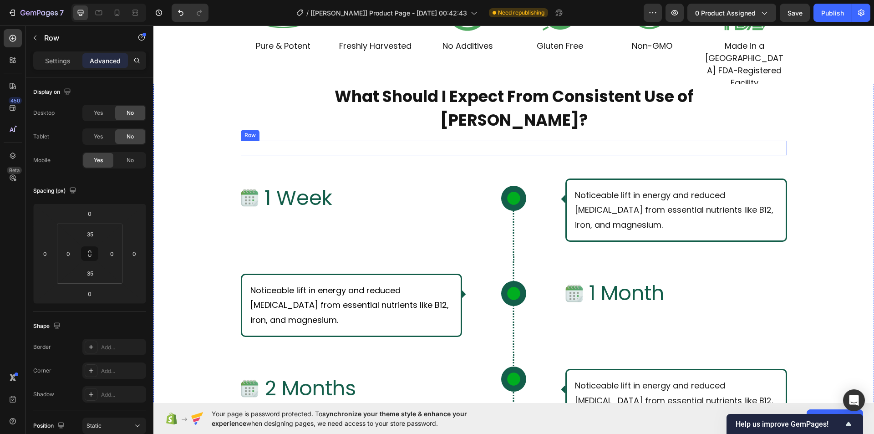
scroll to position [3242, 0]
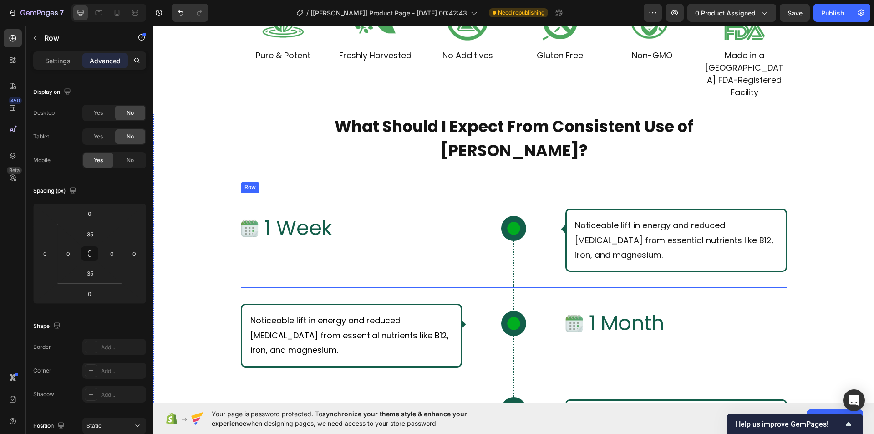
click at [556, 192] on div "Image 1 Week Text Block Row Icon Row Noticeable lift in energy and reduced [MED…" at bounding box center [514, 239] width 546 height 95
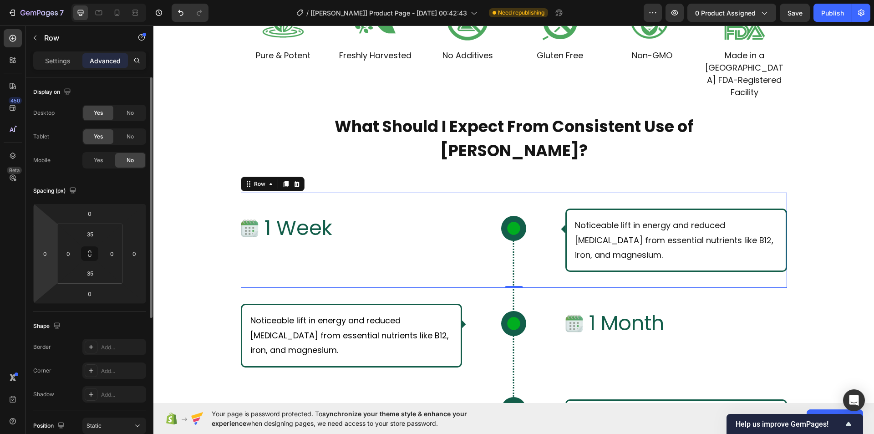
scroll to position [225, 0]
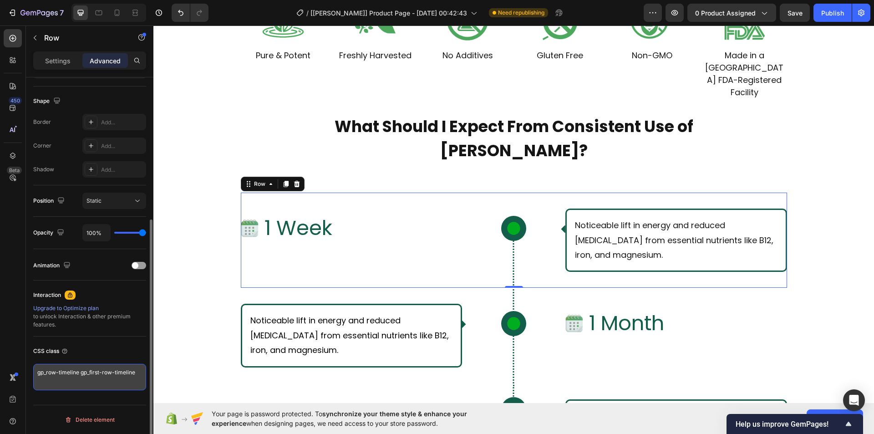
click at [79, 373] on textarea "gp_row-timeline gp_first-row-timeline" at bounding box center [89, 377] width 113 height 26
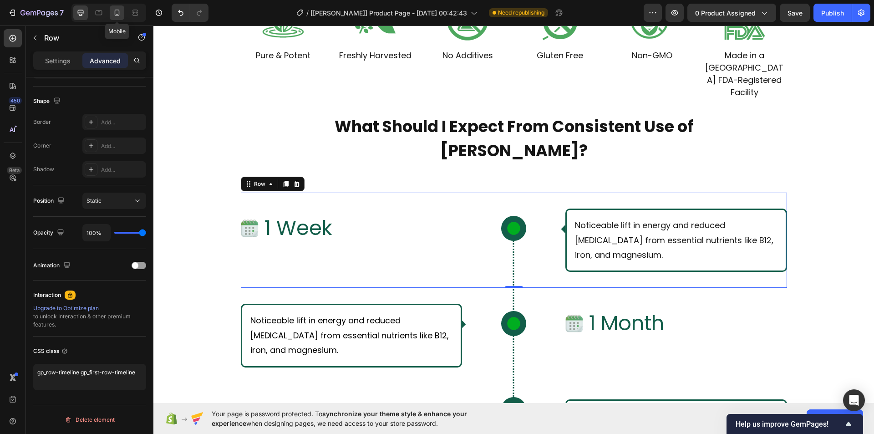
drag, startPoint x: 118, startPoint y: 15, endPoint x: 44, endPoint y: 14, distance: 74.2
click at [118, 15] on icon at bounding box center [116, 12] width 9 height 9
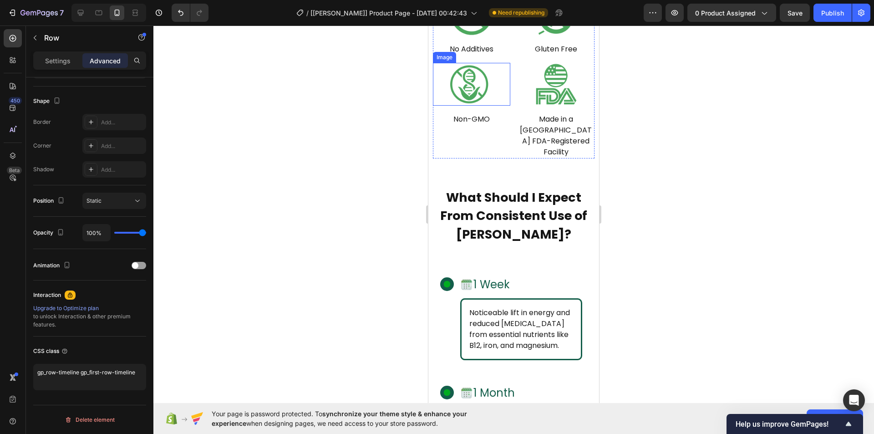
scroll to position [3411, 0]
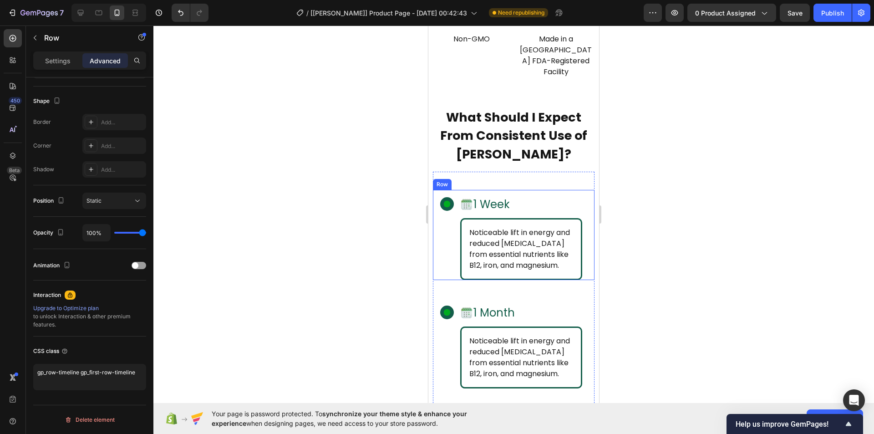
click at [435, 218] on div "Noticeable lift in energy and reduced [MEDICAL_DATA] from essential nutrients l…" at bounding box center [514, 249] width 162 height 62
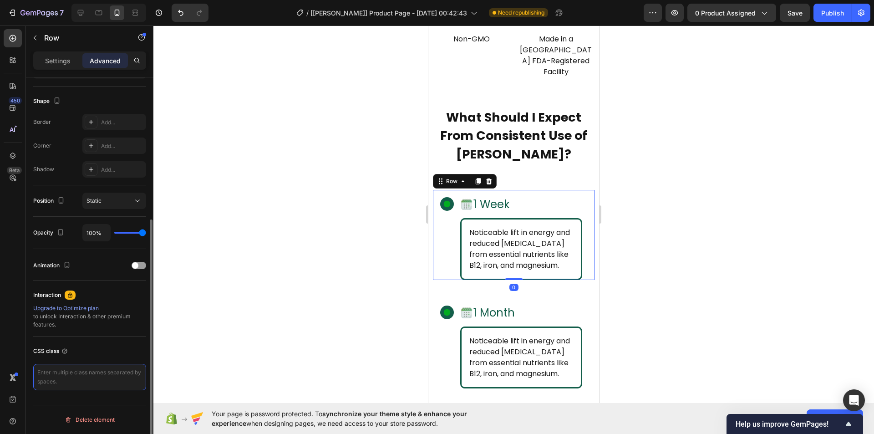
click at [72, 373] on textarea at bounding box center [89, 377] width 113 height 26
paste textarea "gp_row-timeline gp_first-row-timeline"
type textarea "gp_row-timeline gp_first-row-timeline"
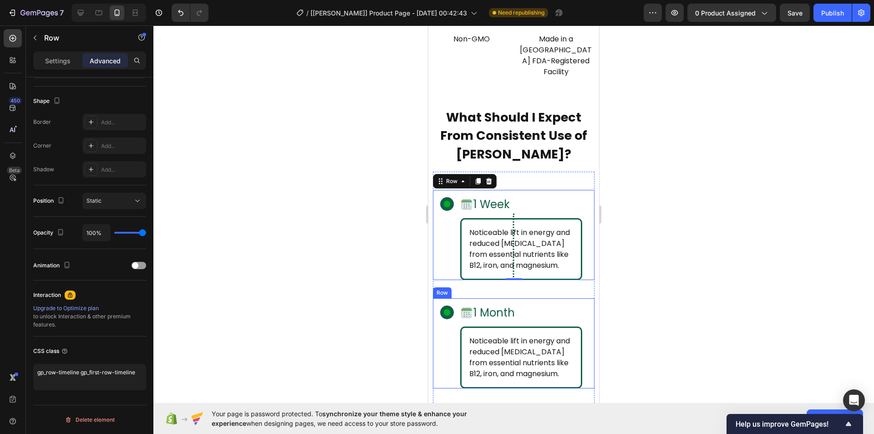
click at [434, 326] on div "Noticeable lift in energy and reduced [MEDICAL_DATA] from essential nutrients l…" at bounding box center [514, 357] width 162 height 62
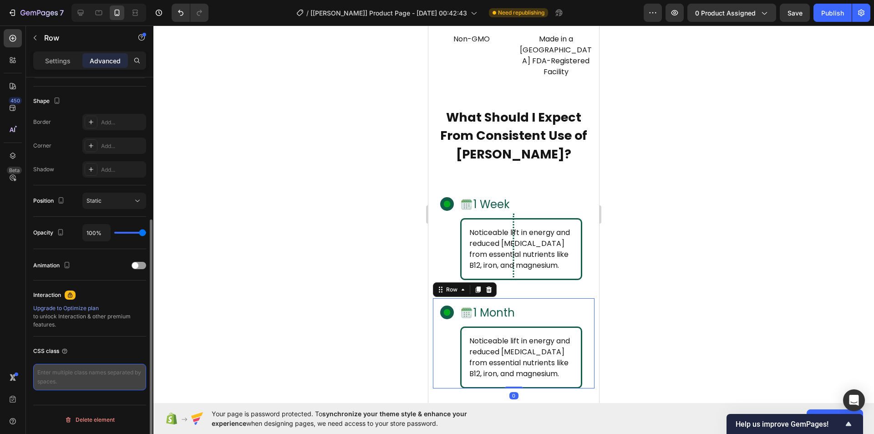
click at [76, 378] on textarea at bounding box center [89, 377] width 113 height 26
paste textarea "gp_row-timeline gp_first-row-timeline"
click at [79, 373] on textarea "gp_row-timeline gp_first-row-timeline" at bounding box center [89, 377] width 113 height 26
type textarea "gp_row-timeline"
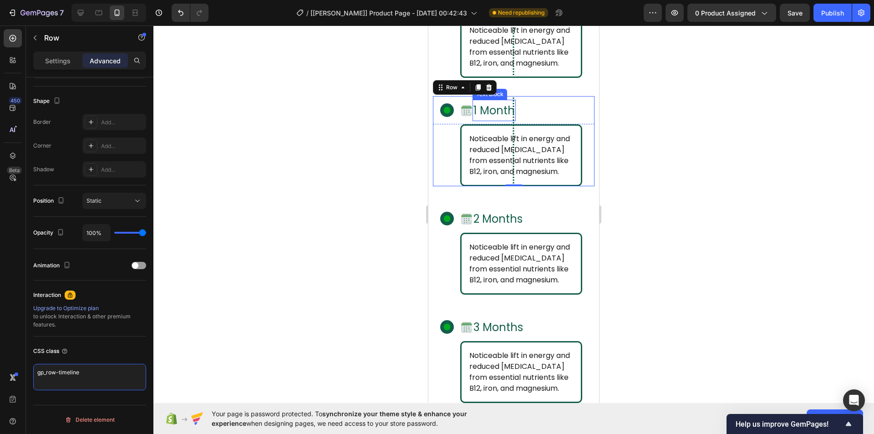
scroll to position [3593, 0]
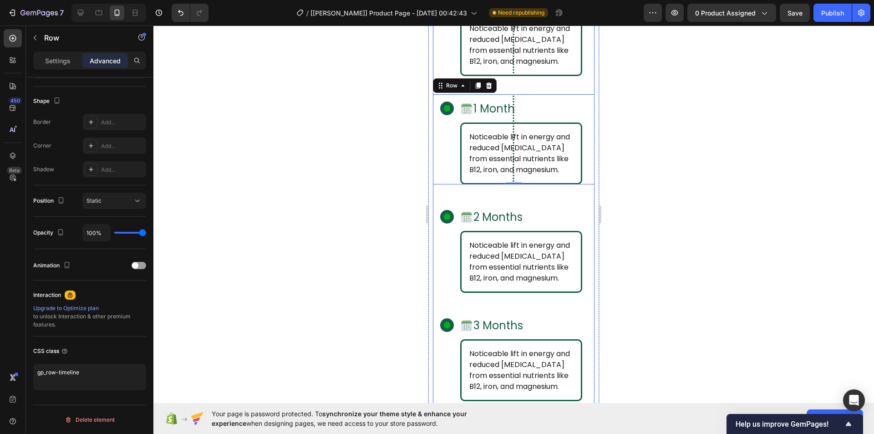
click at [447, 189] on div "Icon Row Image 1 Week Text Block Row Icon Row Noticeable lift in energy and red…" at bounding box center [514, 293] width 162 height 650
click at [437, 240] on div "Noticeable lift in energy and reduced [MEDICAL_DATA] from essential nutrients l…" at bounding box center [514, 262] width 162 height 62
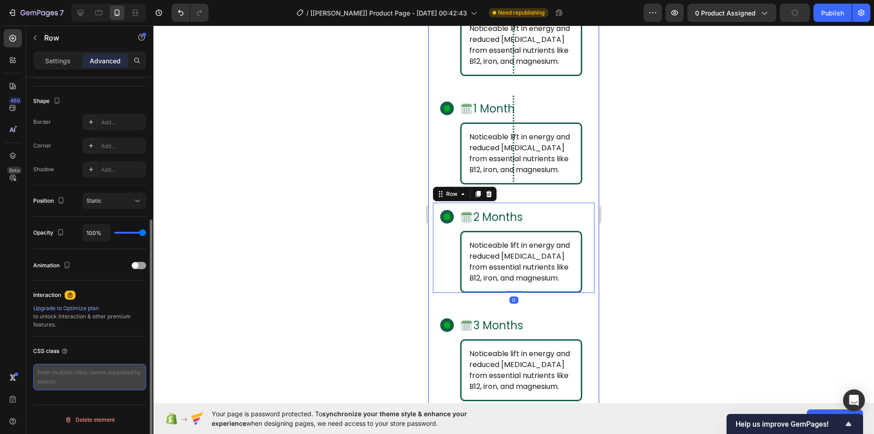
click at [59, 377] on textarea at bounding box center [89, 377] width 113 height 26
paste textarea "gp_row-timeline"
type textarea "gp_row-timeline"
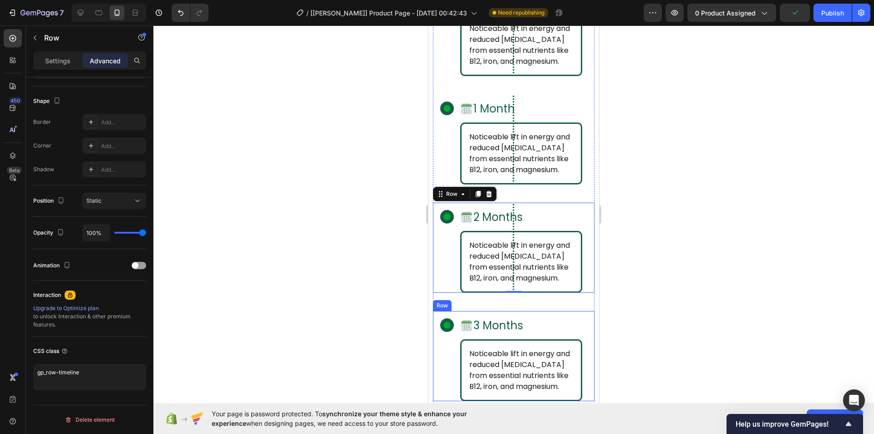
click at [443, 343] on div "Noticeable lift in energy and reduced [MEDICAL_DATA] from essential nutrients l…" at bounding box center [514, 370] width 162 height 62
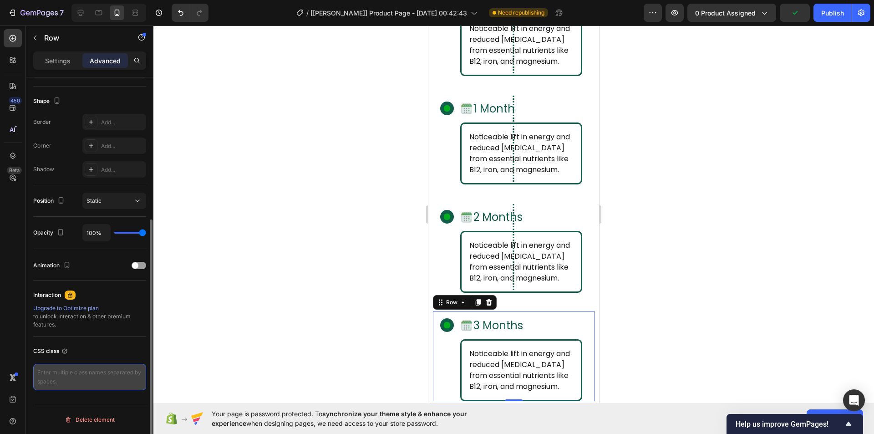
click at [60, 374] on textarea at bounding box center [89, 377] width 113 height 26
paste textarea "gp_row-timeline"
type textarea "gp_row-timeline"
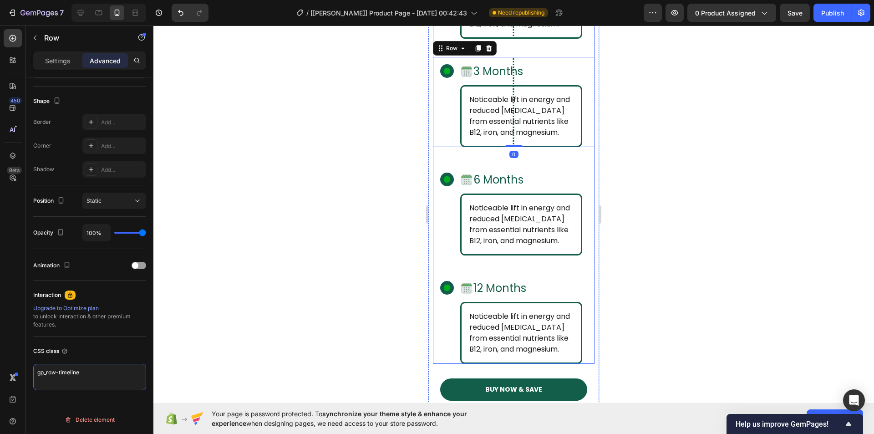
scroll to position [3866, 0]
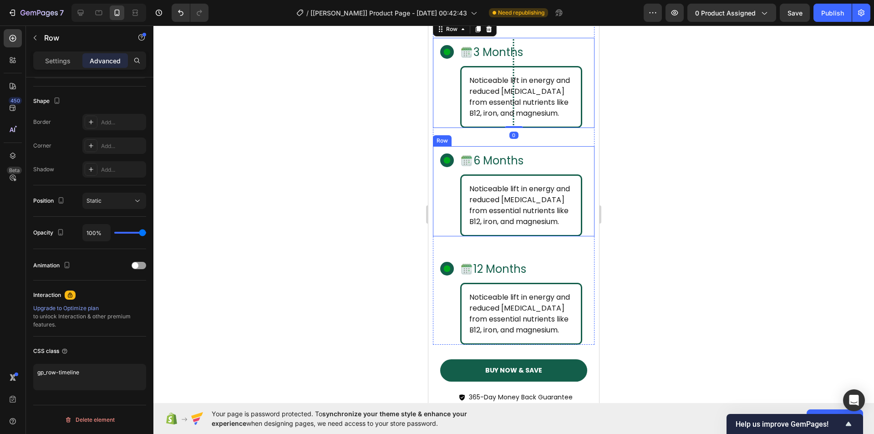
click at [444, 184] on div "Noticeable lift in energy and reduced [MEDICAL_DATA] from essential nutrients l…" at bounding box center [514, 205] width 162 height 62
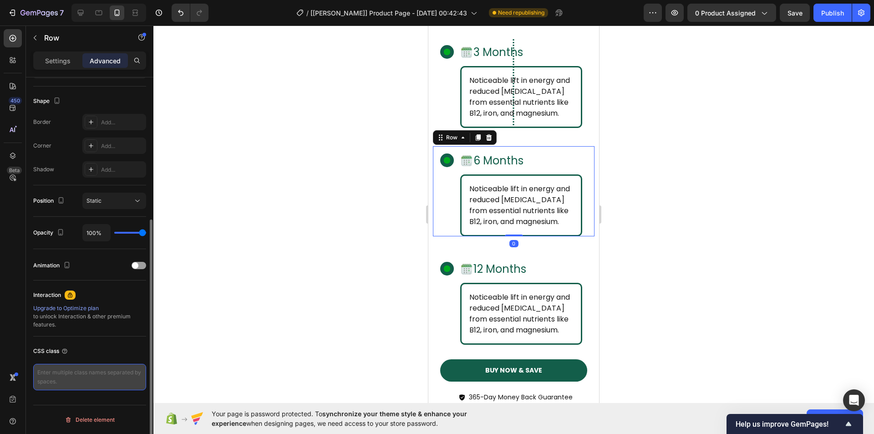
click at [74, 366] on textarea at bounding box center [89, 377] width 113 height 26
paste textarea "gp_row-timeline"
type textarea "gp_row-timeline"
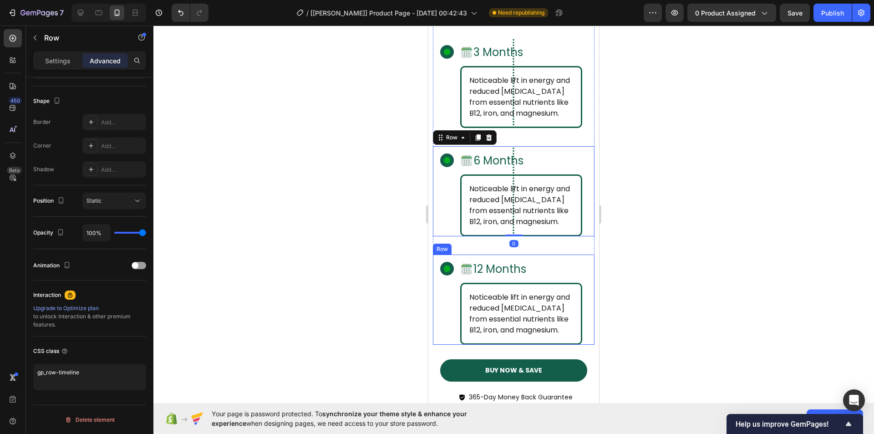
click at [438, 297] on div "Noticeable lift in energy and reduced [MEDICAL_DATA] from essential nutrients l…" at bounding box center [514, 314] width 162 height 62
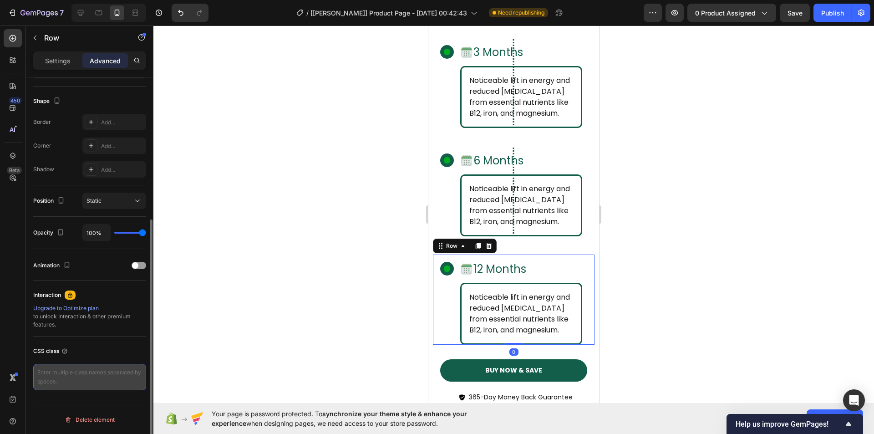
click at [60, 378] on textarea at bounding box center [89, 377] width 113 height 26
paste textarea "gp_row-timeline"
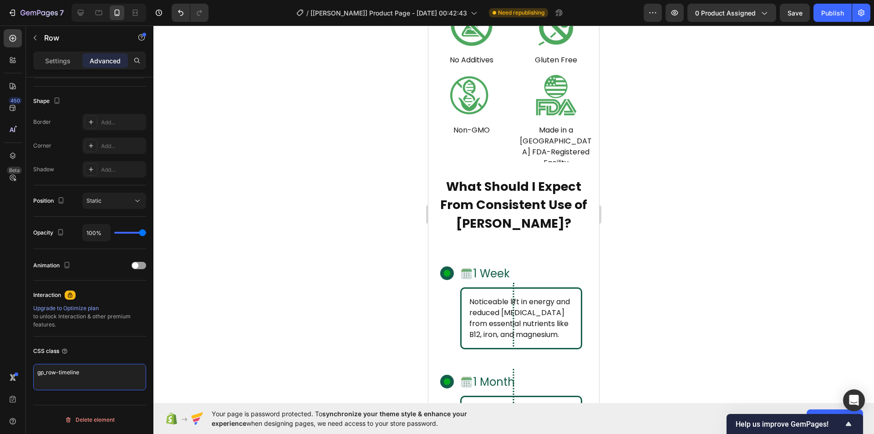
scroll to position [3411, 0]
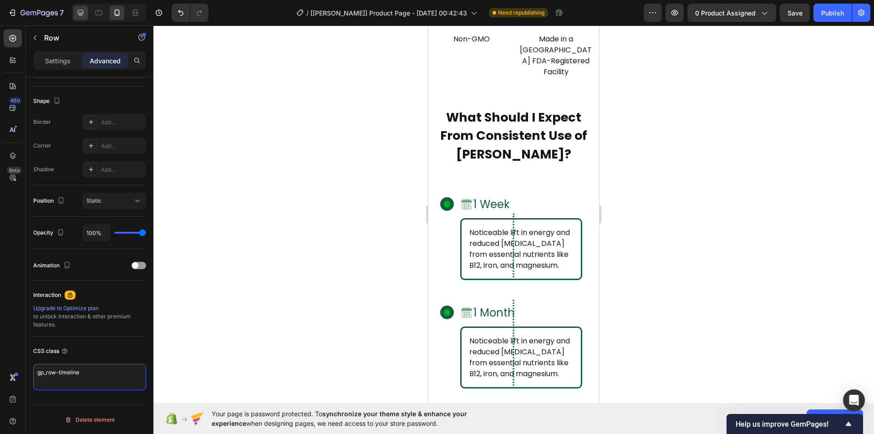
type textarea "gp_row-timeline"
click at [86, 20] on div at bounding box center [80, 12] width 15 height 15
type input "0"
type input "35"
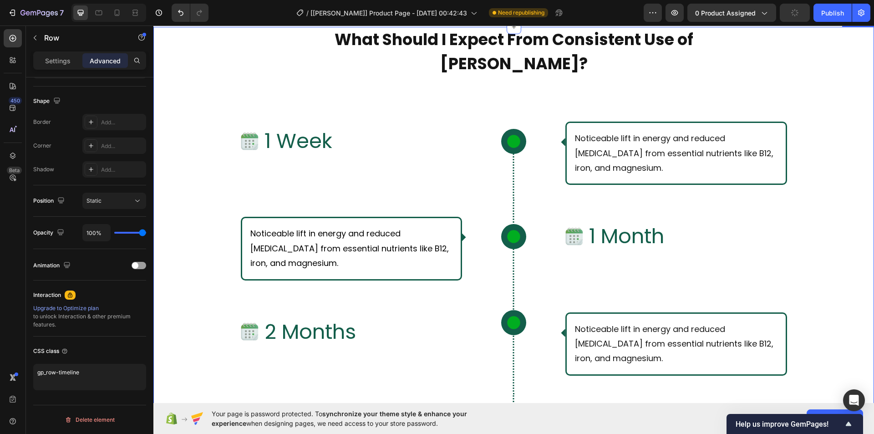
scroll to position [3224, 0]
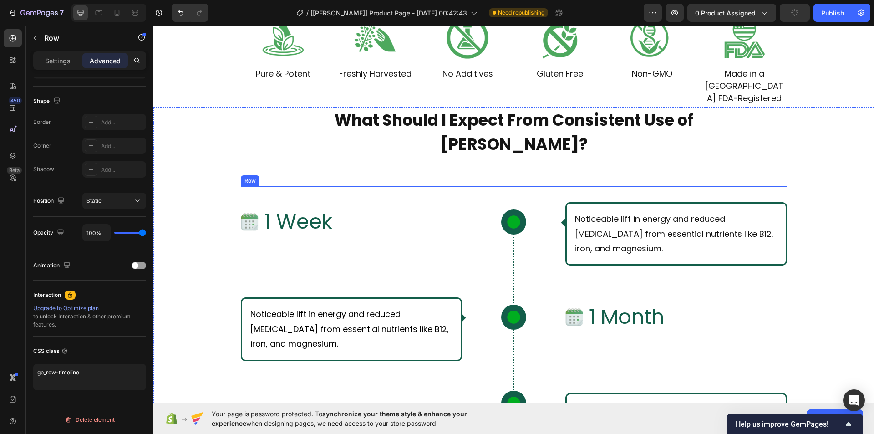
click at [439, 195] on div "Image 1 Week Text Block Row Icon Row Noticeable lift in energy and reduced [MED…" at bounding box center [514, 233] width 546 height 95
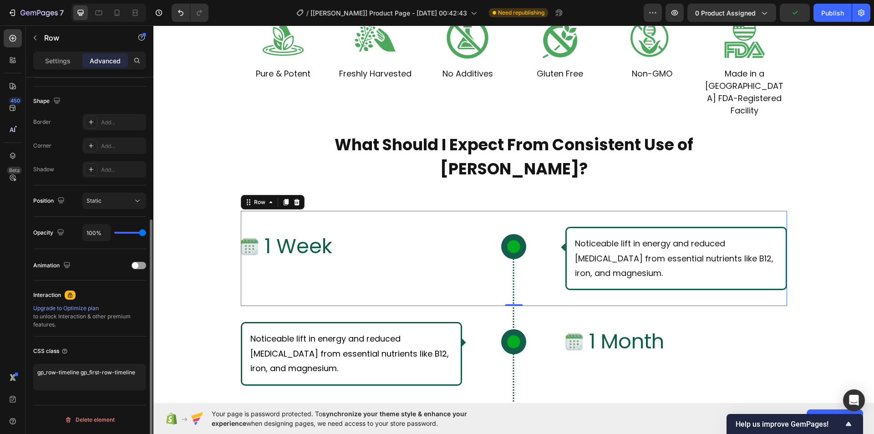
scroll to position [0, 0]
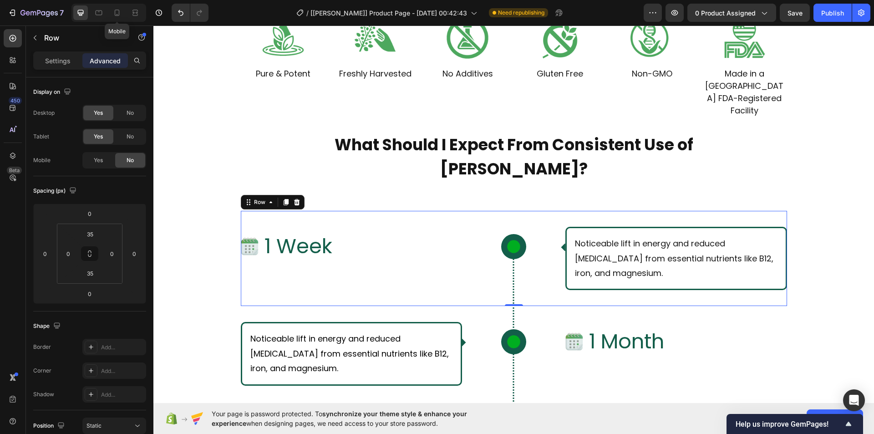
click at [115, 12] on icon at bounding box center [117, 13] width 5 height 6
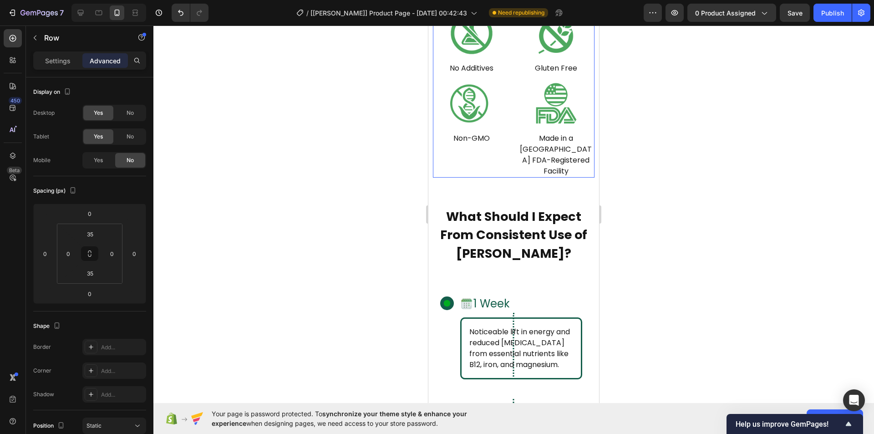
scroll to position [3393, 0]
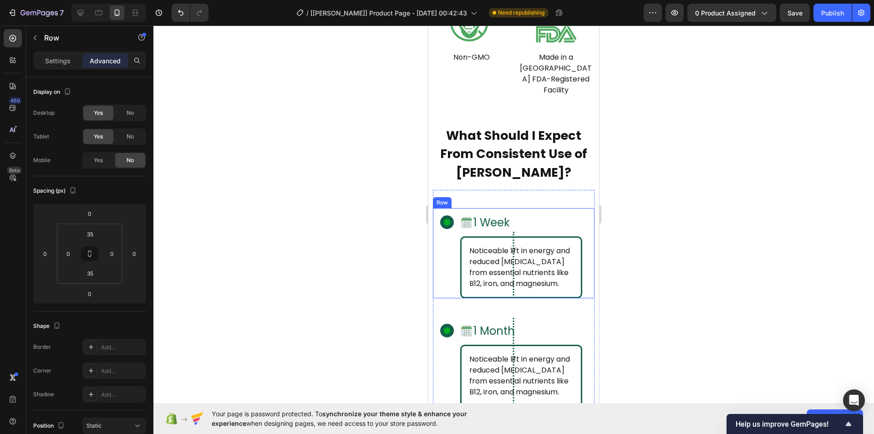
click at [443, 236] on div "Noticeable lift in energy and reduced [MEDICAL_DATA] from essential nutrients l…" at bounding box center [514, 267] width 162 height 62
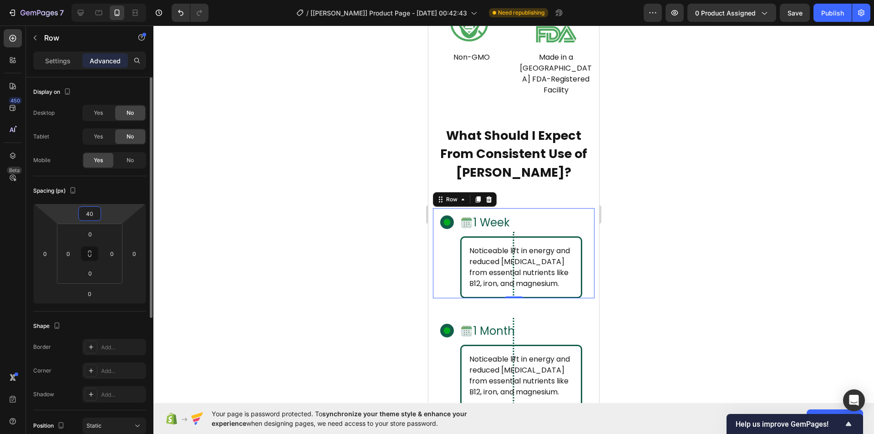
click at [88, 214] on input "40" at bounding box center [90, 214] width 18 height 14
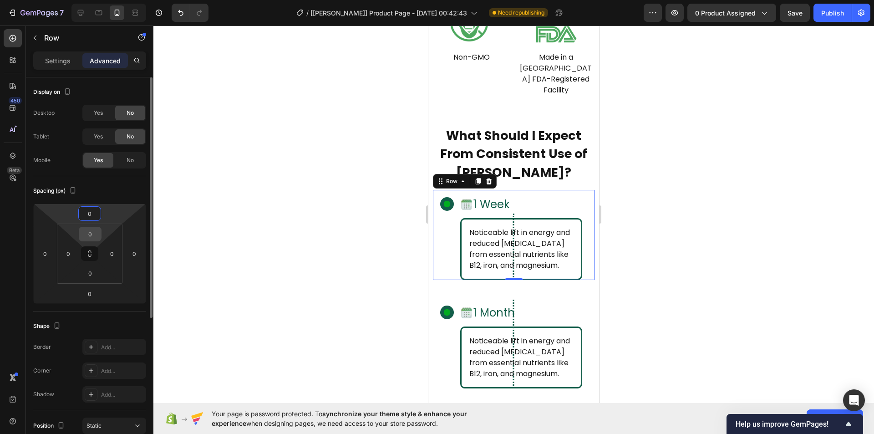
type input "0"
click at [93, 230] on input "0" at bounding box center [90, 234] width 18 height 14
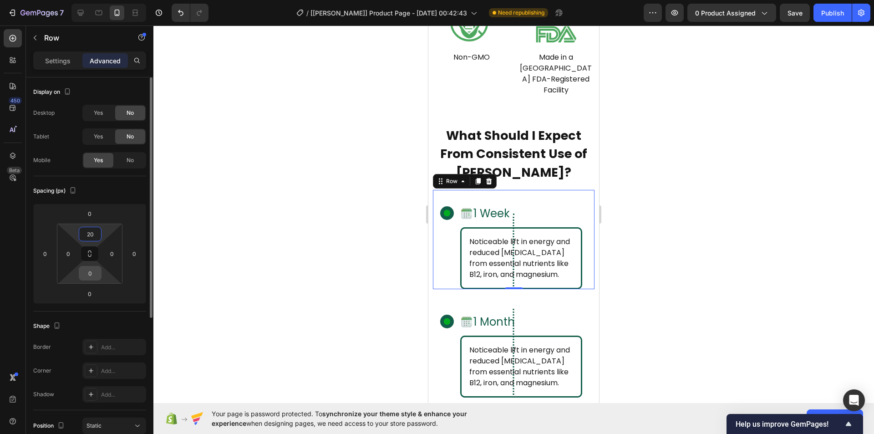
type input "20"
click at [92, 276] on input "0" at bounding box center [90, 273] width 18 height 14
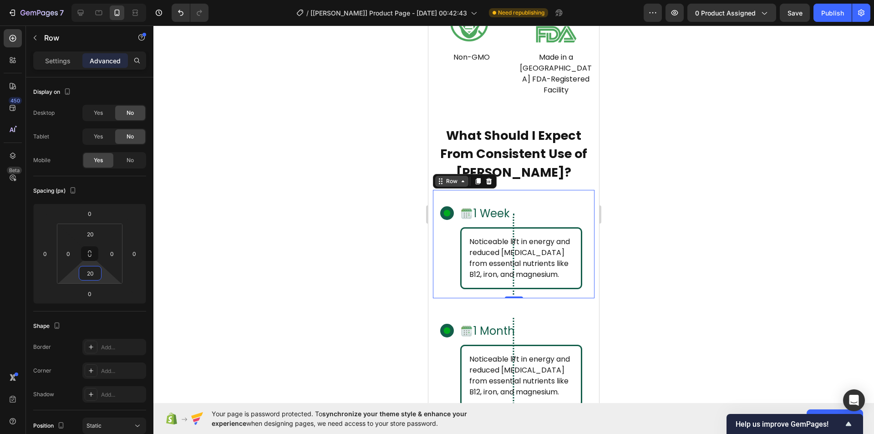
type input "20"
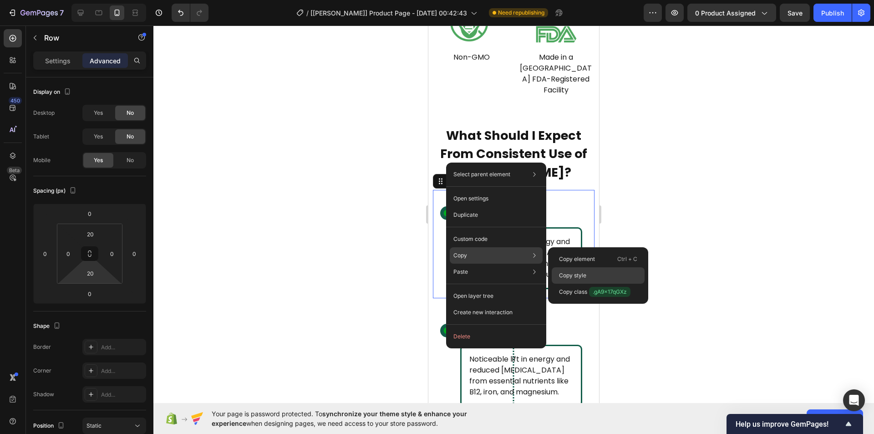
click at [569, 274] on p "Copy style" at bounding box center [572, 275] width 27 height 8
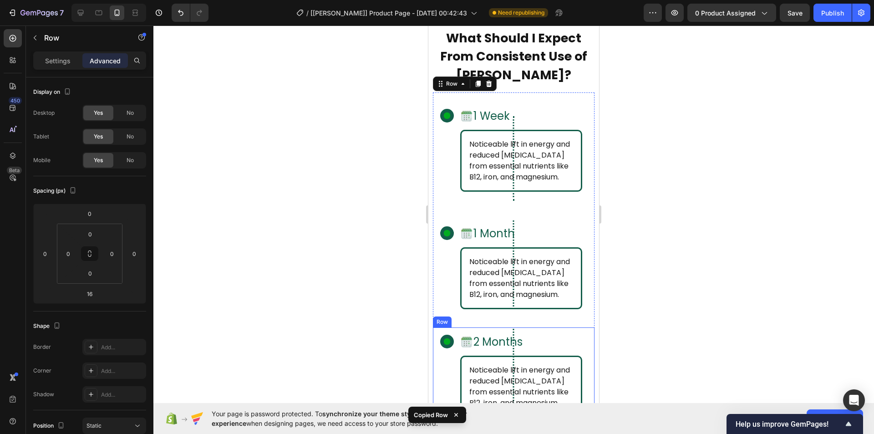
scroll to position [3575, 0]
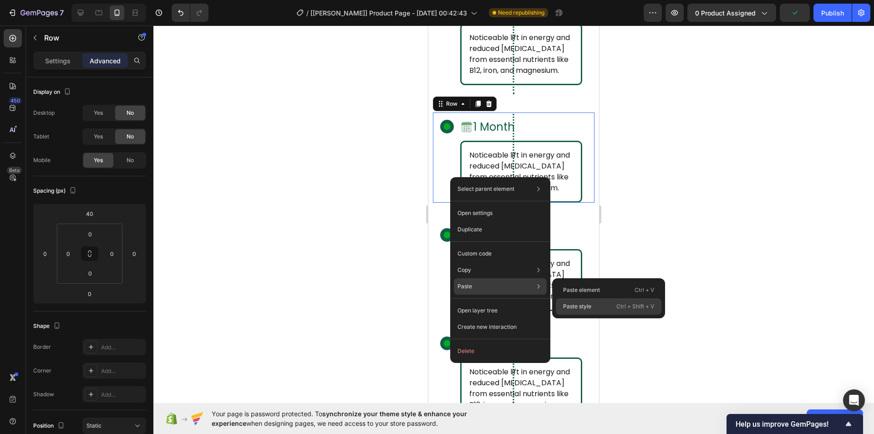
click at [574, 301] on div "Paste style Ctrl + Shift + V" at bounding box center [608, 306] width 106 height 16
type input "0"
type input "20"
type textarea "gp_row-timeline gp_first-row-timeline"
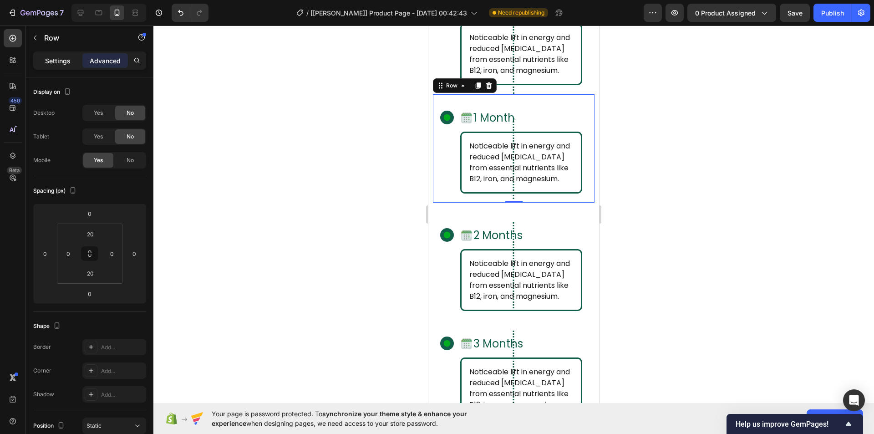
click at [61, 58] on p "Settings" at bounding box center [57, 61] width 25 height 10
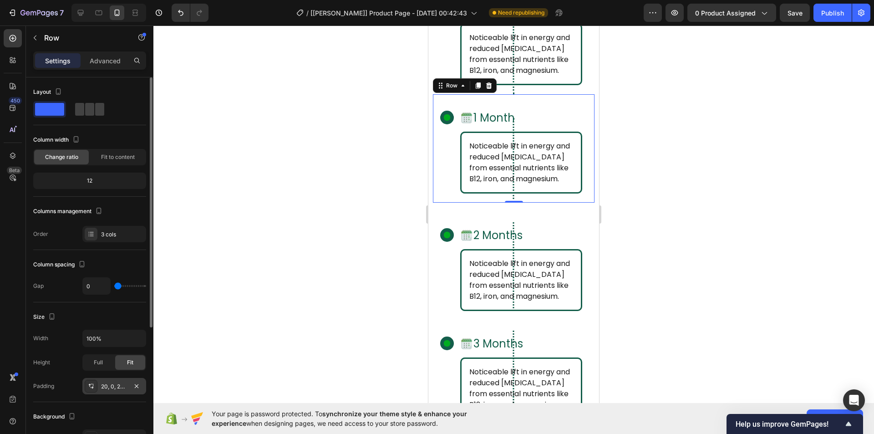
scroll to position [202, 0]
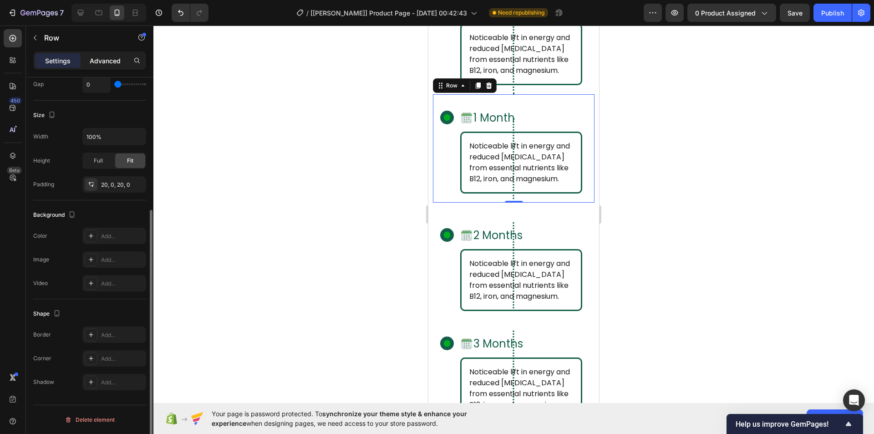
click at [93, 66] on div "Advanced" at bounding box center [104, 60] width 45 height 15
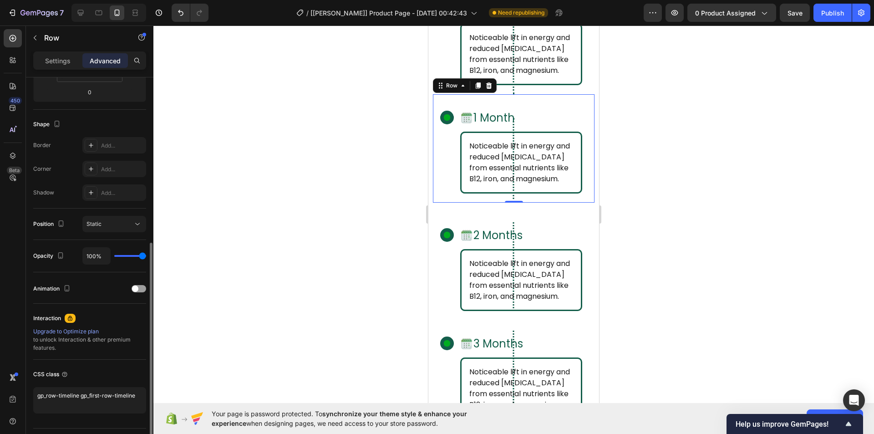
scroll to position [225, 0]
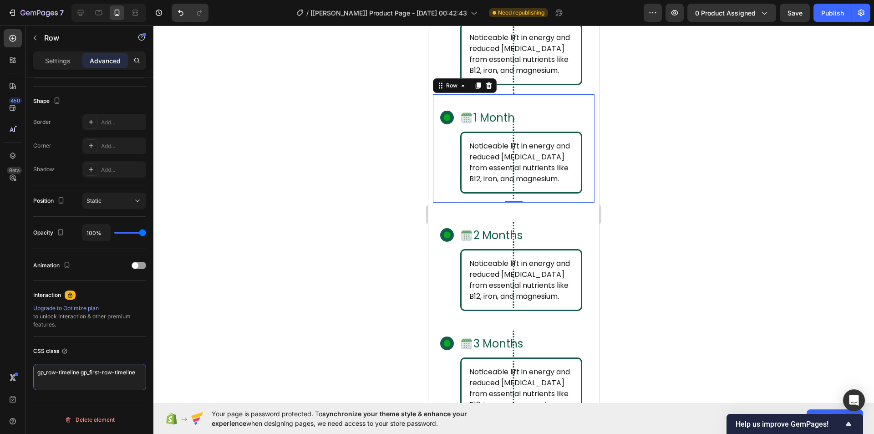
drag, startPoint x: 80, startPoint y: 374, endPoint x: 155, endPoint y: 369, distance: 75.7
click at [155, 0] on div "7 Version history / [[PERSON_NAME]] Product Page - [DATE] 00:42:43 Need republi…" at bounding box center [437, 0] width 874 height 0
type textarea "gp_row-timeline"
click at [110, 351] on div "CSS class" at bounding box center [89, 350] width 113 height 15
click at [444, 274] on div "Noticeable lift in energy and reduced [MEDICAL_DATA] from essential nutrients l…" at bounding box center [514, 280] width 162 height 62
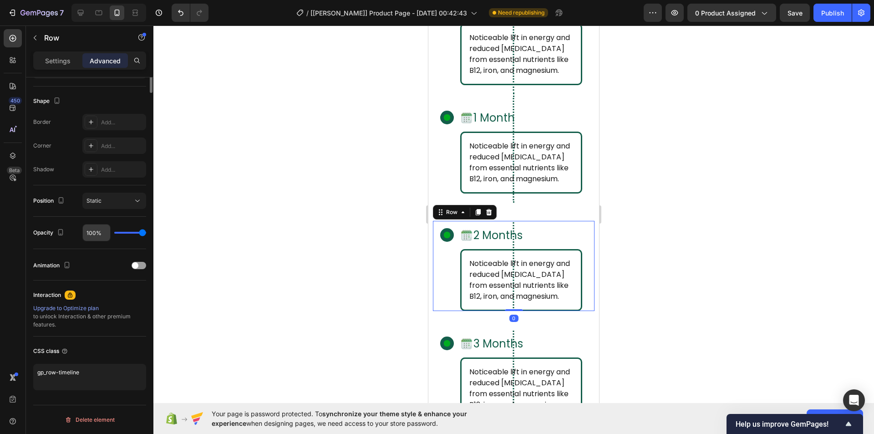
scroll to position [0, 0]
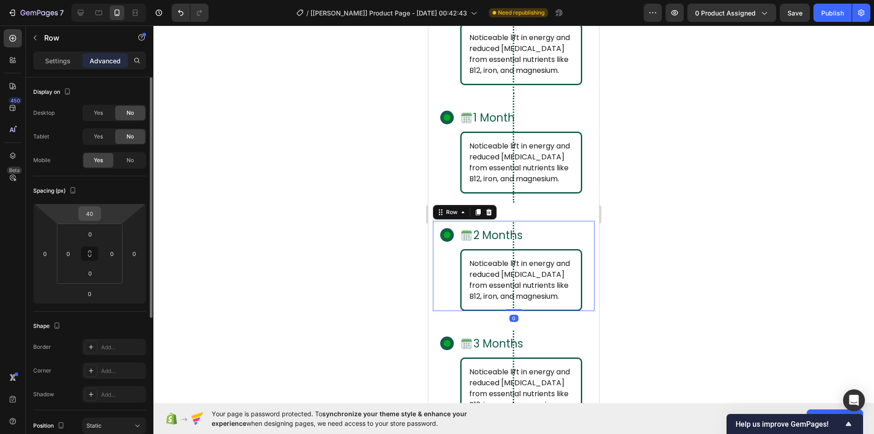
click at [93, 214] on input "40" at bounding box center [90, 214] width 18 height 14
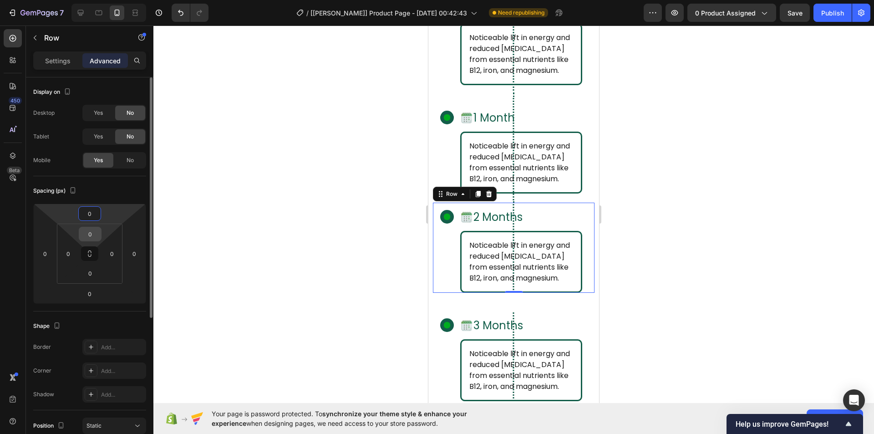
type input "0"
click at [92, 237] on input "0" at bounding box center [90, 234] width 18 height 14
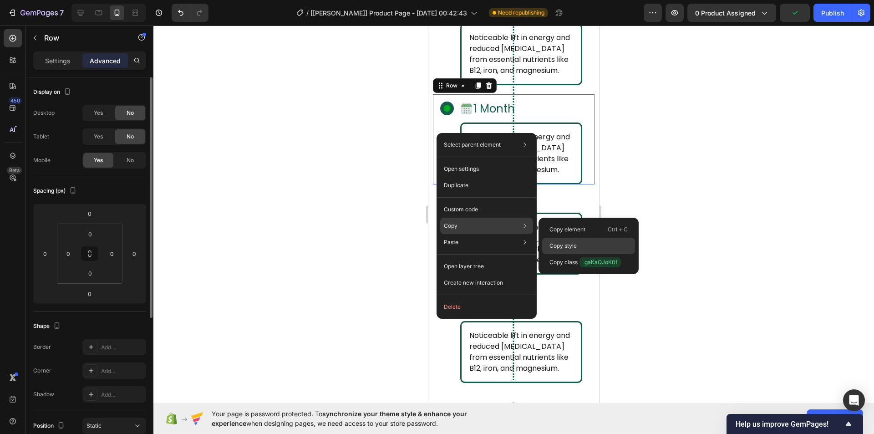
drag, startPoint x: 579, startPoint y: 239, endPoint x: 151, endPoint y: 212, distance: 429.0
click at [579, 239] on div "Copy style" at bounding box center [588, 245] width 93 height 16
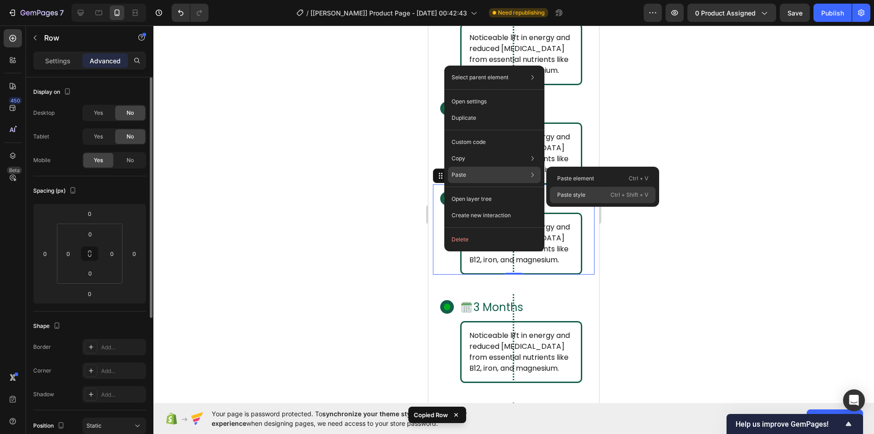
click at [566, 194] on p "Paste style" at bounding box center [571, 195] width 28 height 8
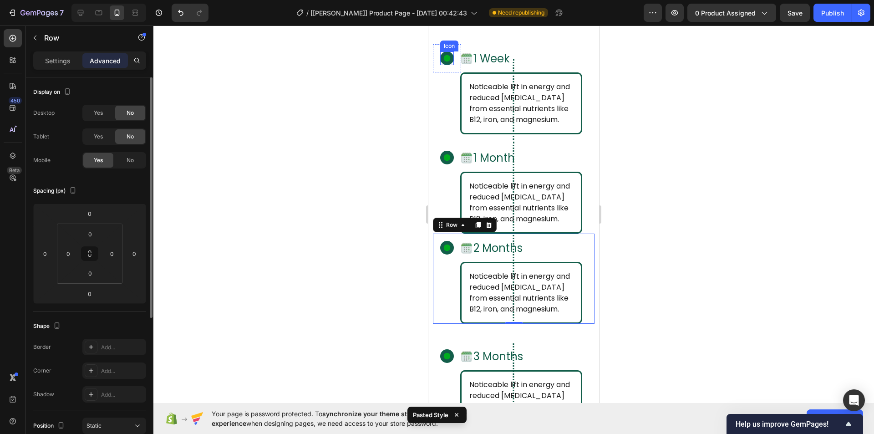
scroll to position [3438, 0]
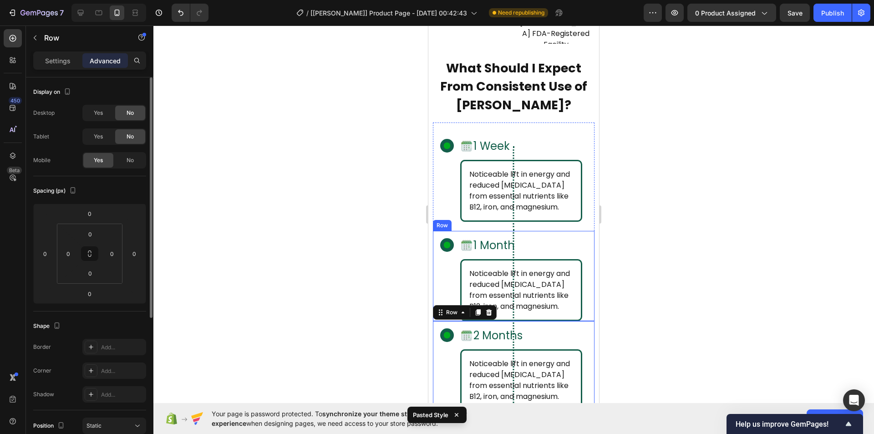
click at [434, 267] on div "Noticeable lift in energy and reduced [MEDICAL_DATA] from essential nutrients l…" at bounding box center [514, 290] width 162 height 62
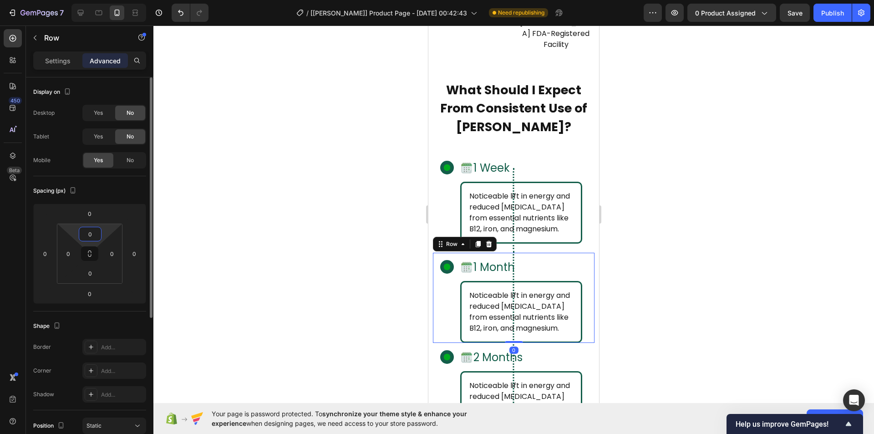
click at [94, 235] on input "0" at bounding box center [90, 234] width 18 height 14
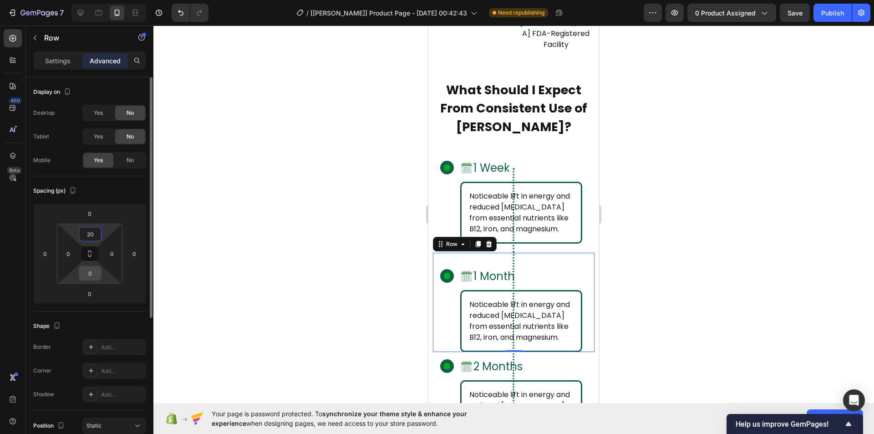
type input "20"
click at [93, 277] on input "0" at bounding box center [90, 273] width 18 height 14
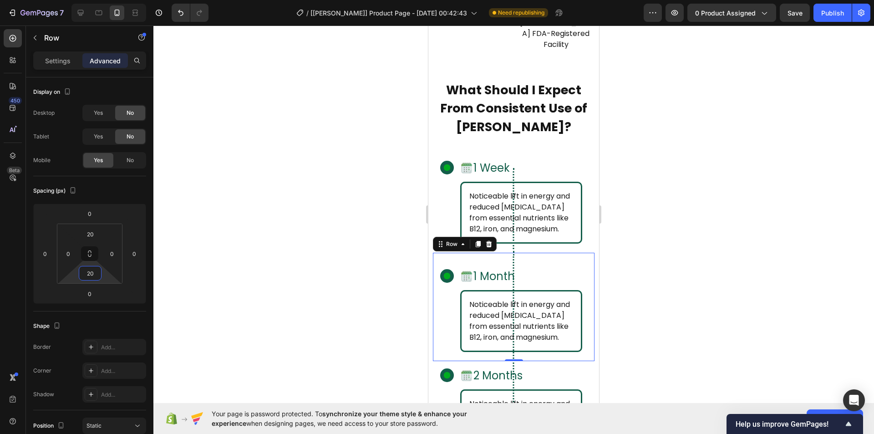
type input "20"
click at [0, 268] on div "450 Beta" at bounding box center [13, 229] width 26 height 408
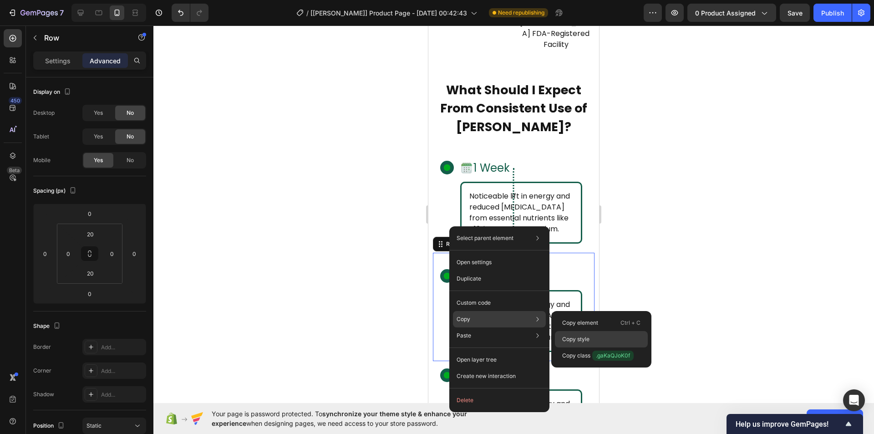
drag, startPoint x: 591, startPoint y: 336, endPoint x: 104, endPoint y: 227, distance: 498.9
click at [591, 336] on div "Copy style" at bounding box center [601, 339] width 93 height 16
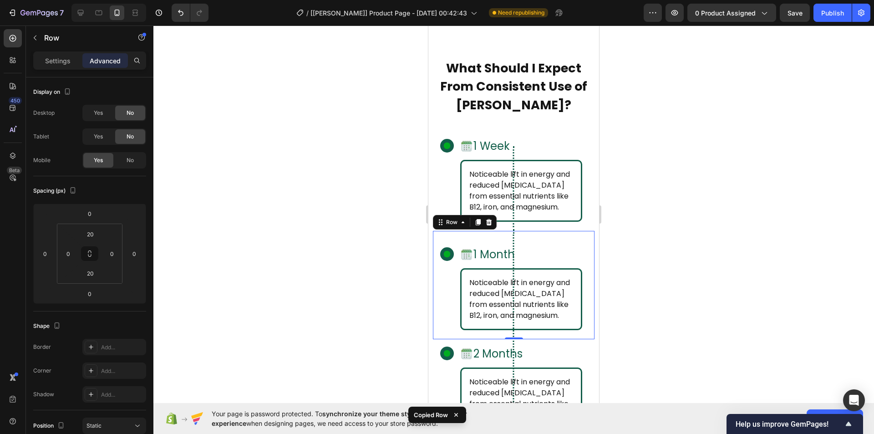
scroll to position [3666, 0]
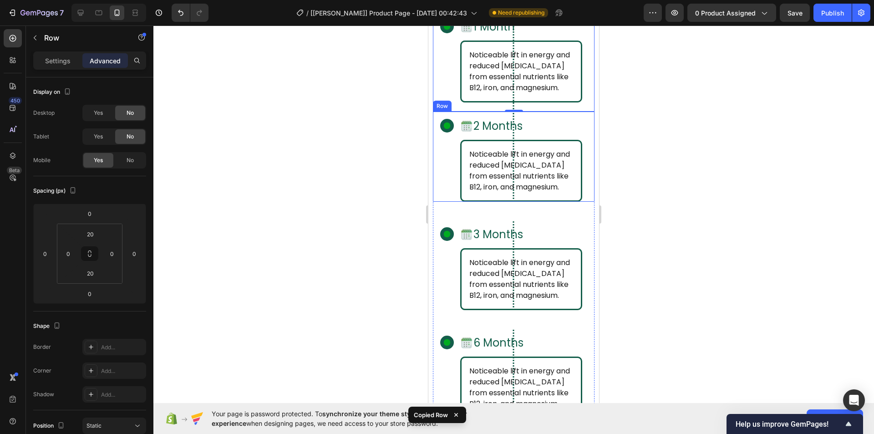
click at [439, 146] on div "Noticeable lift in energy and reduced [MEDICAL_DATA] from essential nutrients l…" at bounding box center [514, 171] width 162 height 62
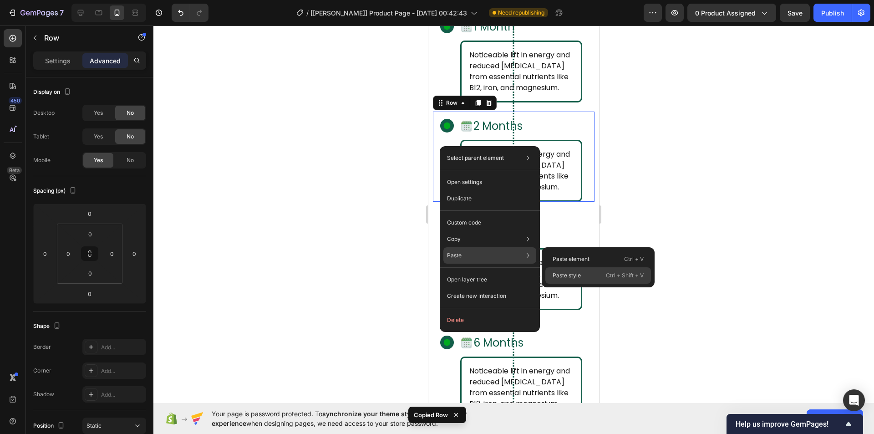
click at [565, 278] on p "Paste style" at bounding box center [566, 275] width 28 height 8
type input "20"
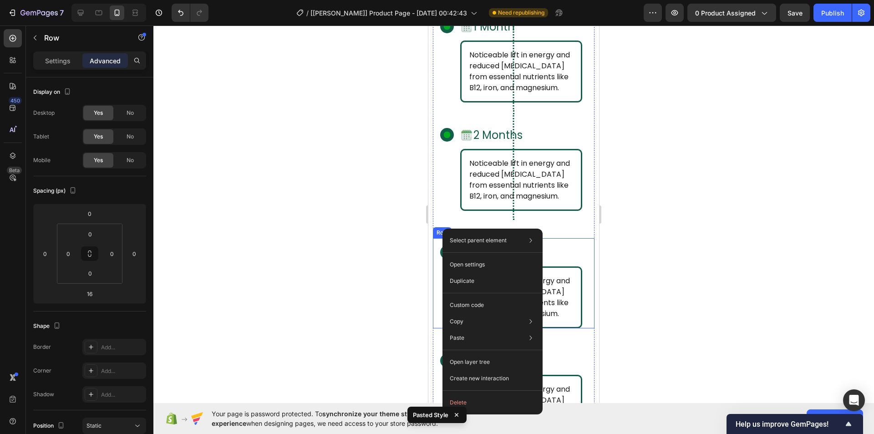
click at [436, 289] on div "Noticeable lift in energy and reduced [MEDICAL_DATA] from essential nutrients l…" at bounding box center [514, 297] width 162 height 62
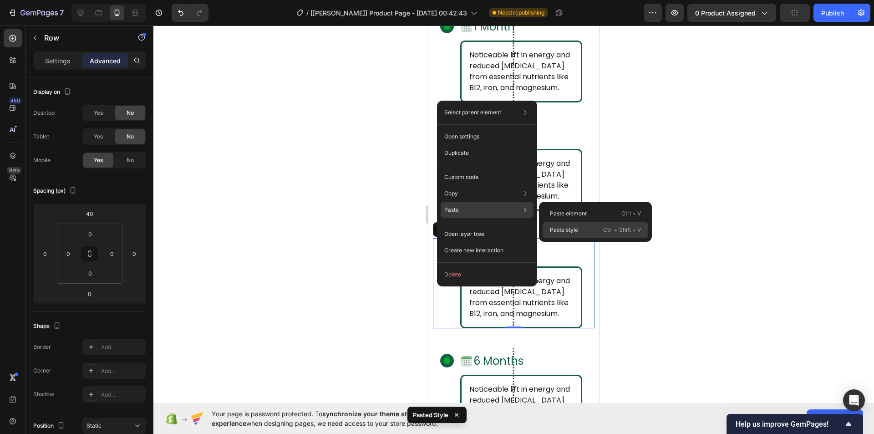
click at [556, 227] on p "Paste style" at bounding box center [564, 230] width 28 height 8
type input "0"
type input "20"
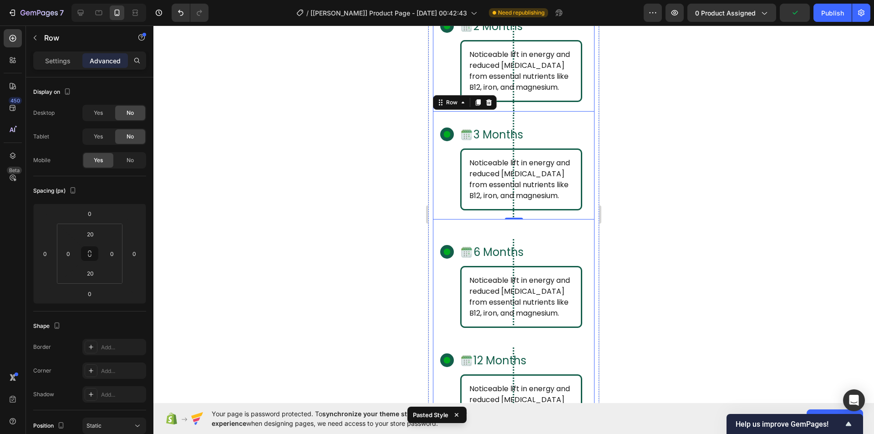
scroll to position [3802, 0]
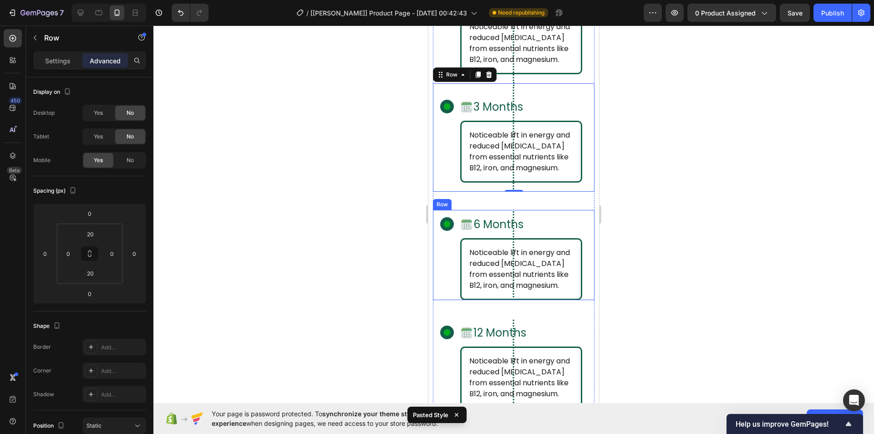
click at [444, 247] on div "Noticeable lift in energy and reduced [MEDICAL_DATA] from essential nutrients l…" at bounding box center [514, 269] width 162 height 62
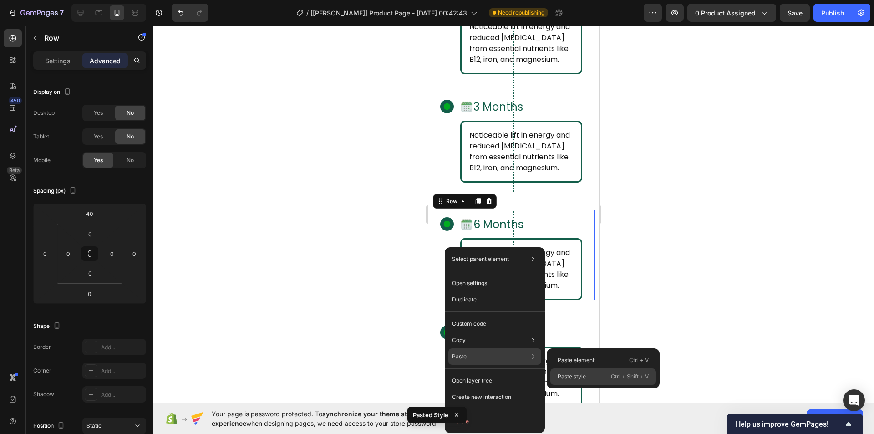
click at [574, 371] on div "Paste style Ctrl + Shift + V" at bounding box center [603, 376] width 106 height 16
type input "0"
type input "20"
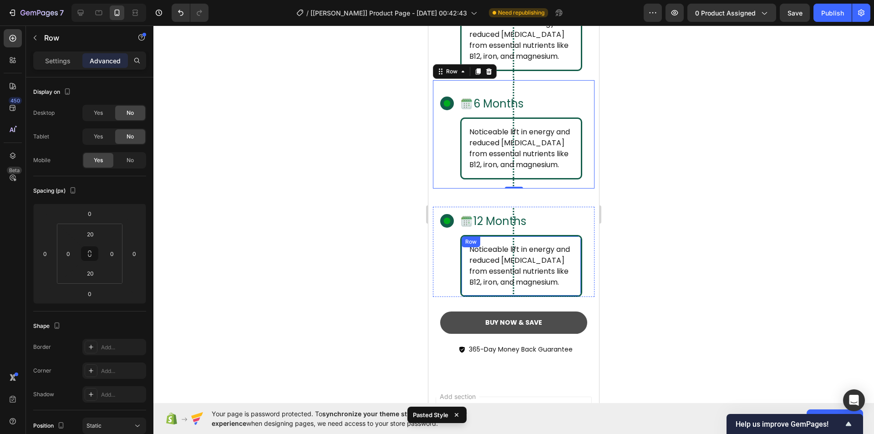
scroll to position [3984, 0]
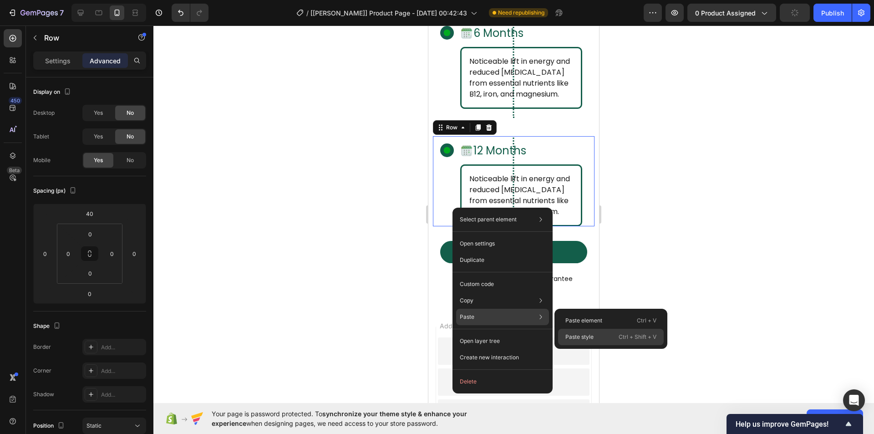
drag, startPoint x: 584, startPoint y: 332, endPoint x: 157, endPoint y: 305, distance: 427.6
click at [584, 332] on div "Paste style Ctrl + Shift + V" at bounding box center [611, 336] width 106 height 16
type input "0"
type input "20"
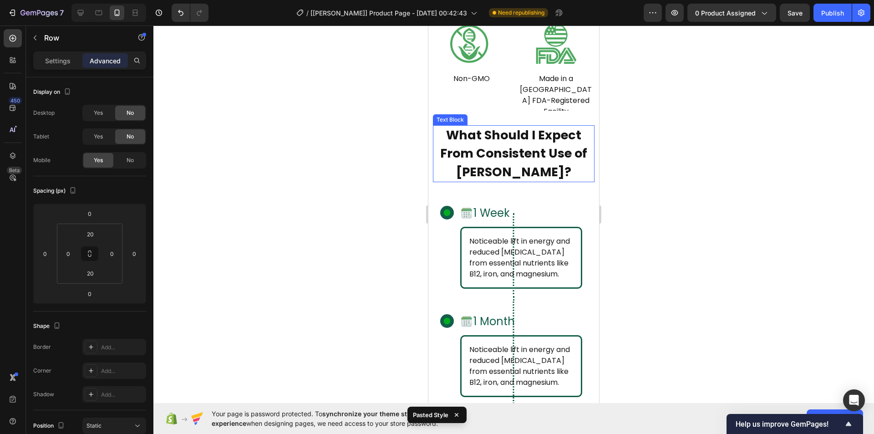
scroll to position [3438, 0]
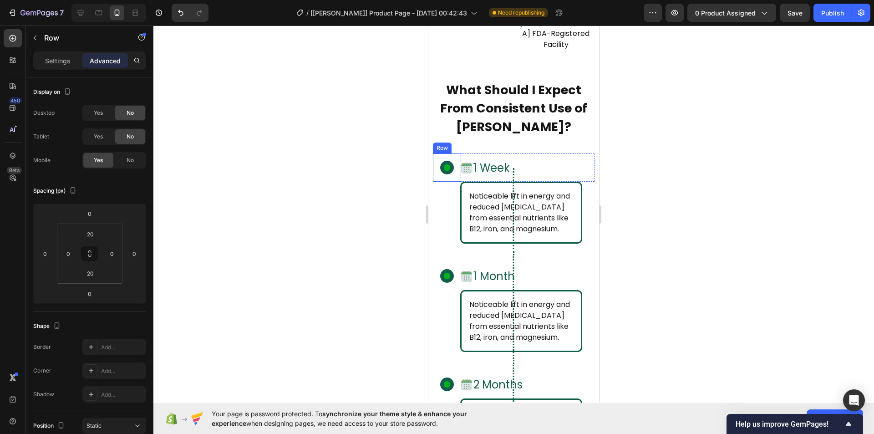
click at [439, 153] on div "Icon Row" at bounding box center [447, 167] width 28 height 28
click at [447, 164] on icon at bounding box center [447, 167] width 7 height 7
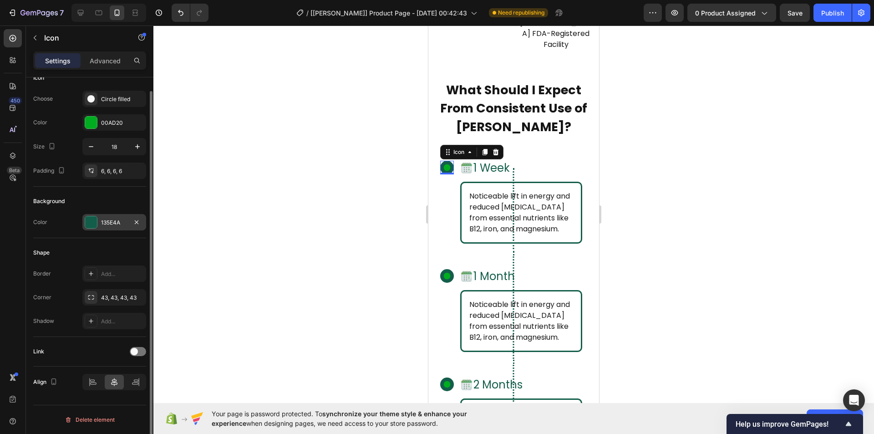
scroll to position [0, 0]
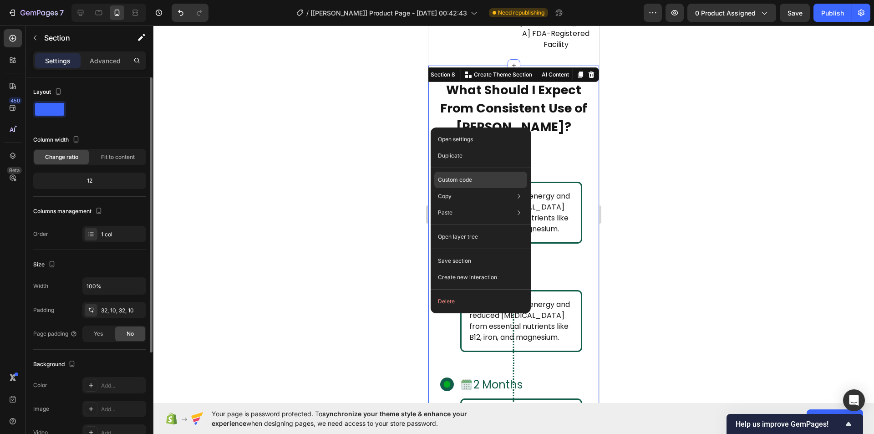
click at [452, 180] on p "Custom code" at bounding box center [455, 180] width 34 height 8
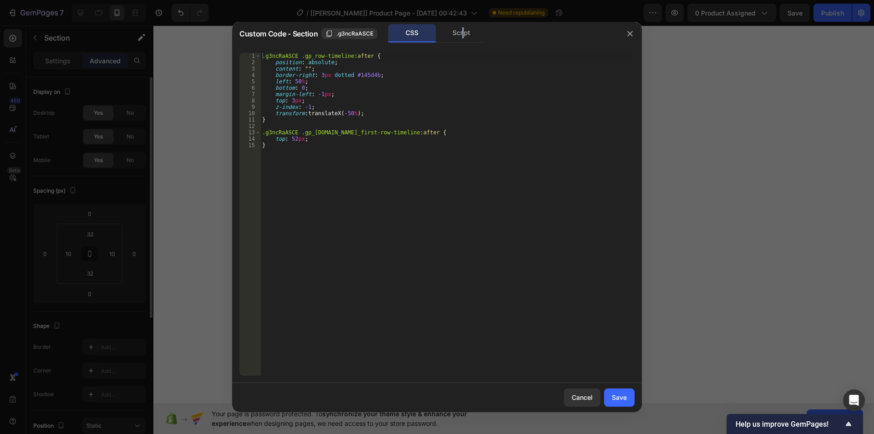
drag, startPoint x: 506, startPoint y: 38, endPoint x: 501, endPoint y: 40, distance: 4.7
click at [502, 39] on div "CSS Script" at bounding box center [523, 33] width 189 height 19
type textarea "}"
click at [345, 185] on div ".g3ncRaASCE .gp_row-timeline :after { position : absolute ; content : " " ; bor…" at bounding box center [447, 220] width 374 height 335
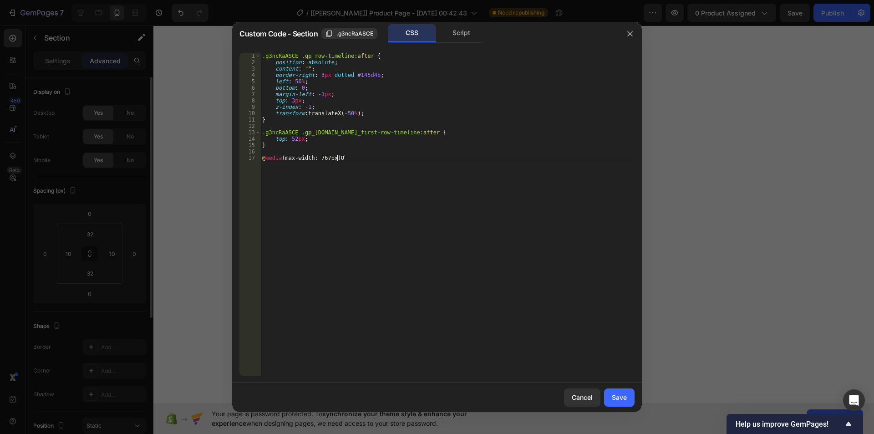
type textarea "@media(max-width: 767px){"
click at [261, 59] on div ".g3ncRaASCE .gp_row-timeline :after { position : absolute ; content : " " ; bor…" at bounding box center [447, 220] width 374 height 335
type textarea ".g3ncRaASCE .gp_row-timeline:after {"
click at [364, 56] on div ".g3ncRaASCE .gp_row-timeline :after { position : absolute ; content : " " ; bor…" at bounding box center [447, 220] width 374 height 335
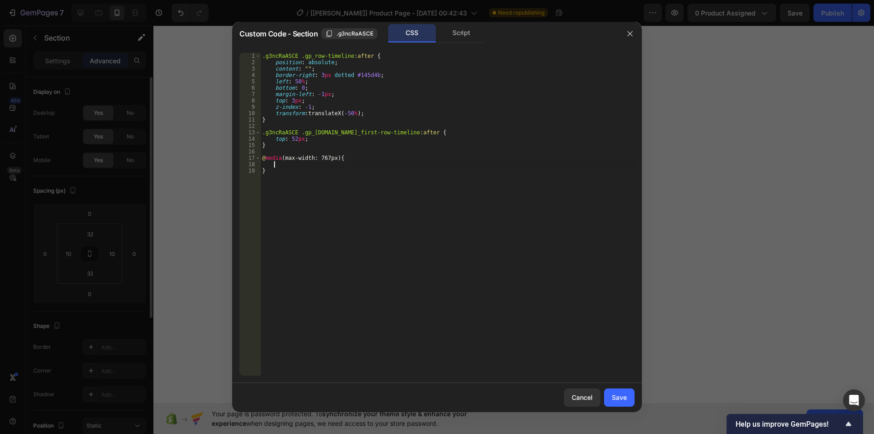
click at [283, 167] on div ".g3ncRaASCE .gp_row-timeline :after { position : absolute ; content : " " ; bor…" at bounding box center [447, 220] width 374 height 335
paste textarea ".g3ncRaASCE .gp_row-timeline:after"
type textarea ".g3ncRaASCE .gp_row-timeline:after {"
type textarea "left: 36px"
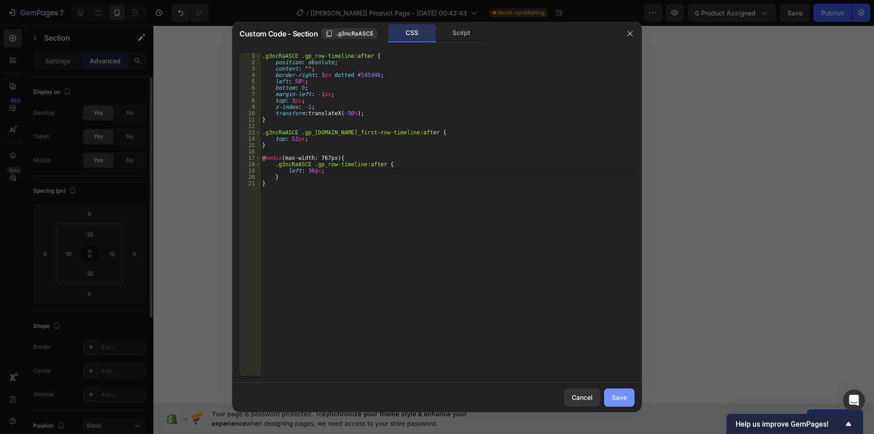
click at [613, 394] on div "Save" at bounding box center [618, 397] width 15 height 10
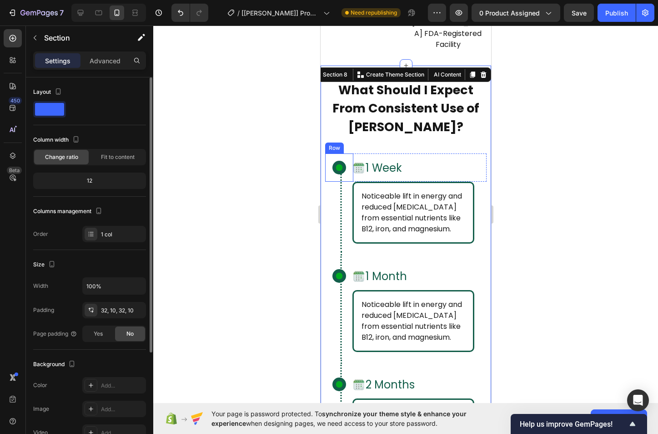
click at [328, 153] on div "Icon Row" at bounding box center [339, 167] width 28 height 28
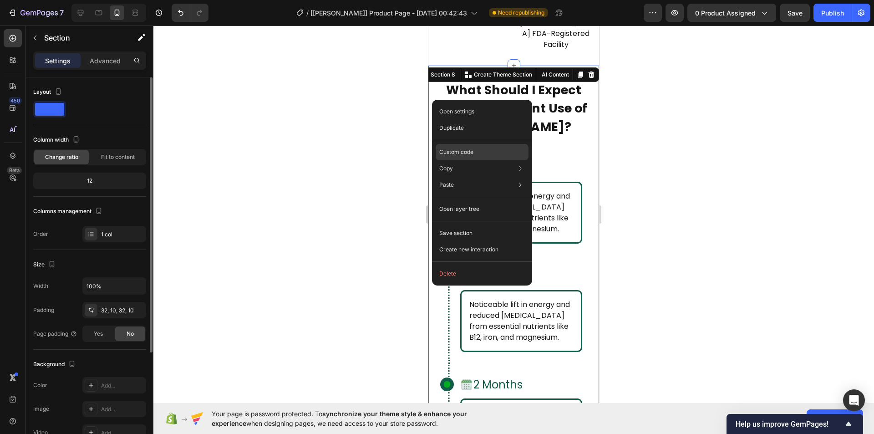
click at [456, 151] on p "Custom code" at bounding box center [456, 152] width 34 height 8
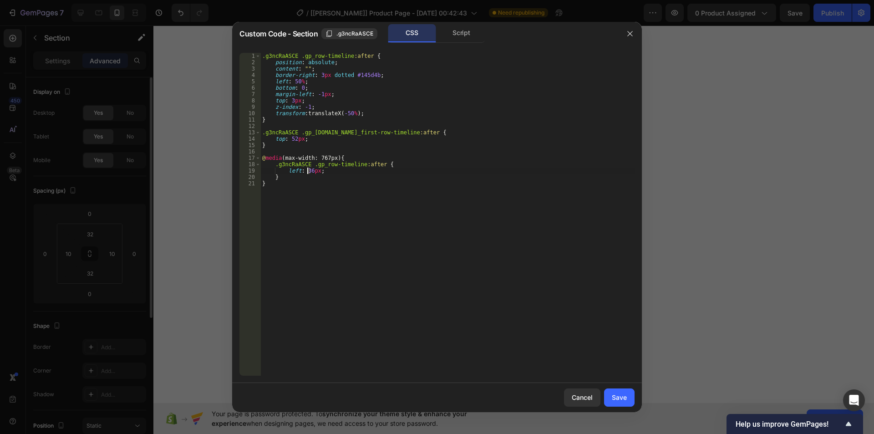
click at [307, 170] on div ".g3ncRaASCE .gp_row-timeline :after { position : absolute ; content : " " ; bor…" at bounding box center [447, 220] width 374 height 335
type textarea "left: 31px;"
click at [620, 404] on button "Save" at bounding box center [619, 397] width 30 height 18
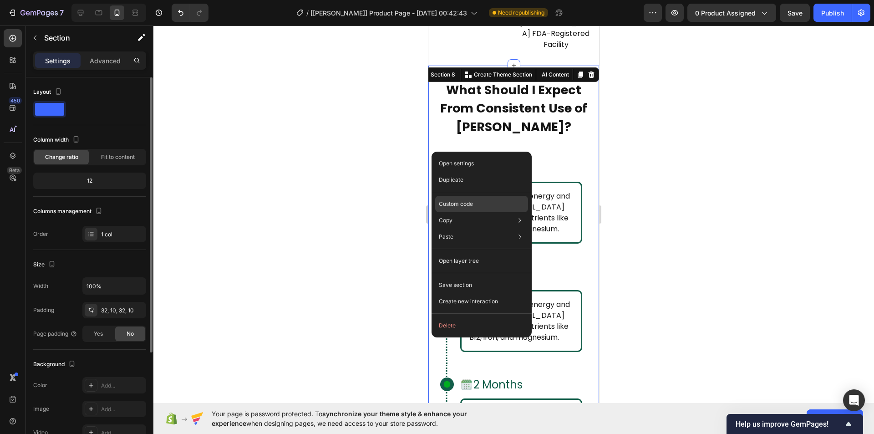
click at [455, 200] on p "Custom code" at bounding box center [456, 204] width 34 height 8
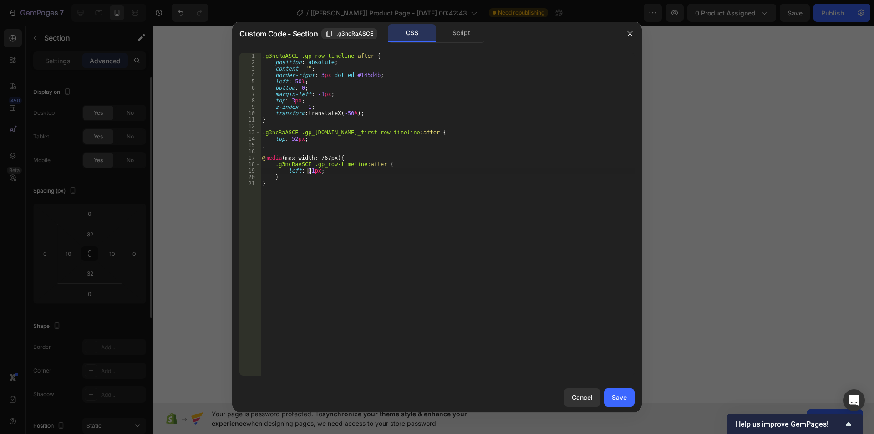
click at [309, 169] on div ".g3ncRaASCE .gp_row-timeline :after { position : absolute ; content : " " ; bor…" at bounding box center [447, 220] width 374 height 335
type textarea "left: 32px;"
click at [613, 395] on div "Save" at bounding box center [618, 397] width 15 height 10
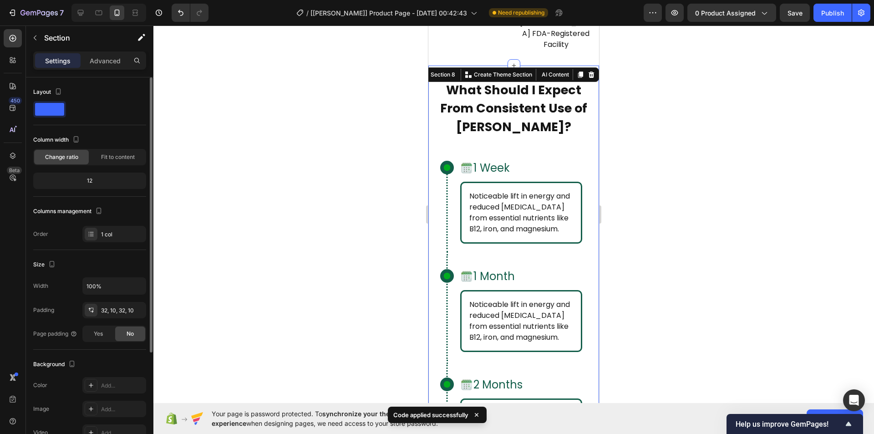
click at [697, 232] on div at bounding box center [513, 229] width 720 height 408
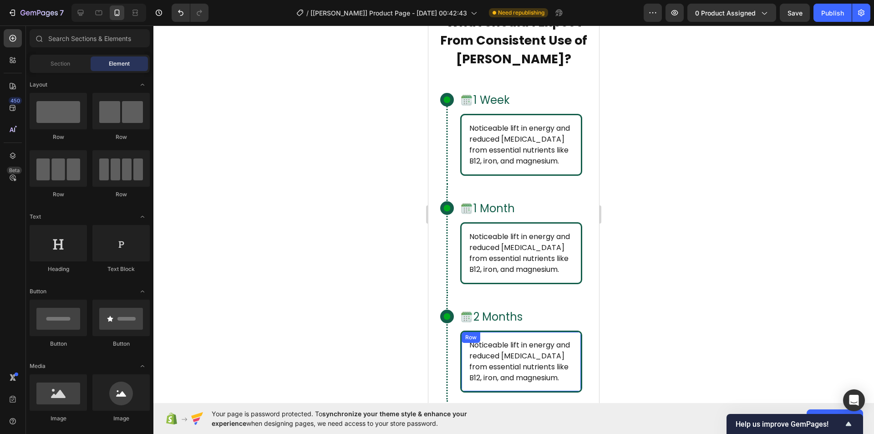
scroll to position [3484, 0]
click at [103, 11] on icon at bounding box center [98, 12] width 9 height 9
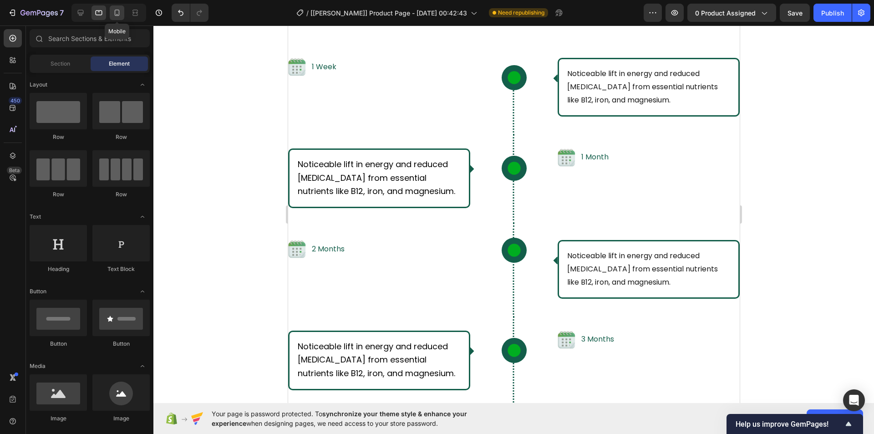
click at [115, 13] on icon at bounding box center [117, 13] width 5 height 6
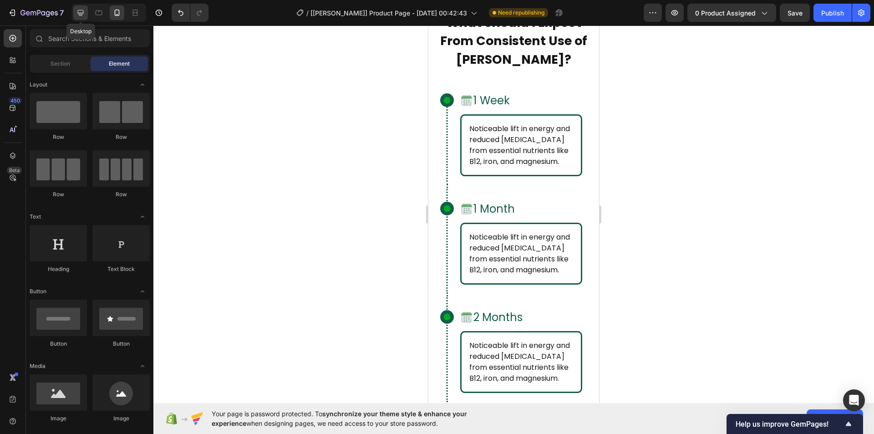
click at [82, 16] on icon at bounding box center [80, 12] width 9 height 9
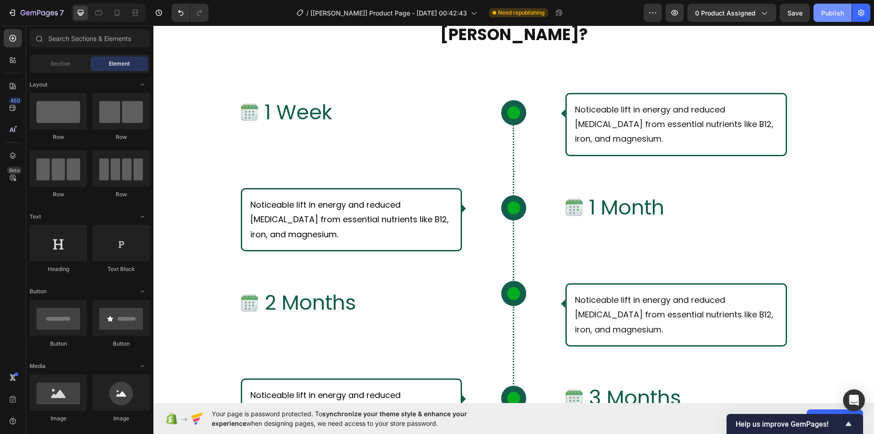
click at [820, 8] on button "Publish" at bounding box center [832, 13] width 38 height 18
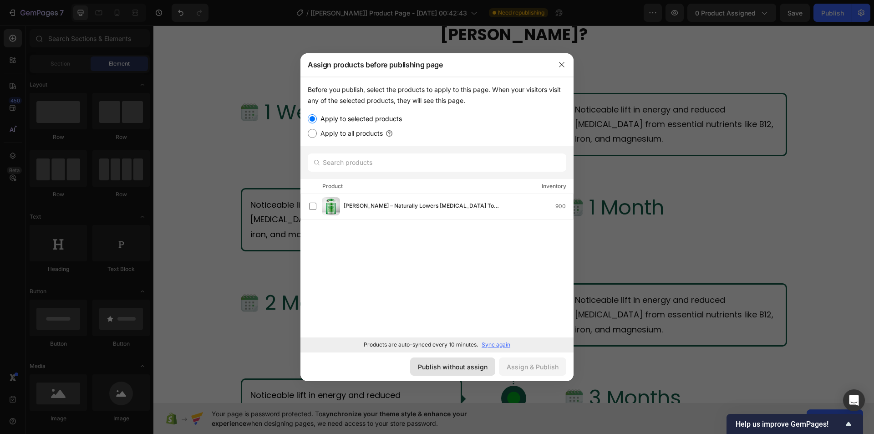
click at [450, 371] on button "Publish without assign" at bounding box center [452, 366] width 85 height 18
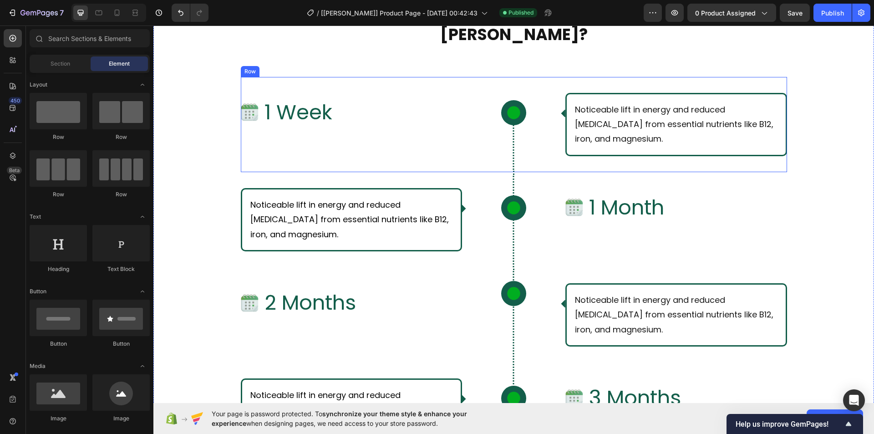
click at [322, 83] on div "Image 1 Week Text Block Row Icon Row Noticeable lift in energy and reduced [MED…" at bounding box center [514, 124] width 546 height 95
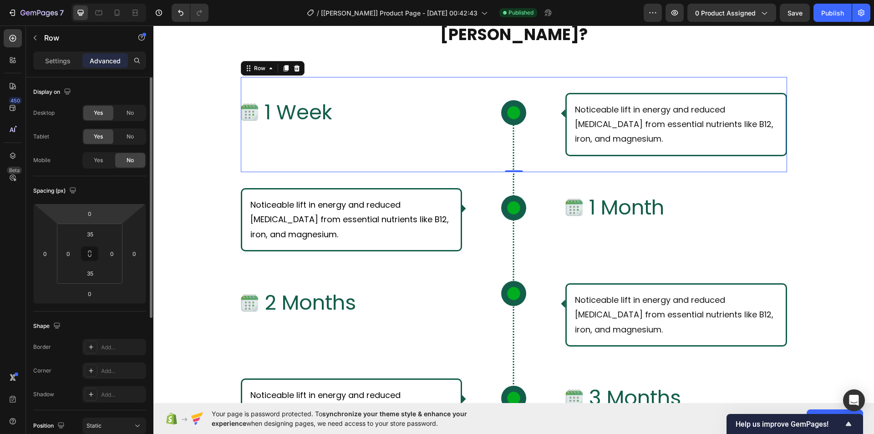
scroll to position [225, 0]
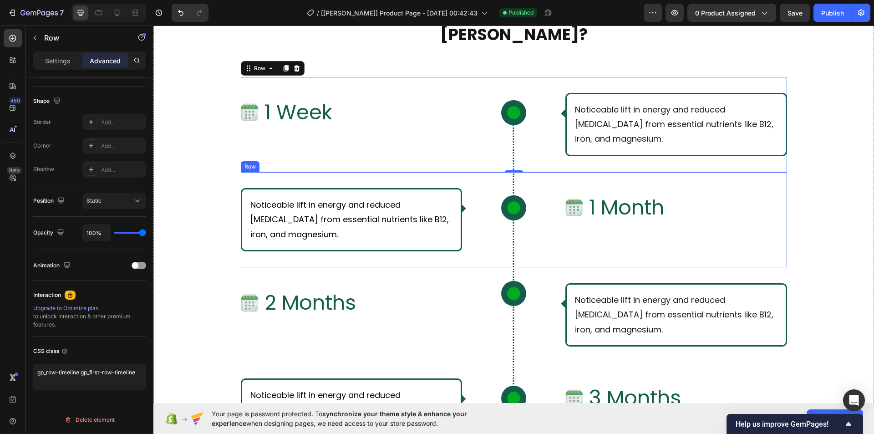
click at [246, 178] on div "Noticeable lift in energy and reduced [MEDICAL_DATA] from essential nutrients l…" at bounding box center [514, 219] width 546 height 95
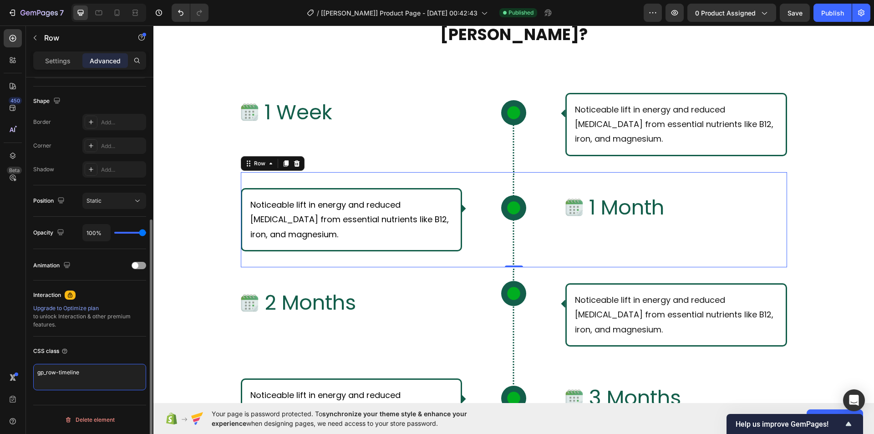
click at [83, 375] on textarea "gp_row-timeline" at bounding box center [89, 377] width 113 height 26
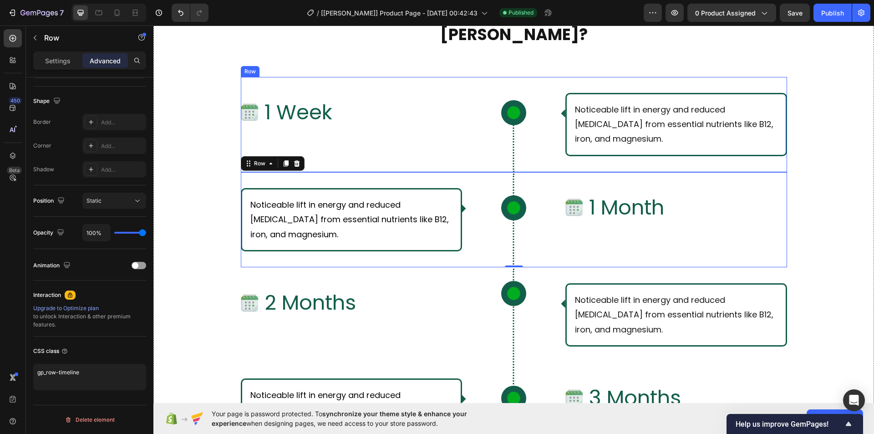
click at [459, 82] on div "Image 1 Week Text Block Row Icon Row Noticeable lift in energy and reduced [MED…" at bounding box center [514, 124] width 546 height 95
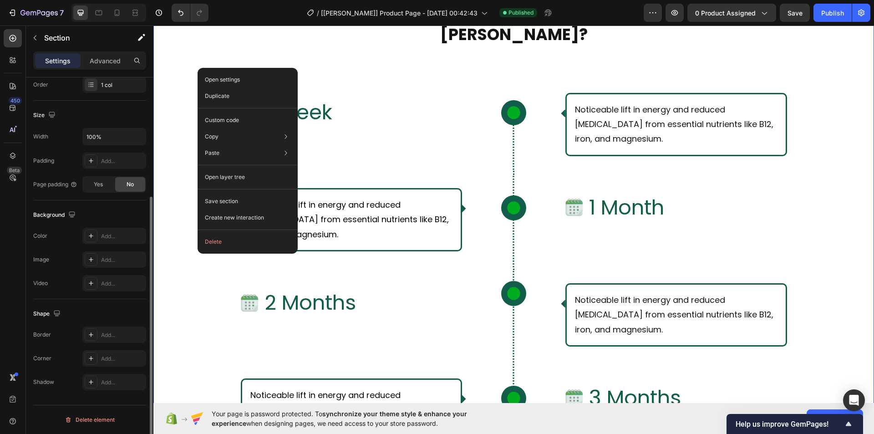
scroll to position [0, 0]
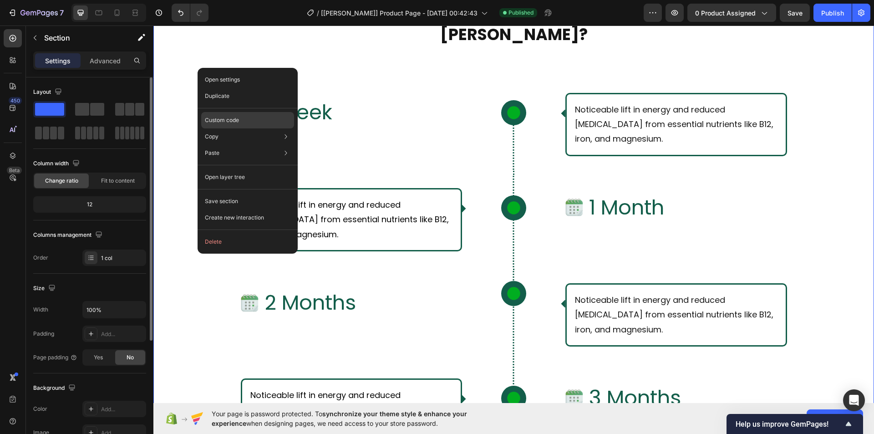
click at [213, 119] on p "Custom code" at bounding box center [222, 120] width 34 height 8
